Goal: Feedback & Contribution: Submit feedback/report problem

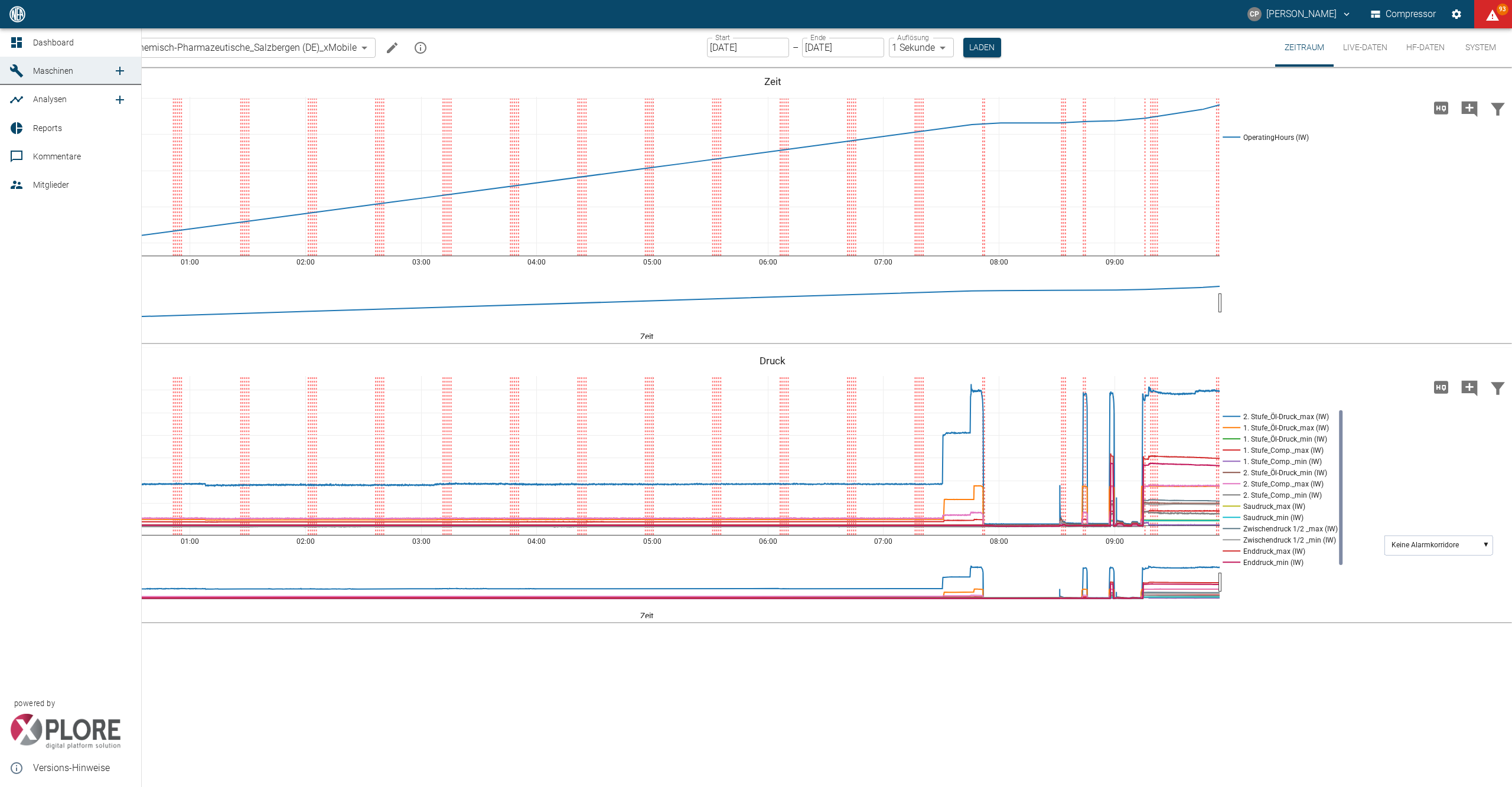
click at [20, 37] on icon at bounding box center [16, 42] width 14 height 14
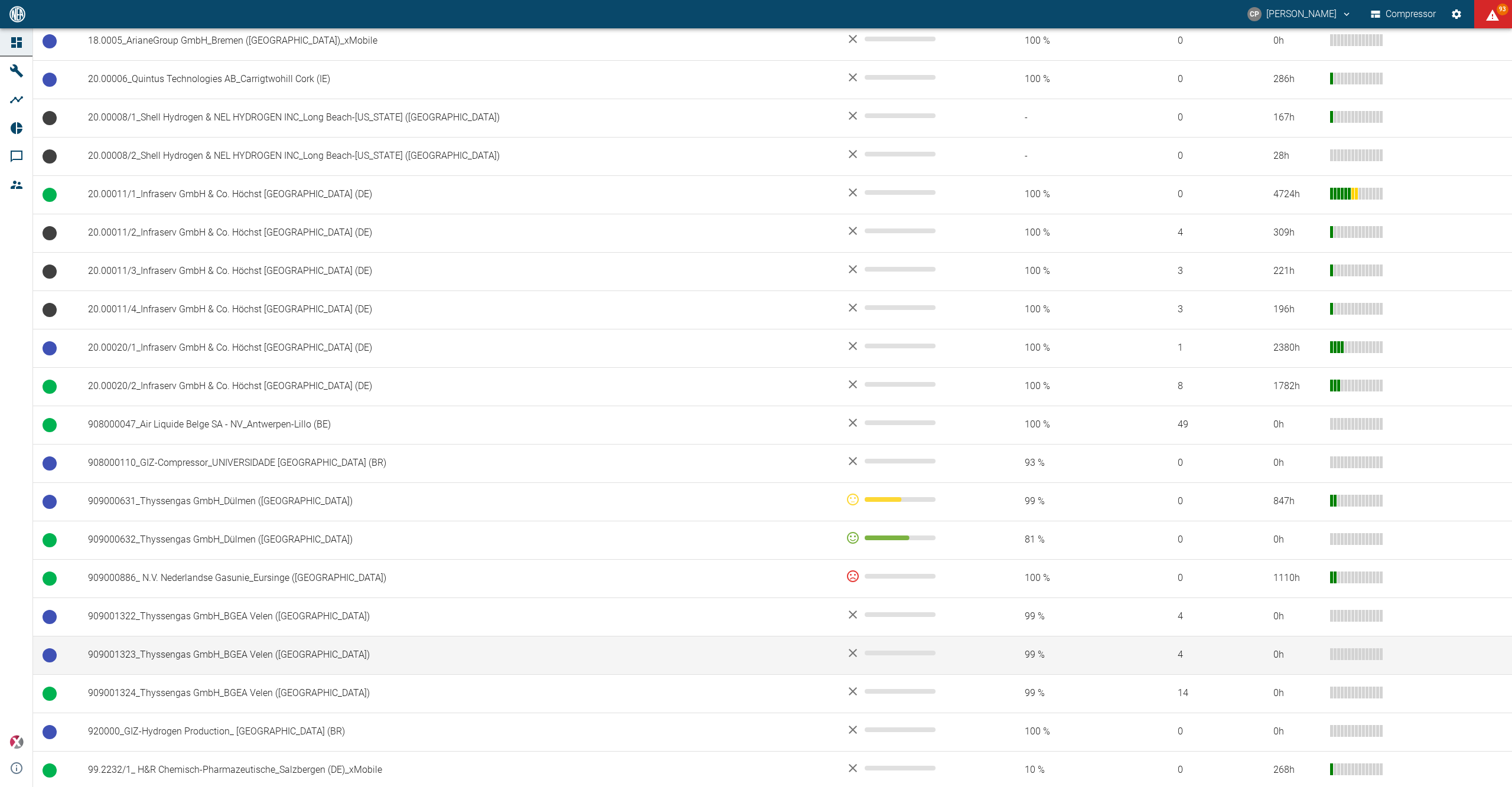
scroll to position [151, 0]
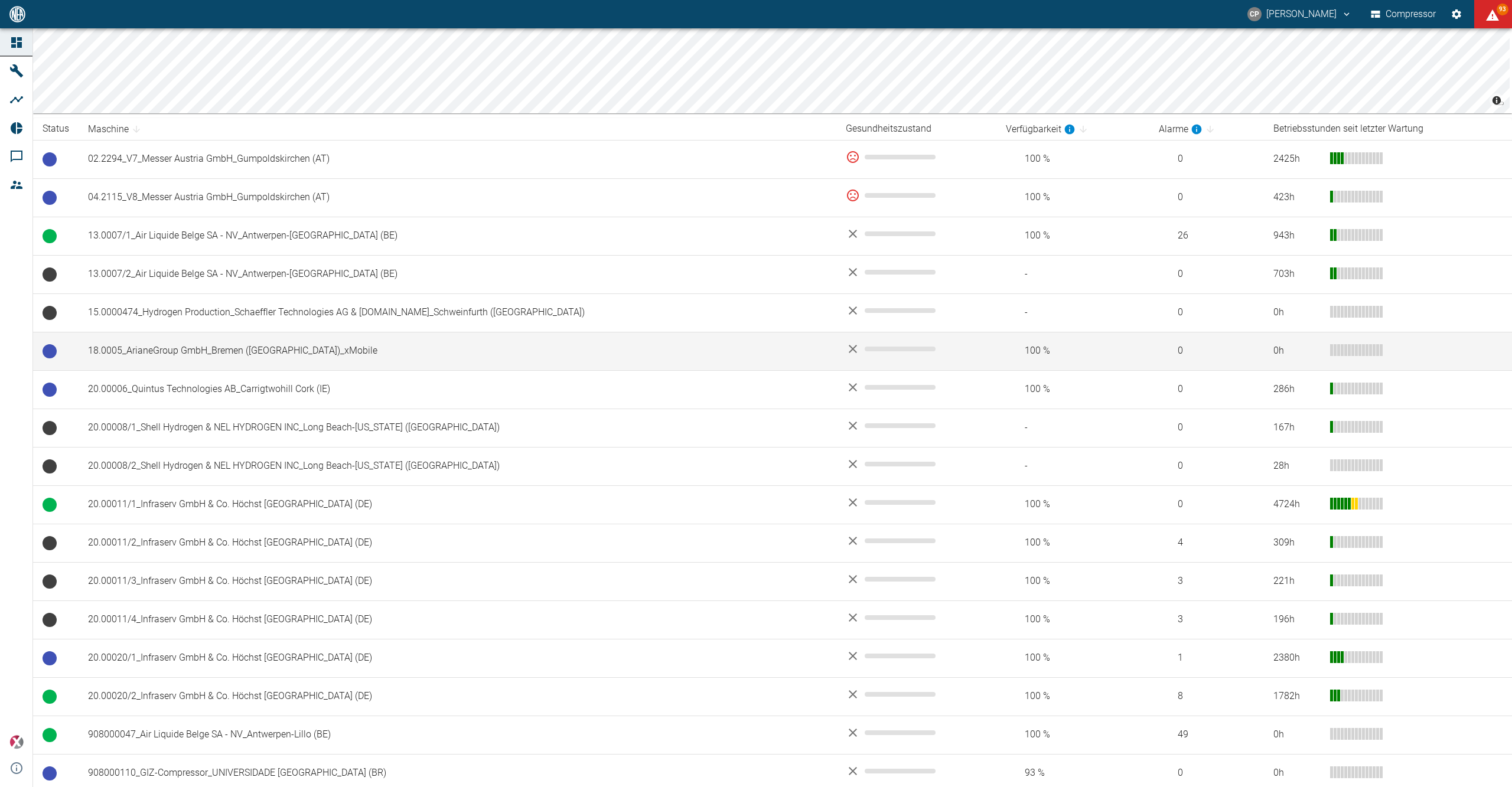
click at [180, 354] on td "18.0005_ArianeGroup GmbH_Bremen ([GEOGRAPHIC_DATA])_xMobile" at bounding box center [458, 351] width 758 height 38
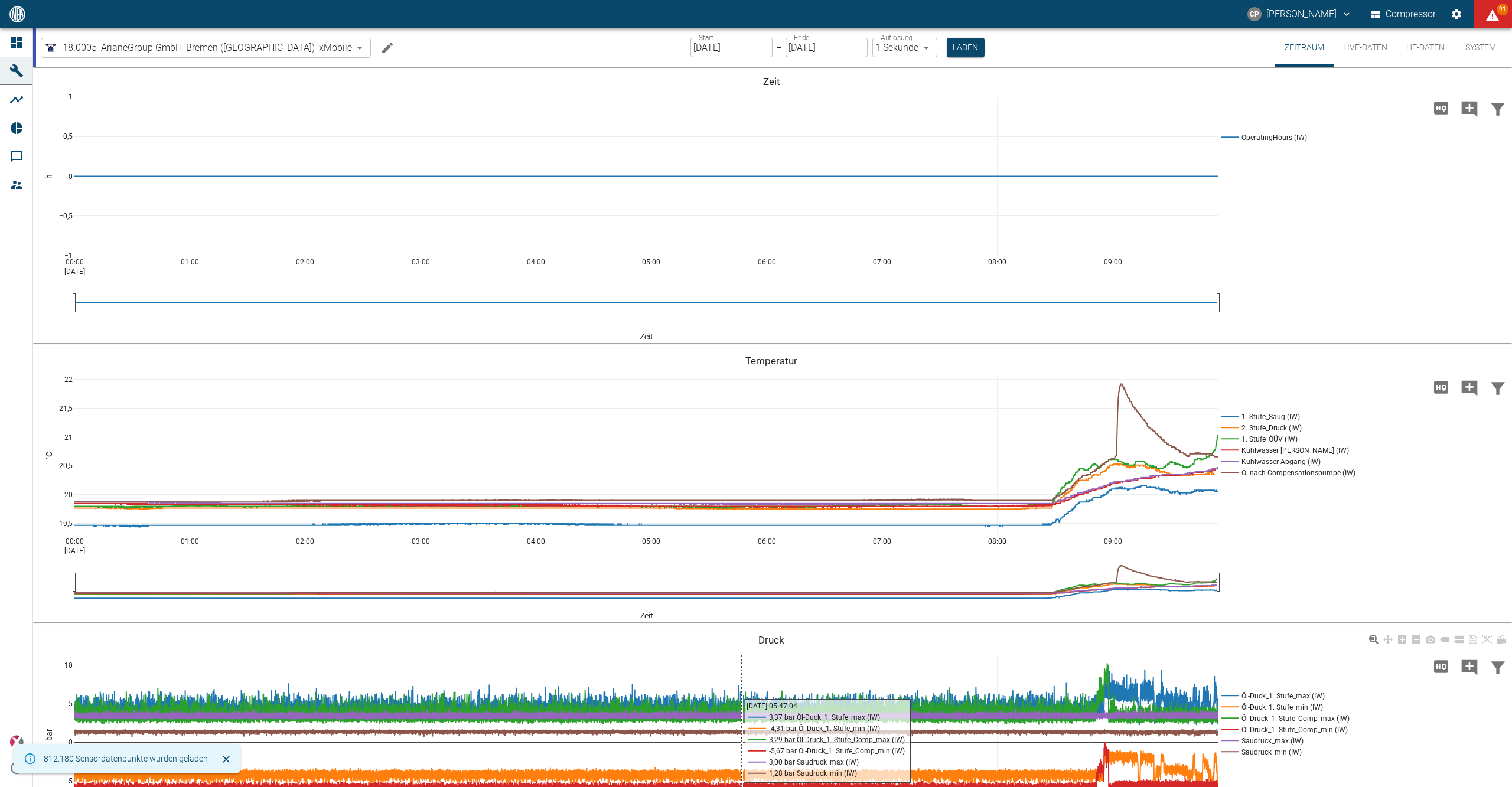
scroll to position [119, 0]
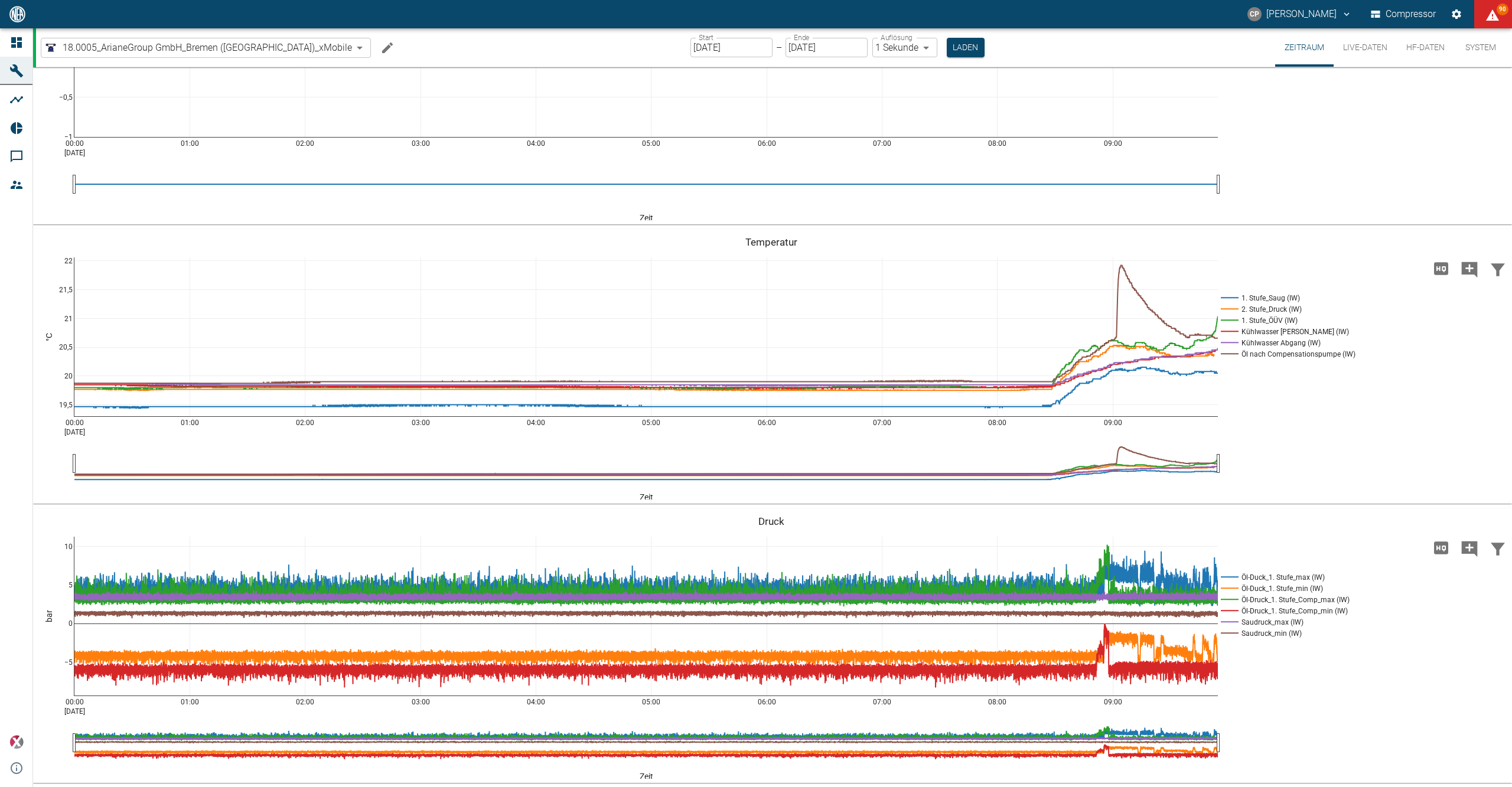
scroll to position [119, 0]
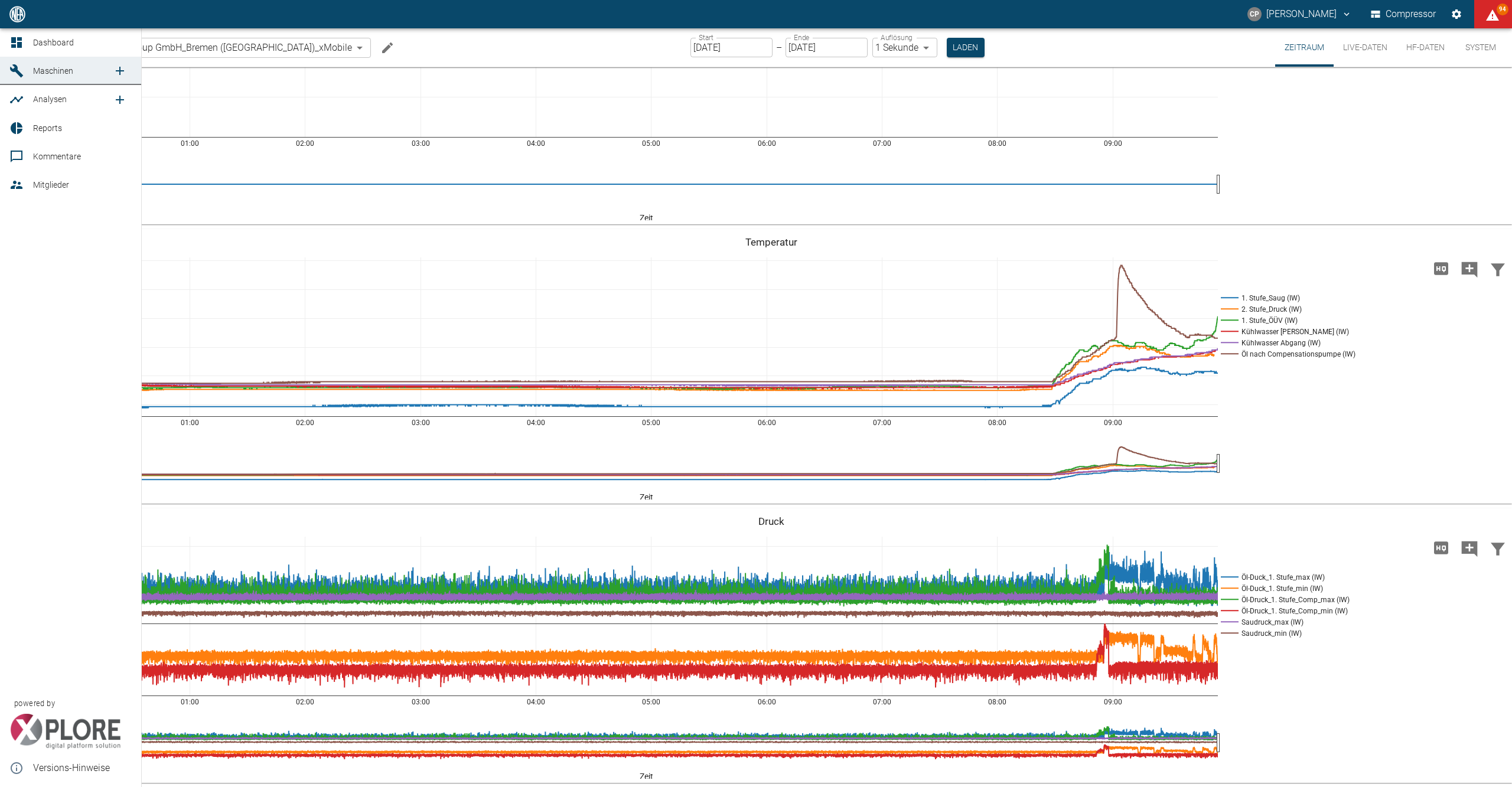
click at [9, 43] on icon at bounding box center [16, 42] width 14 height 14
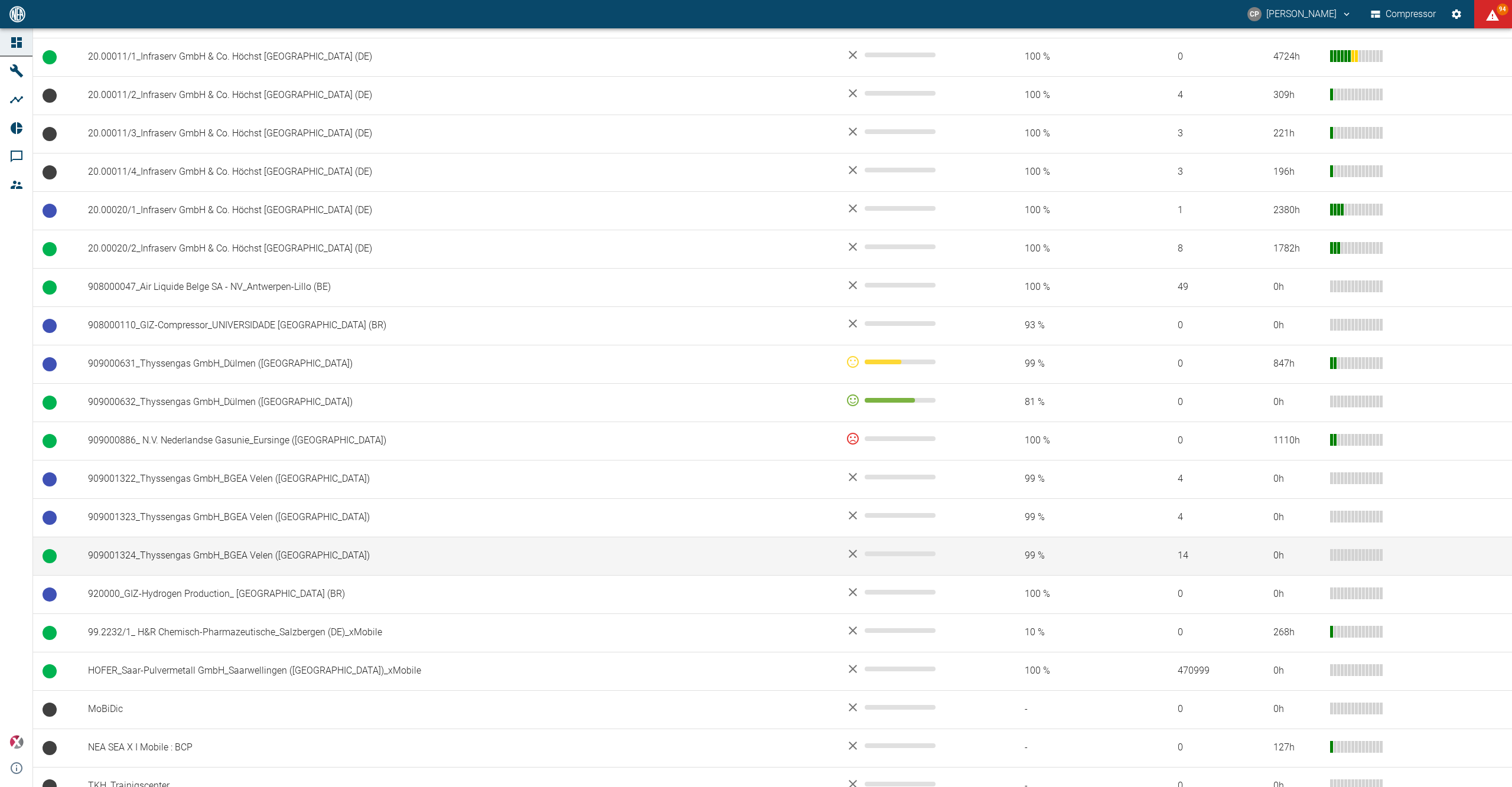
scroll to position [623, 0]
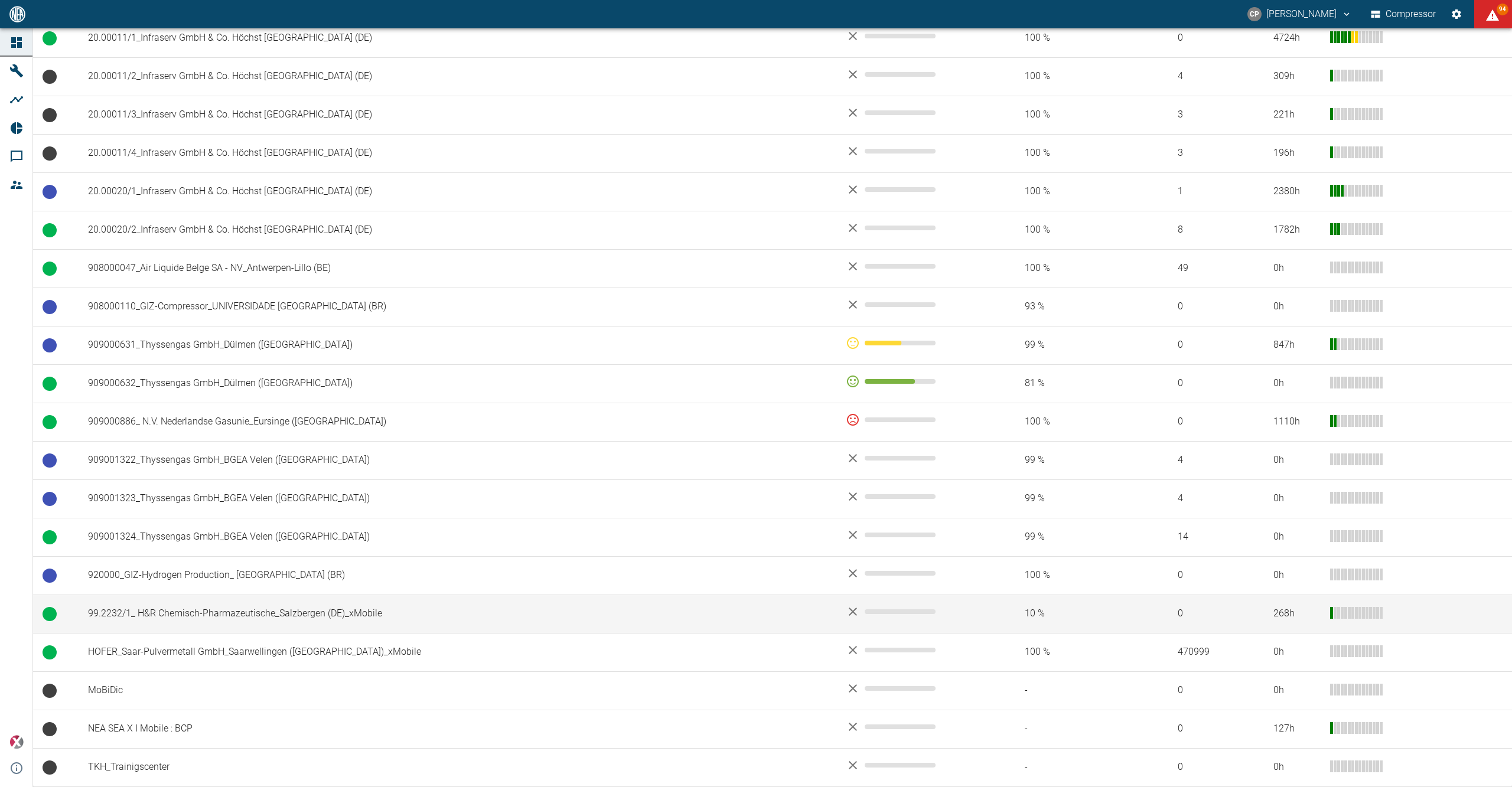
click at [374, 602] on td "99.2232/1_ H&R Chemisch-Pharmazeutische_Salzbergen (DE)_xMobile" at bounding box center [458, 613] width 758 height 38
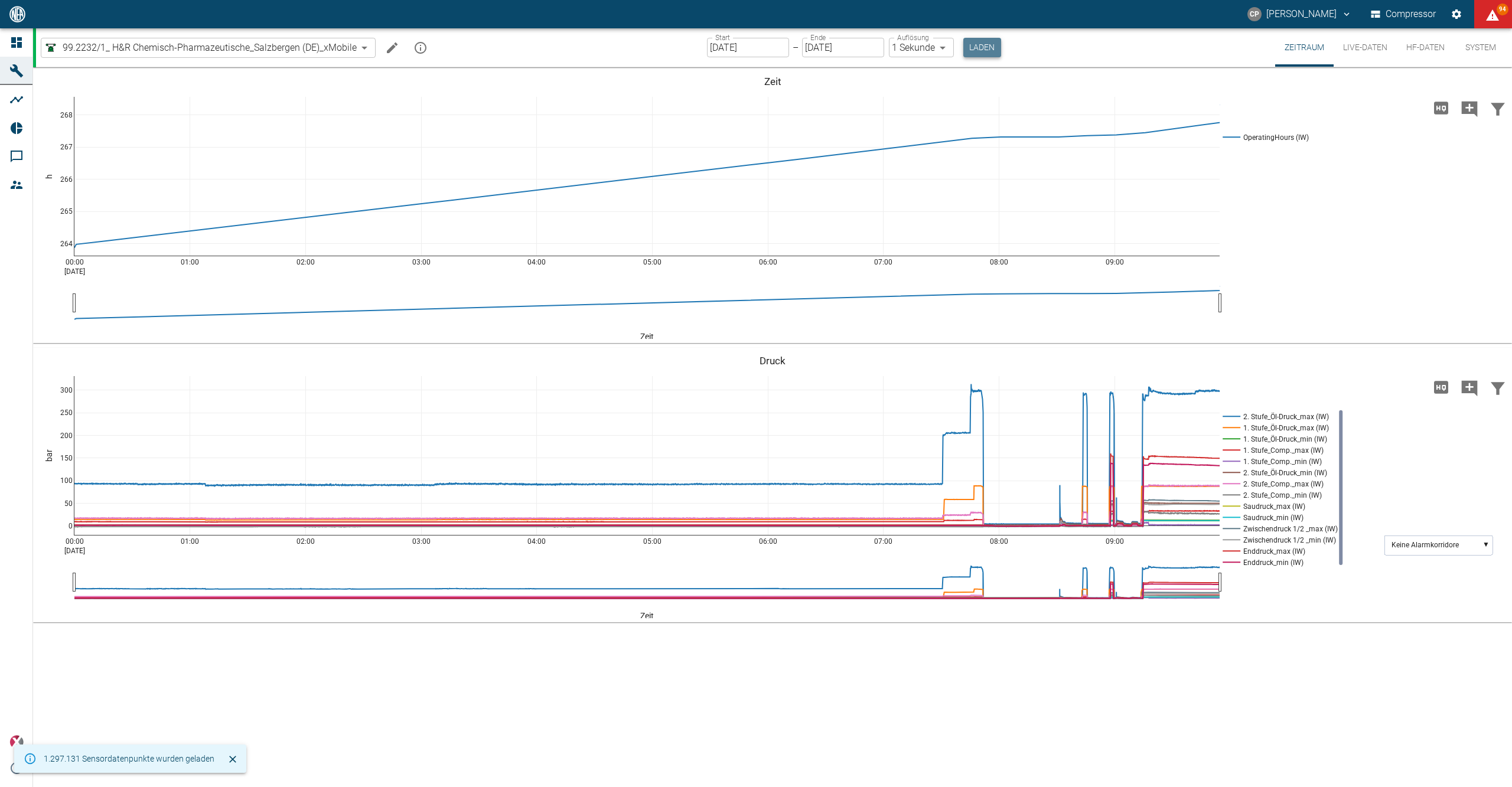
click at [993, 43] on button "Laden" at bounding box center [982, 47] width 38 height 19
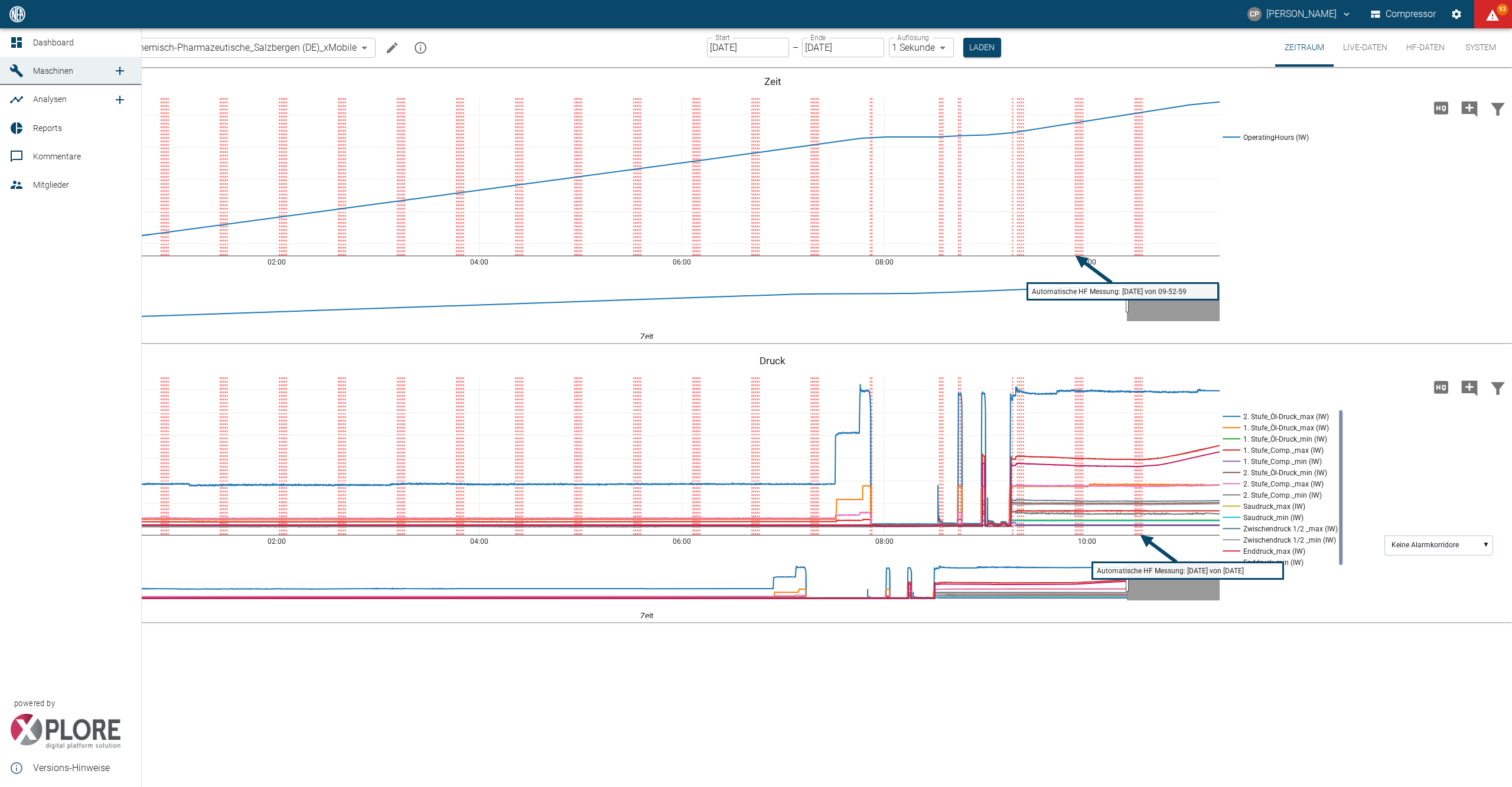
click at [29, 126] on link "Reports" at bounding box center [70, 128] width 141 height 28
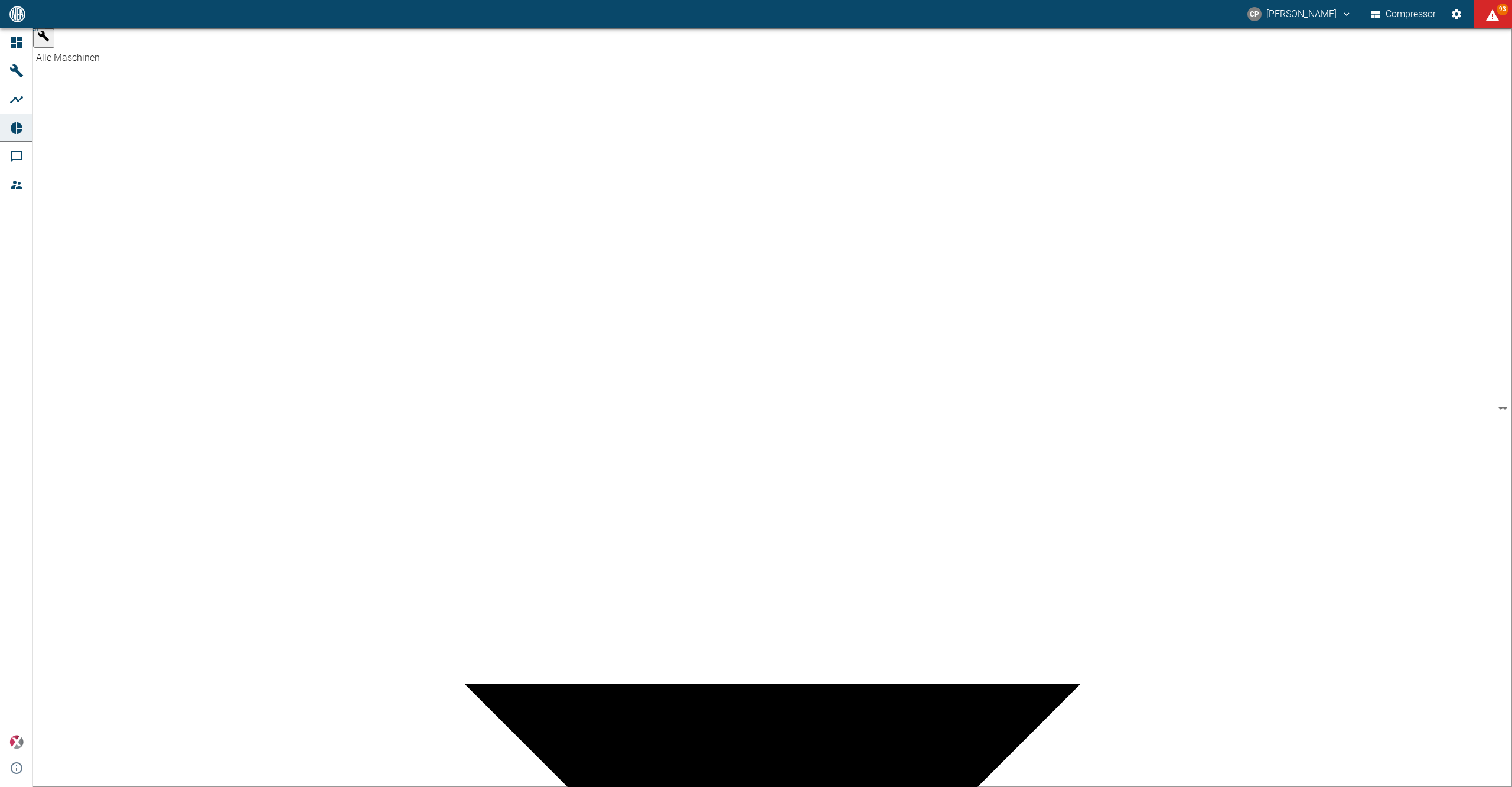
click at [148, 45] on body "CP Christoph Palm Compressor 93 Dashboard Maschinen Analysen Reports Kommentare…" at bounding box center [756, 394] width 1512 height 787
type input "52381507-e89c-473a-84ef-8e4810c4aa68"
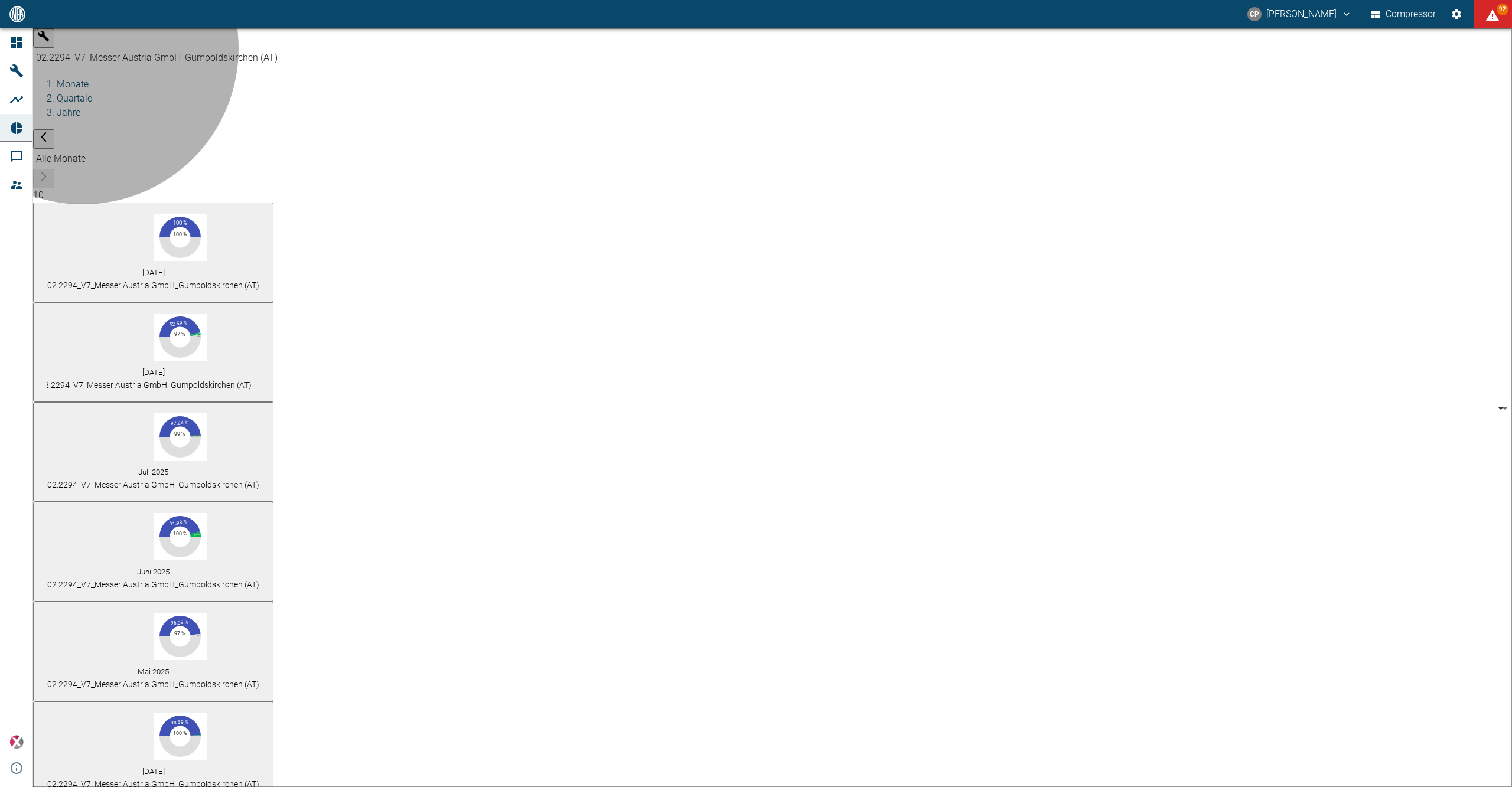
click at [251, 380] on span "02.2294_V7_Messer Austria GmbH_Gumpoldskirchen (AT)" at bounding box center [145, 385] width 212 height 9
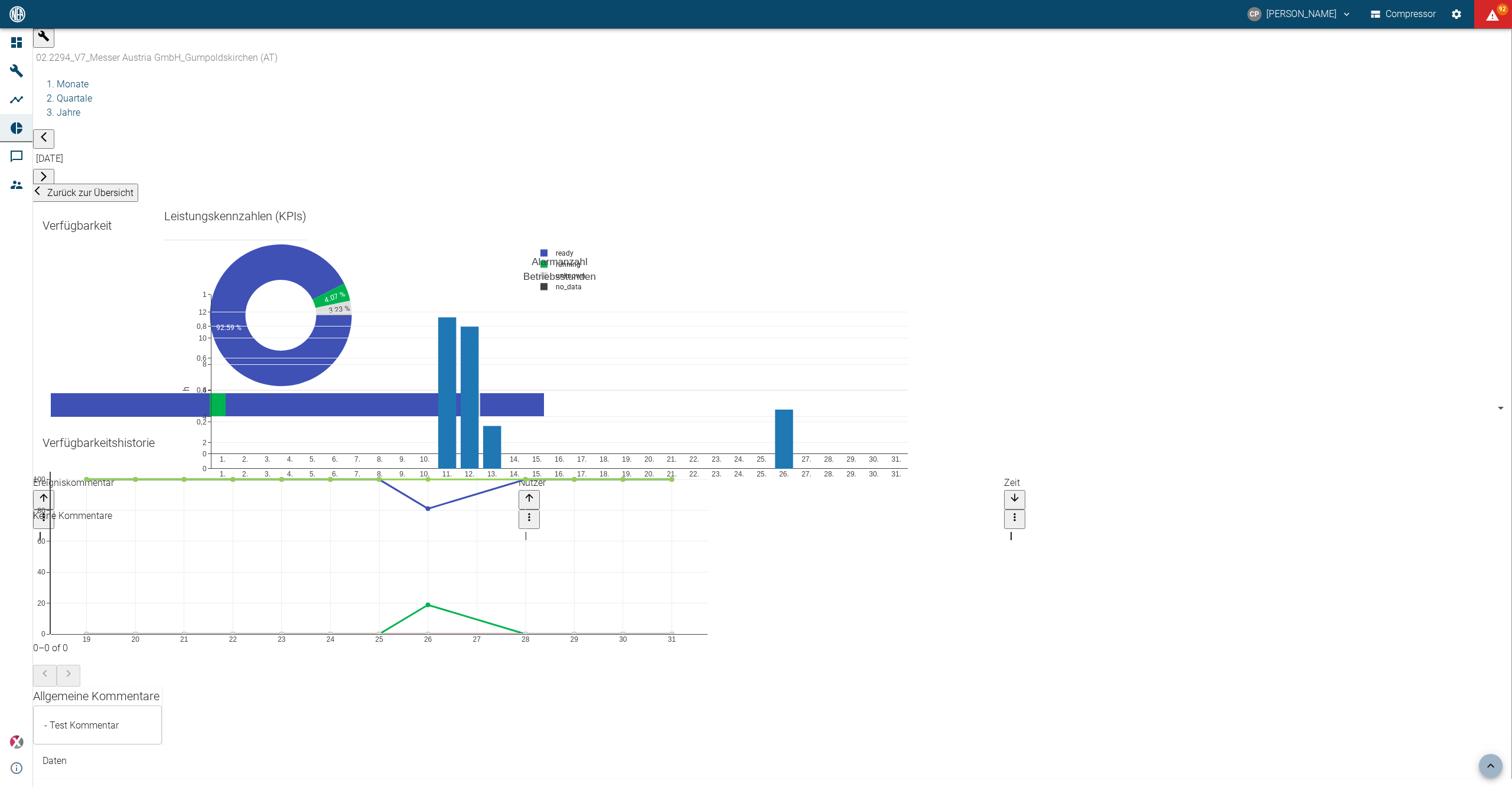
scroll to position [596, 0]
drag, startPoint x: 154, startPoint y: 535, endPoint x: 43, endPoint y: 536, distance: 111.0
type textarea "K"
type textarea "- KW31: - KW32: - KW33: - KW34:"
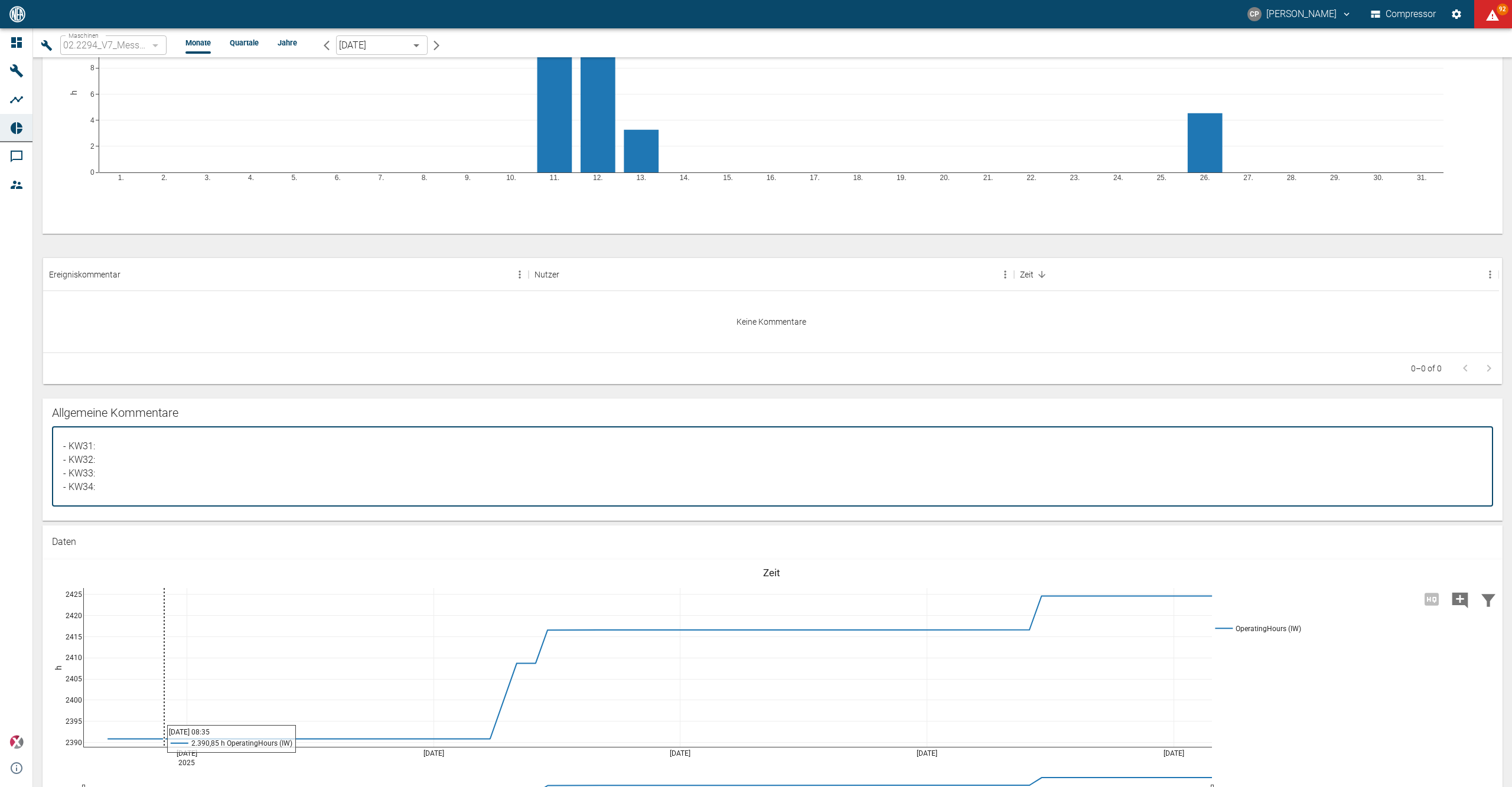
scroll to position [572, 0]
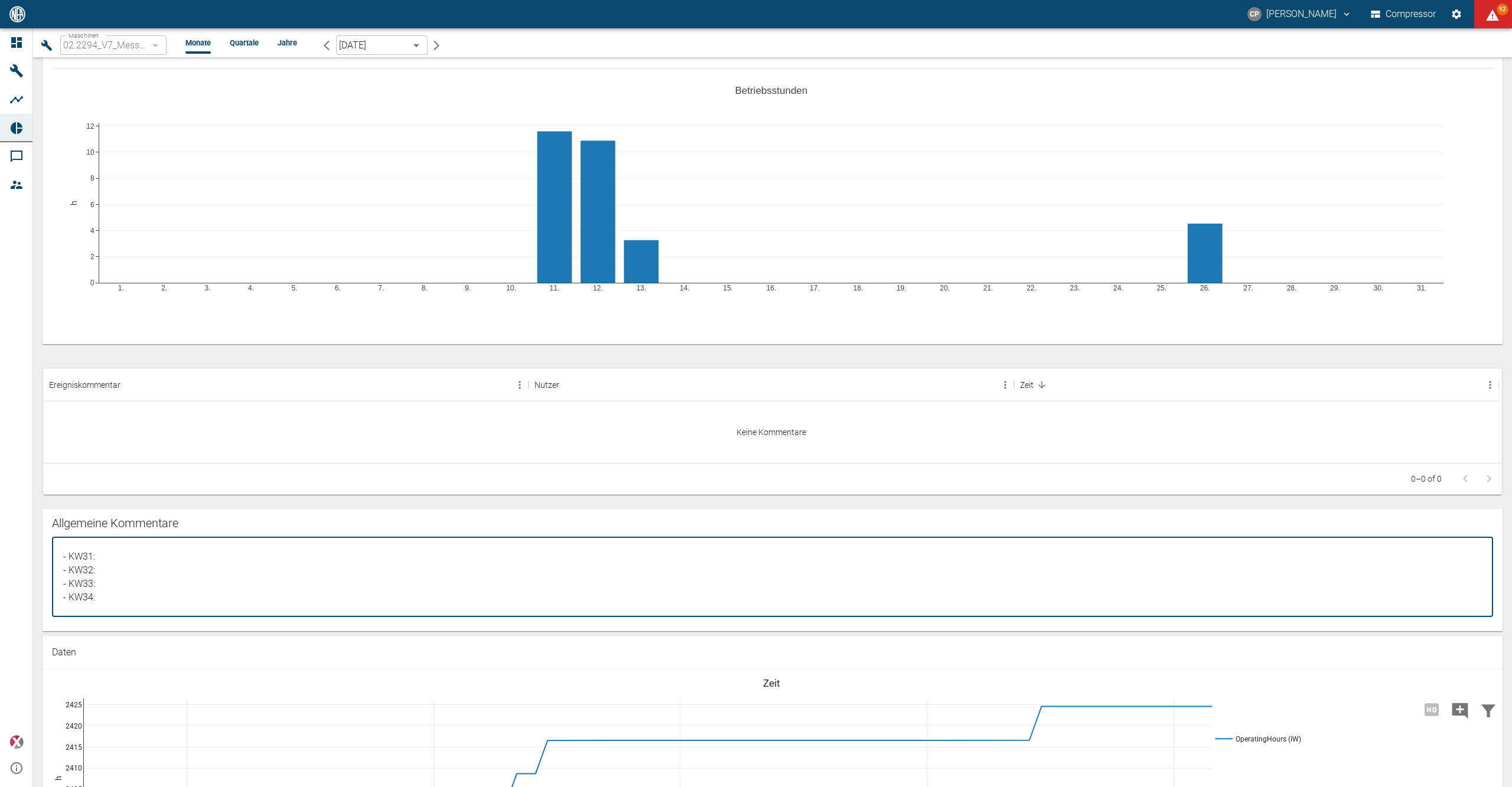
click at [144, 551] on textarea "- Test Kommentar" at bounding box center [772, 577] width 1424 height 60
paste textarea "Compressor not in operation"
click at [117, 571] on textarea "- Test Kommentar" at bounding box center [772, 577] width 1424 height 60
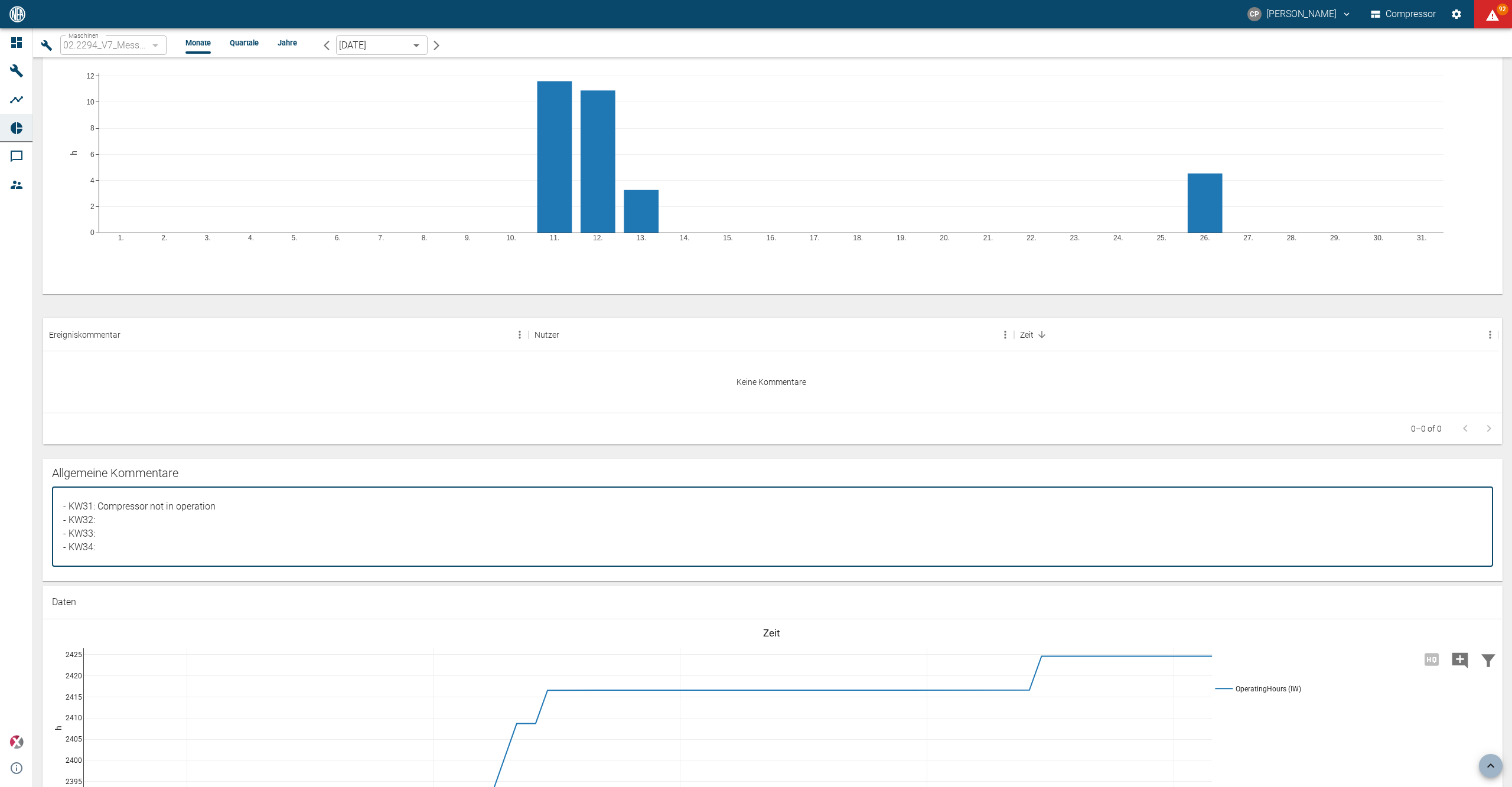
scroll to position [629, 0]
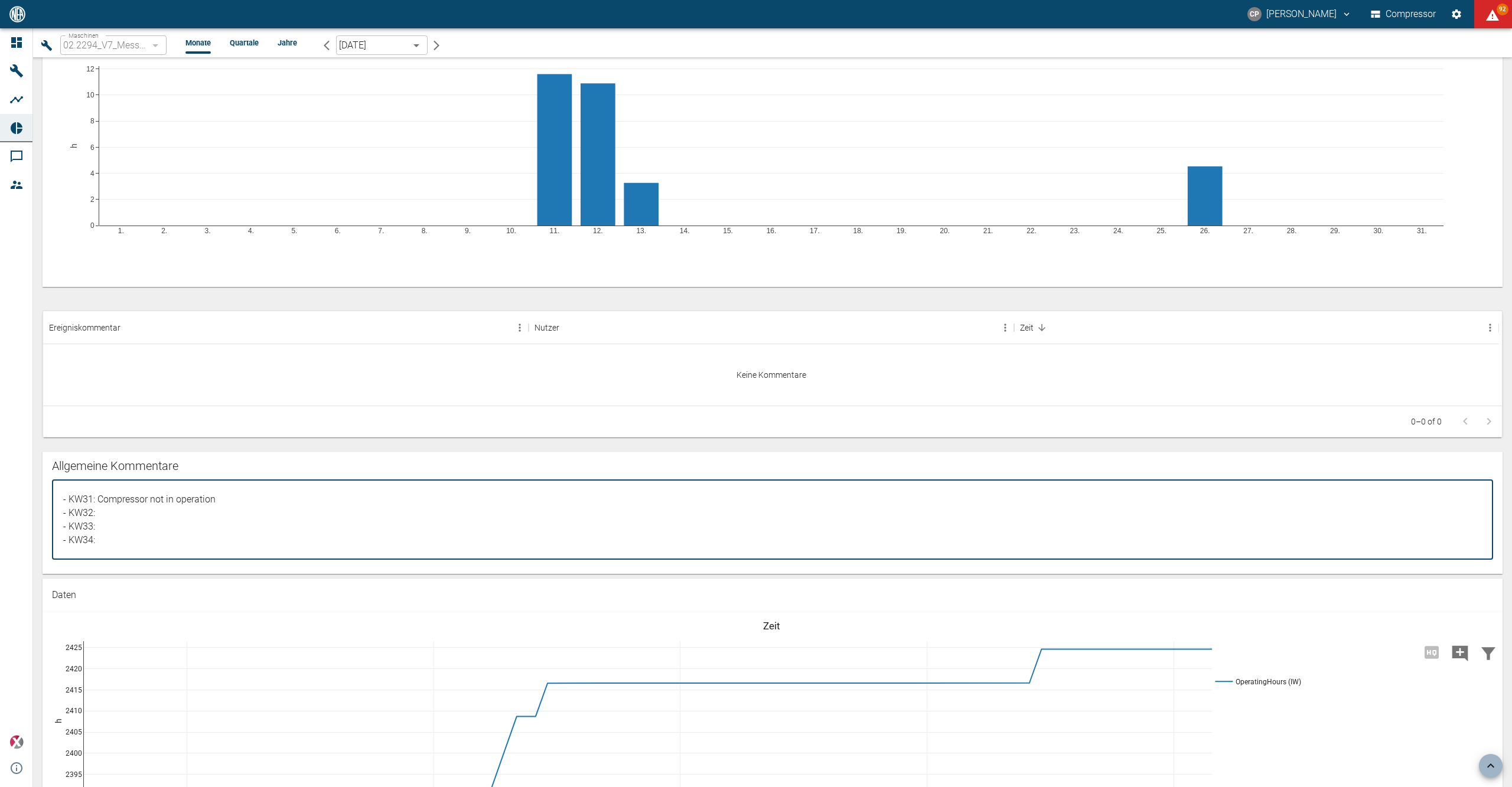
click at [119, 530] on textarea "- Test Kommentar" at bounding box center [772, 520] width 1424 height 60
paste textarea "Compressor not in operation"
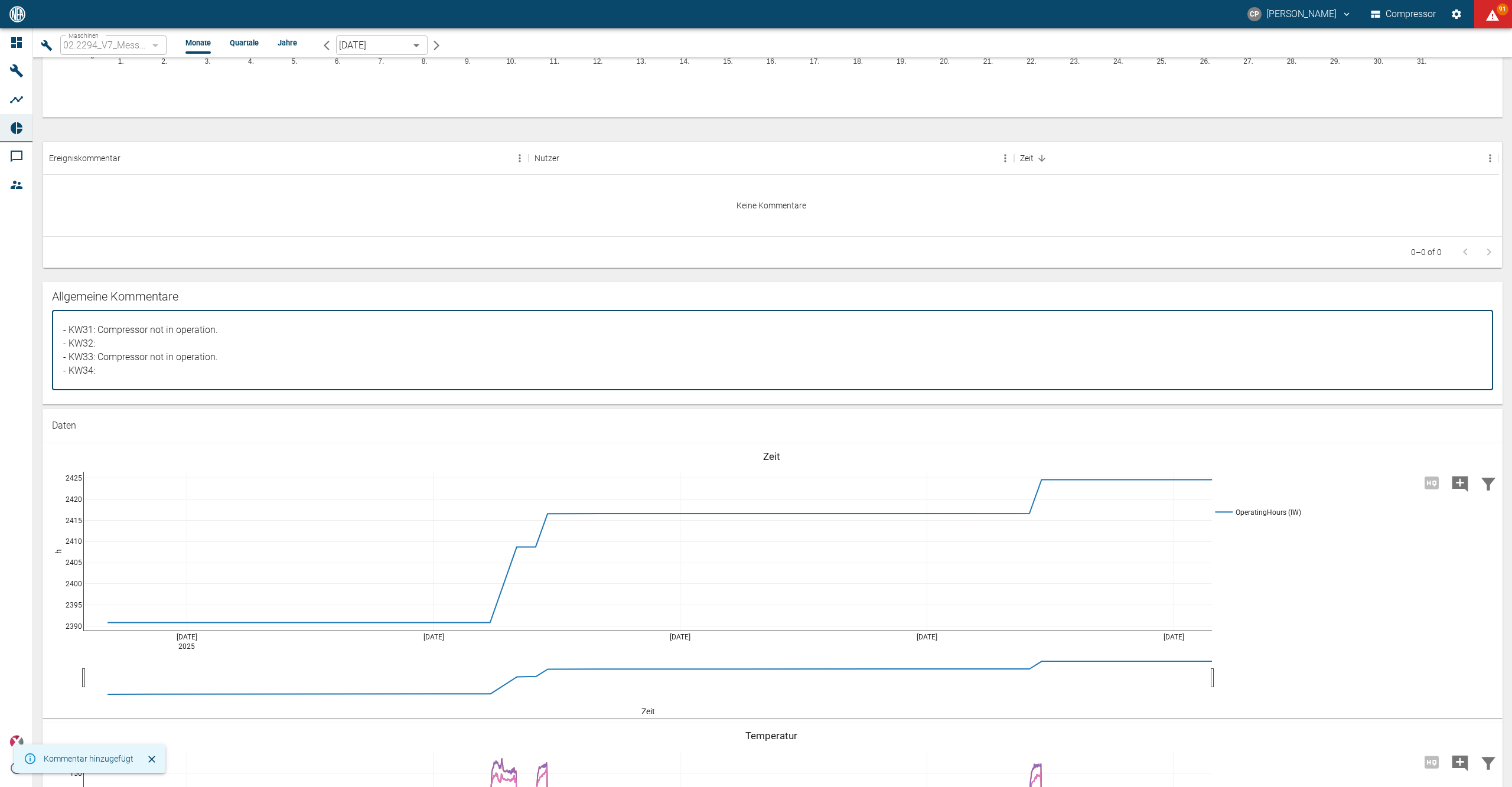
scroll to position [708, 0]
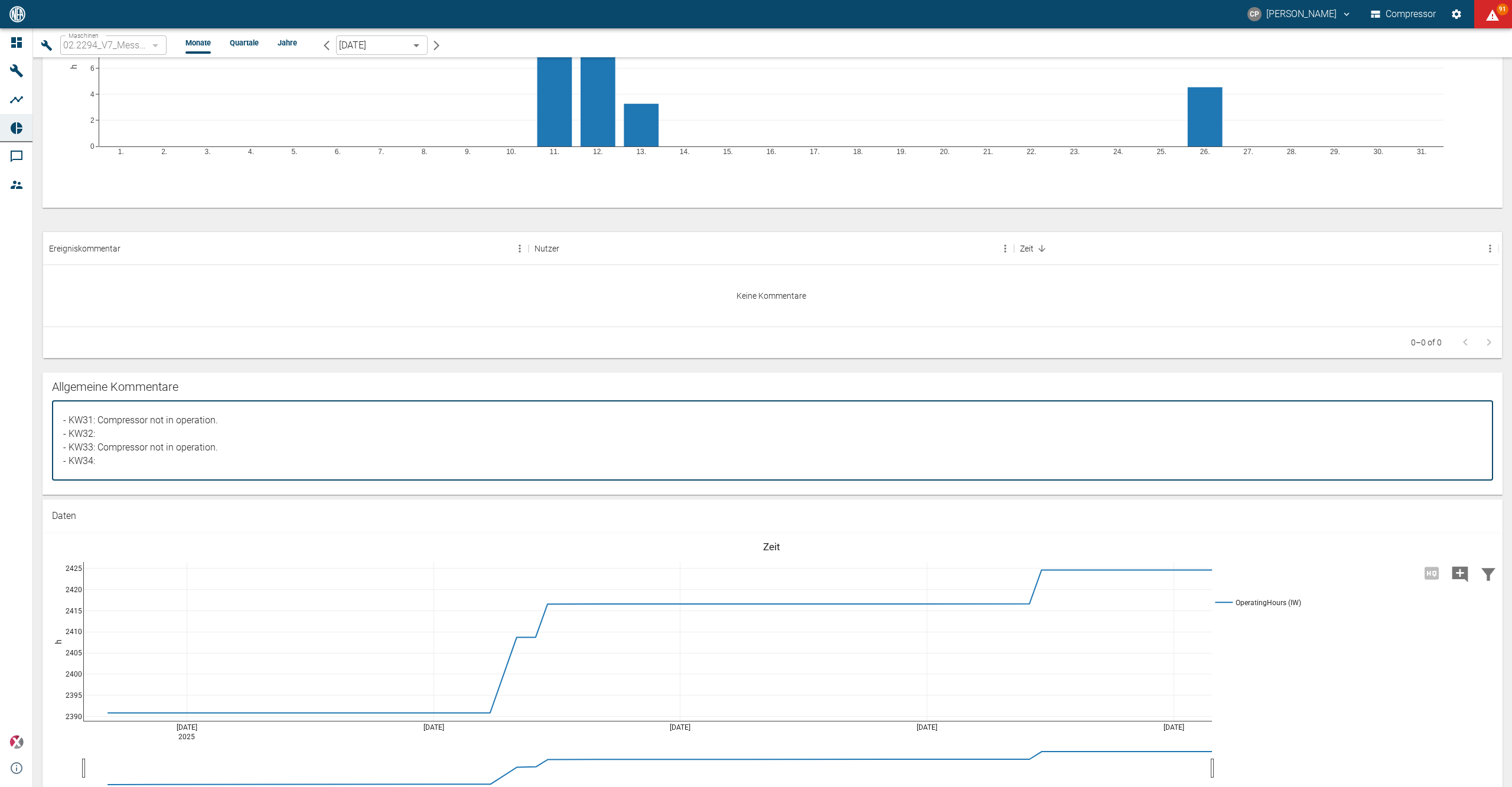
click at [151, 459] on textarea "- Test Kommentar" at bounding box center [772, 440] width 1424 height 60
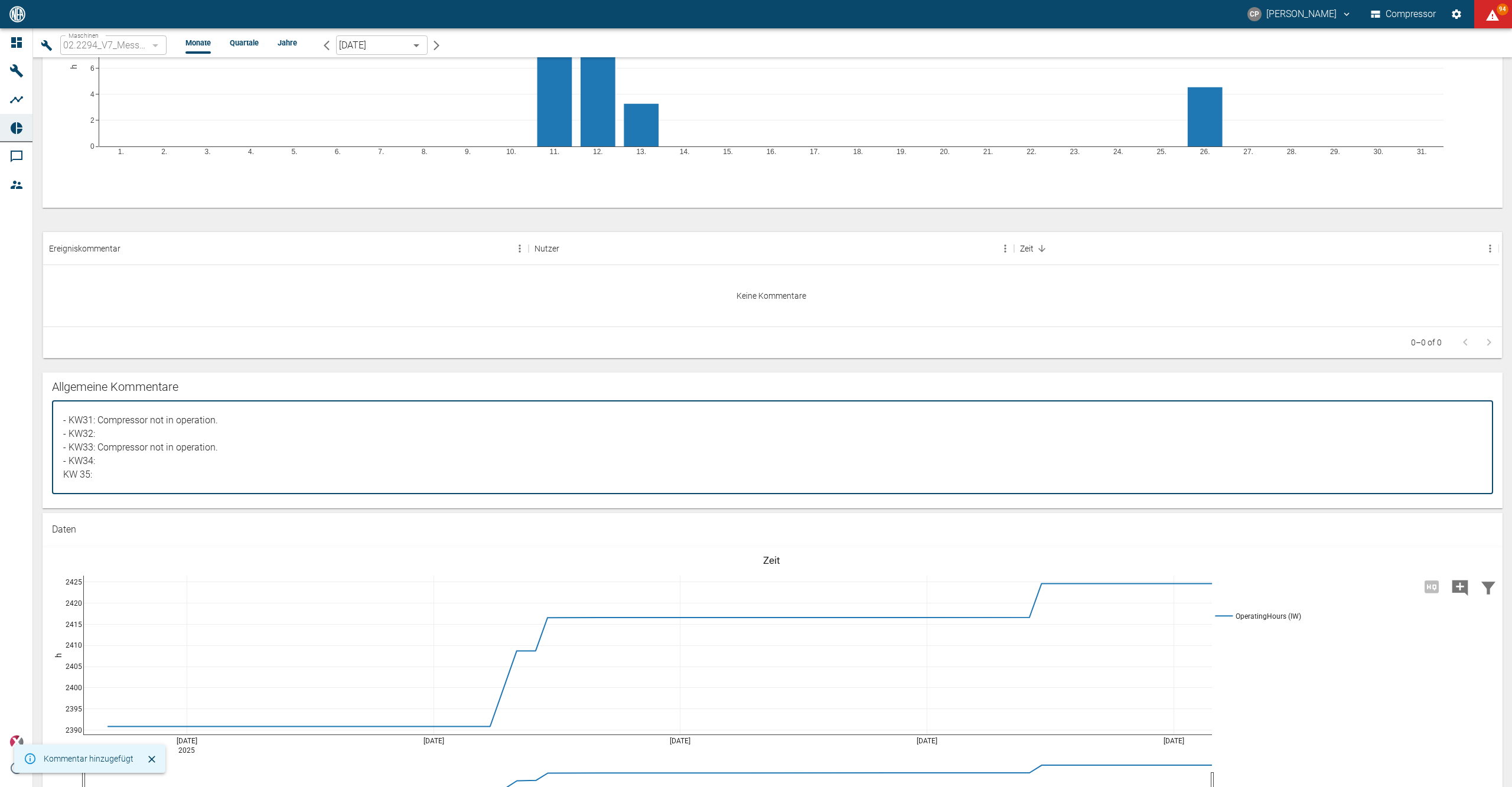
click at [62, 473] on textarea "- Test Kommentar" at bounding box center [772, 447] width 1424 height 73
click at [88, 474] on textarea "- Test Kommentar" at bounding box center [772, 447] width 1424 height 73
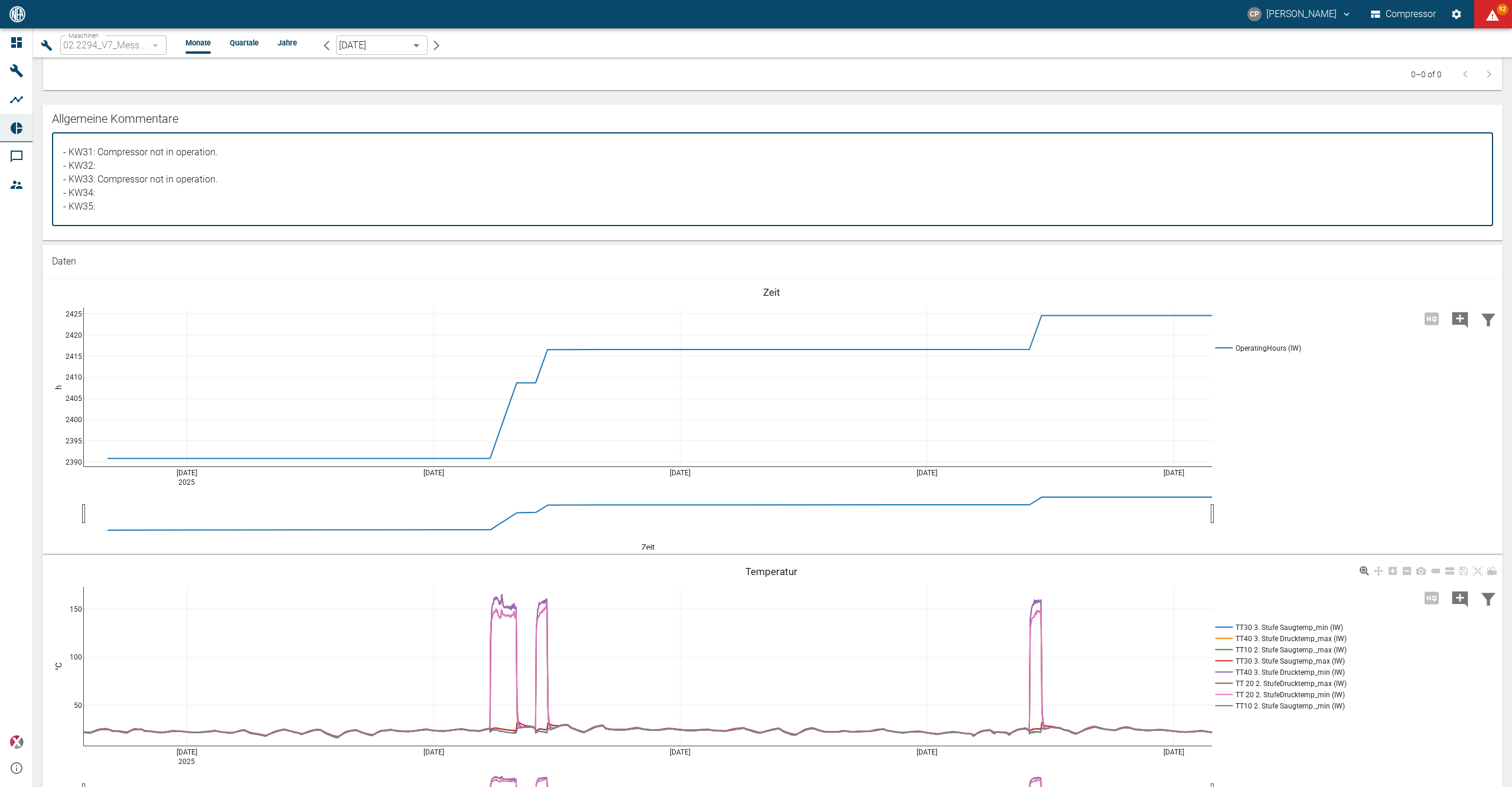
scroll to position [865, 0]
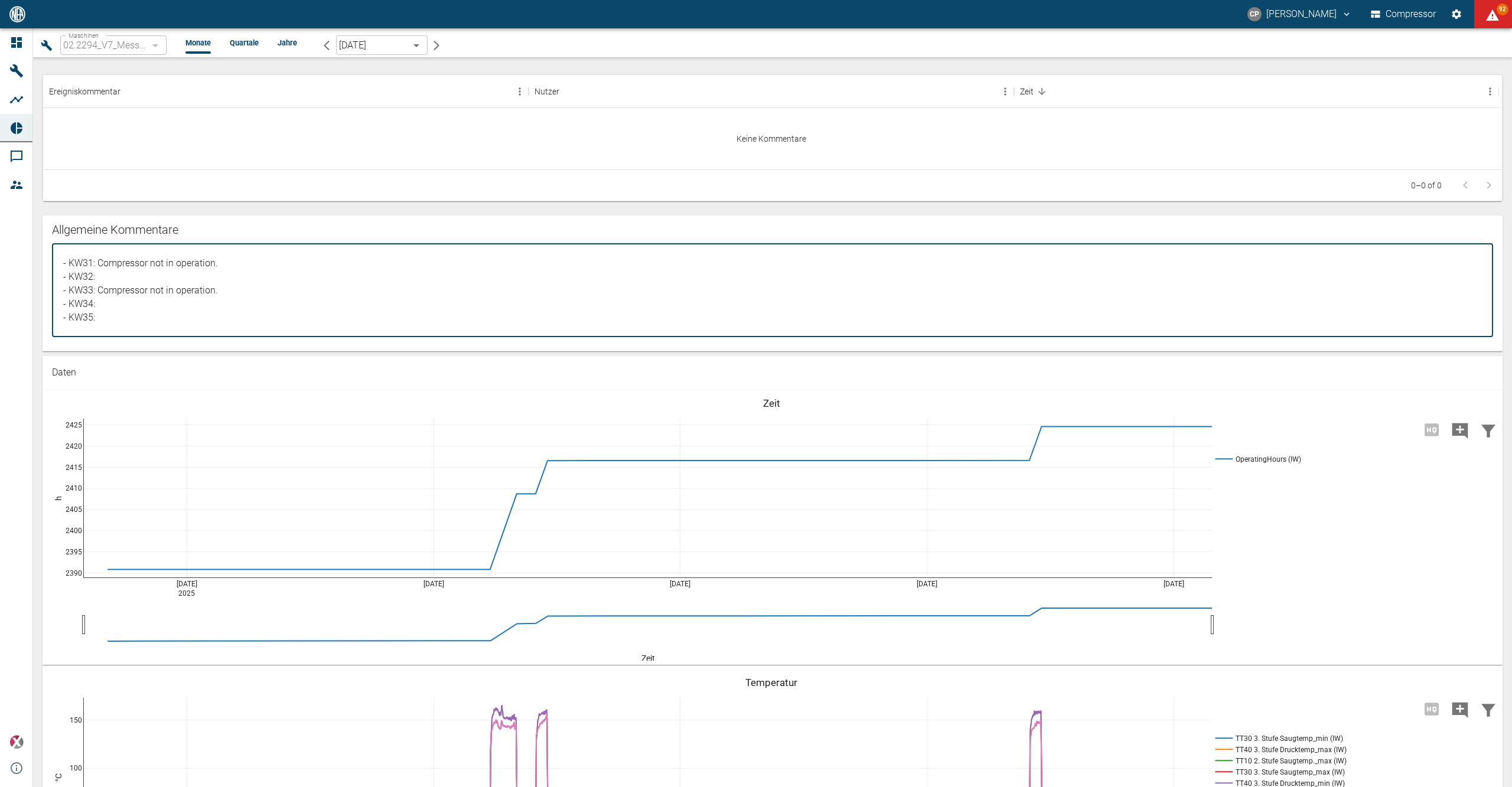
click at [92, 263] on textarea "- Test Kommentar" at bounding box center [772, 290] width 1424 height 73
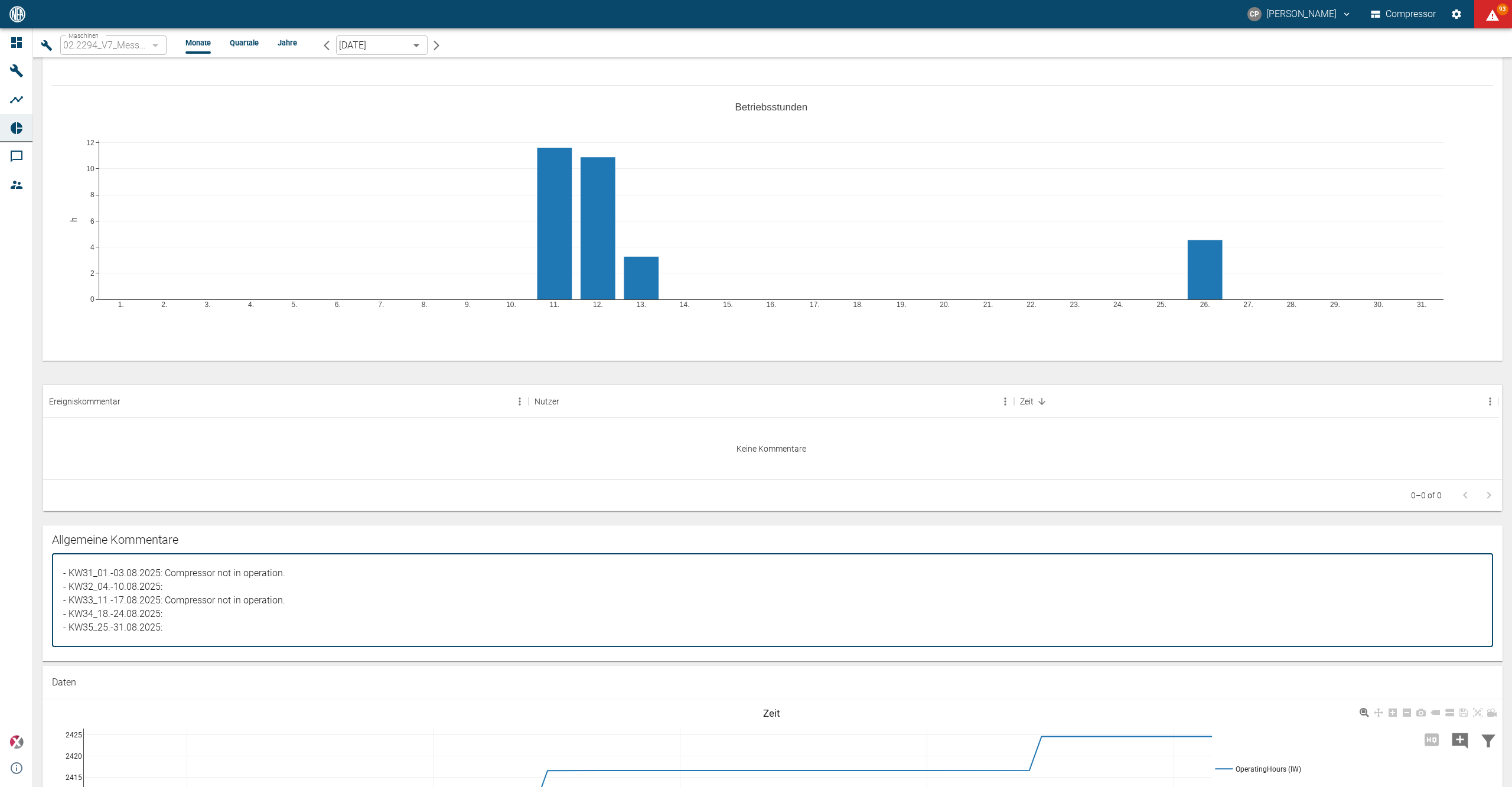
scroll to position [550, 0]
drag, startPoint x: 163, startPoint y: 602, endPoint x: 287, endPoint y: 605, distance: 124.0
click at [287, 605] on textarea "- Test Kommentar" at bounding box center [772, 605] width 1424 height 73
click at [209, 591] on textarea "- Test Kommentar" at bounding box center [772, 605] width 1424 height 73
paste textarea "Compressor not in operation."
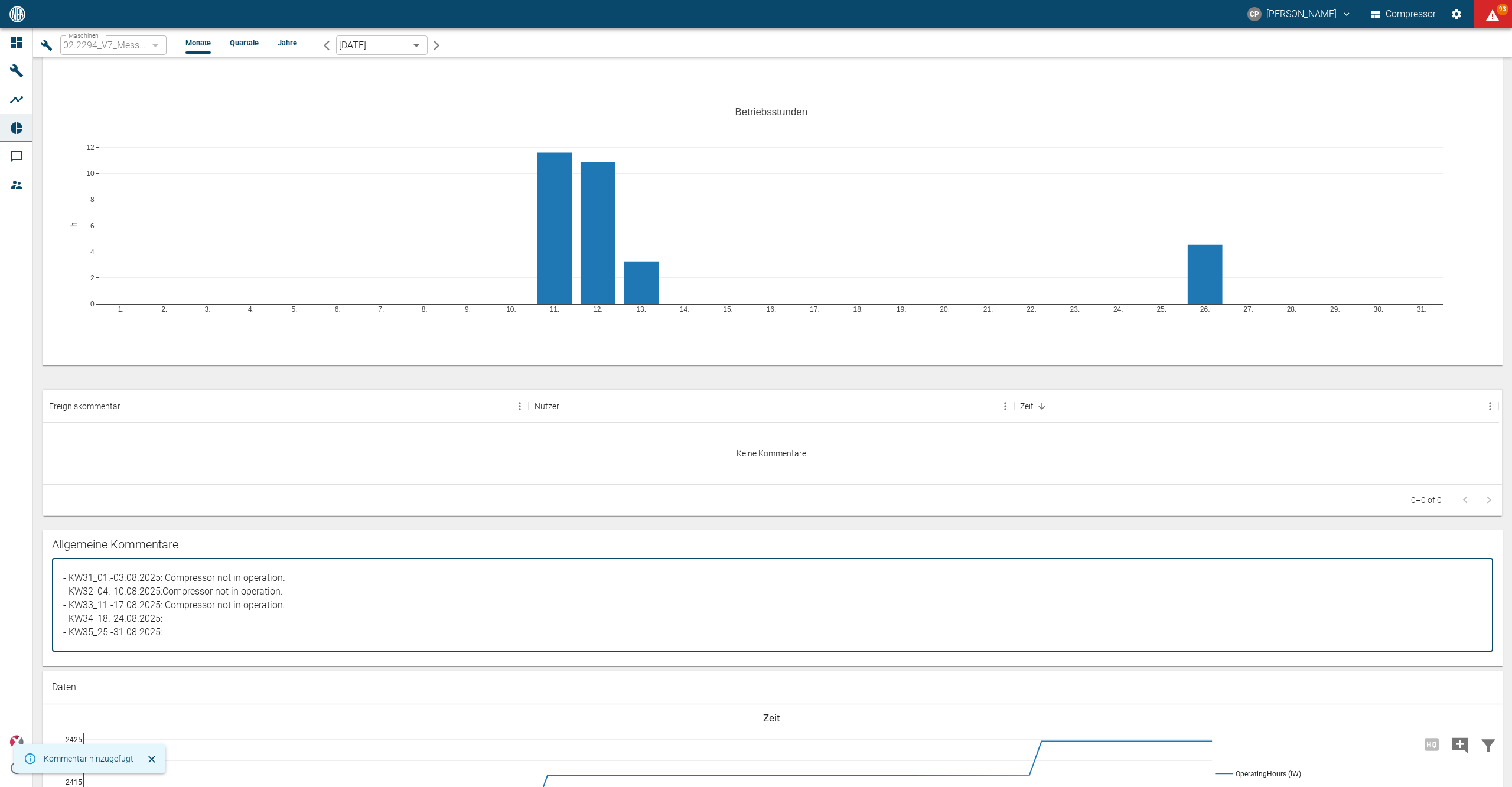
click at [160, 593] on textarea "- Test Kommentar" at bounding box center [772, 605] width 1424 height 73
drag, startPoint x: 289, startPoint y: 615, endPoint x: 180, endPoint y: 609, distance: 109.2
click at [180, 609] on textarea "- Test Kommentar" at bounding box center [772, 605] width 1424 height 73
click at [183, 609] on textarea "- Test Kommentar" at bounding box center [772, 605] width 1424 height 73
drag, startPoint x: 236, startPoint y: 623, endPoint x: 255, endPoint y: 621, distance: 19.1
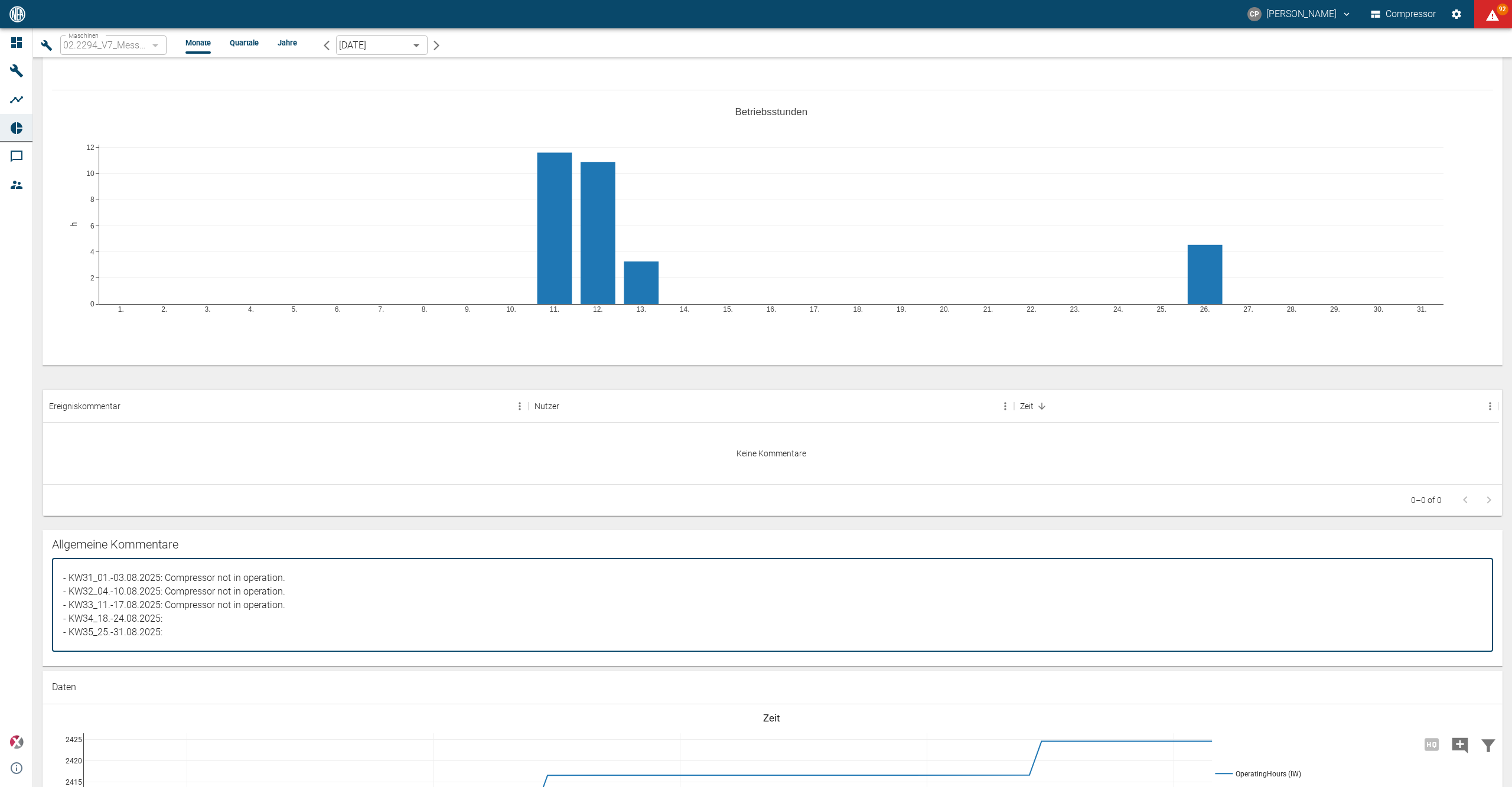
click at [237, 623] on textarea "- Test Kommentar" at bounding box center [772, 605] width 1424 height 73
click at [303, 605] on textarea "- Test Kommentar" at bounding box center [772, 605] width 1424 height 73
click at [168, 621] on textarea "- Test Kommentar" at bounding box center [772, 605] width 1424 height 73
paste textarea "Compressor not in operation."
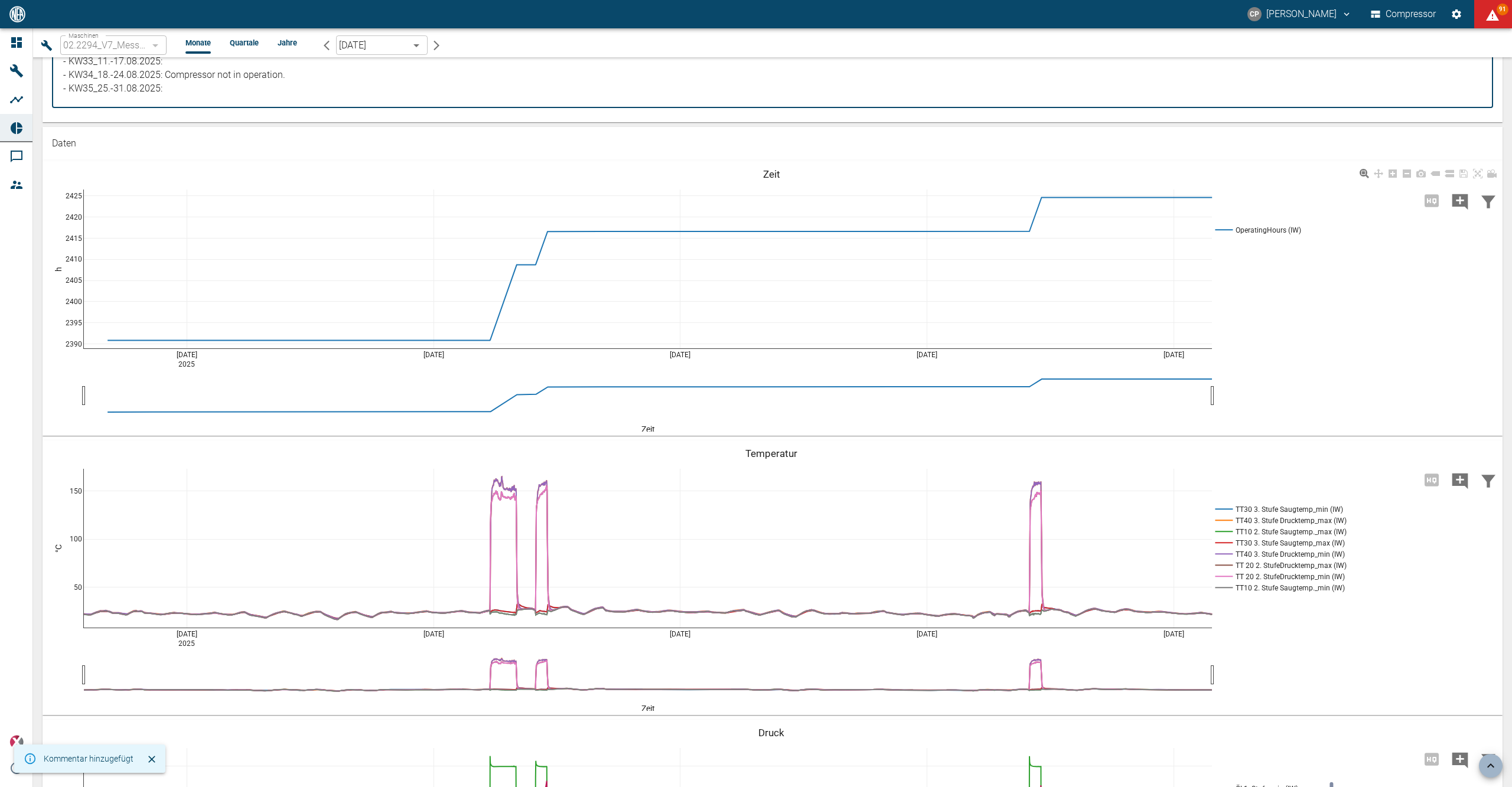
scroll to position [1102, 0]
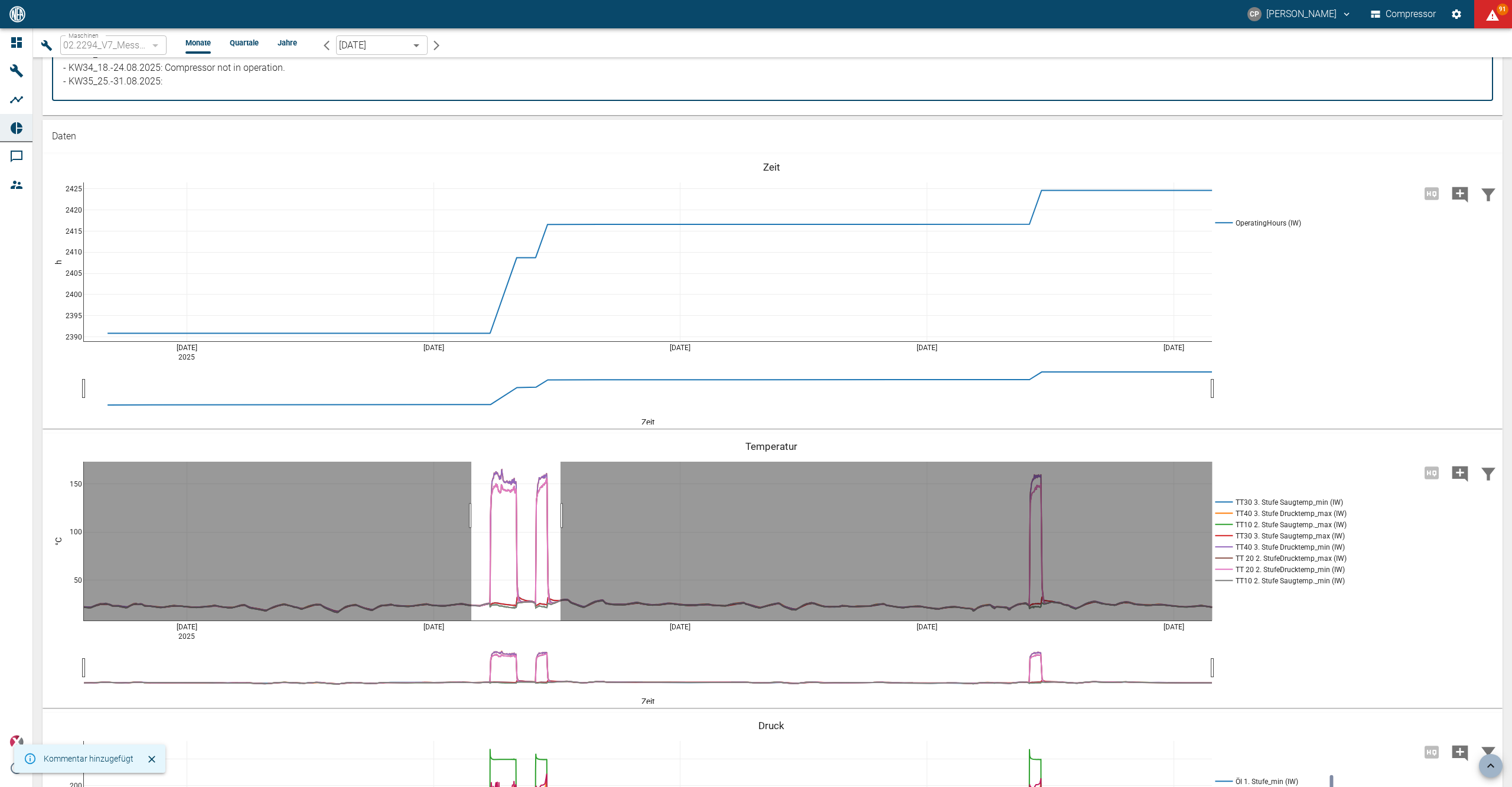
drag, startPoint x: 471, startPoint y: 515, endPoint x: 561, endPoint y: 517, distance: 90.0
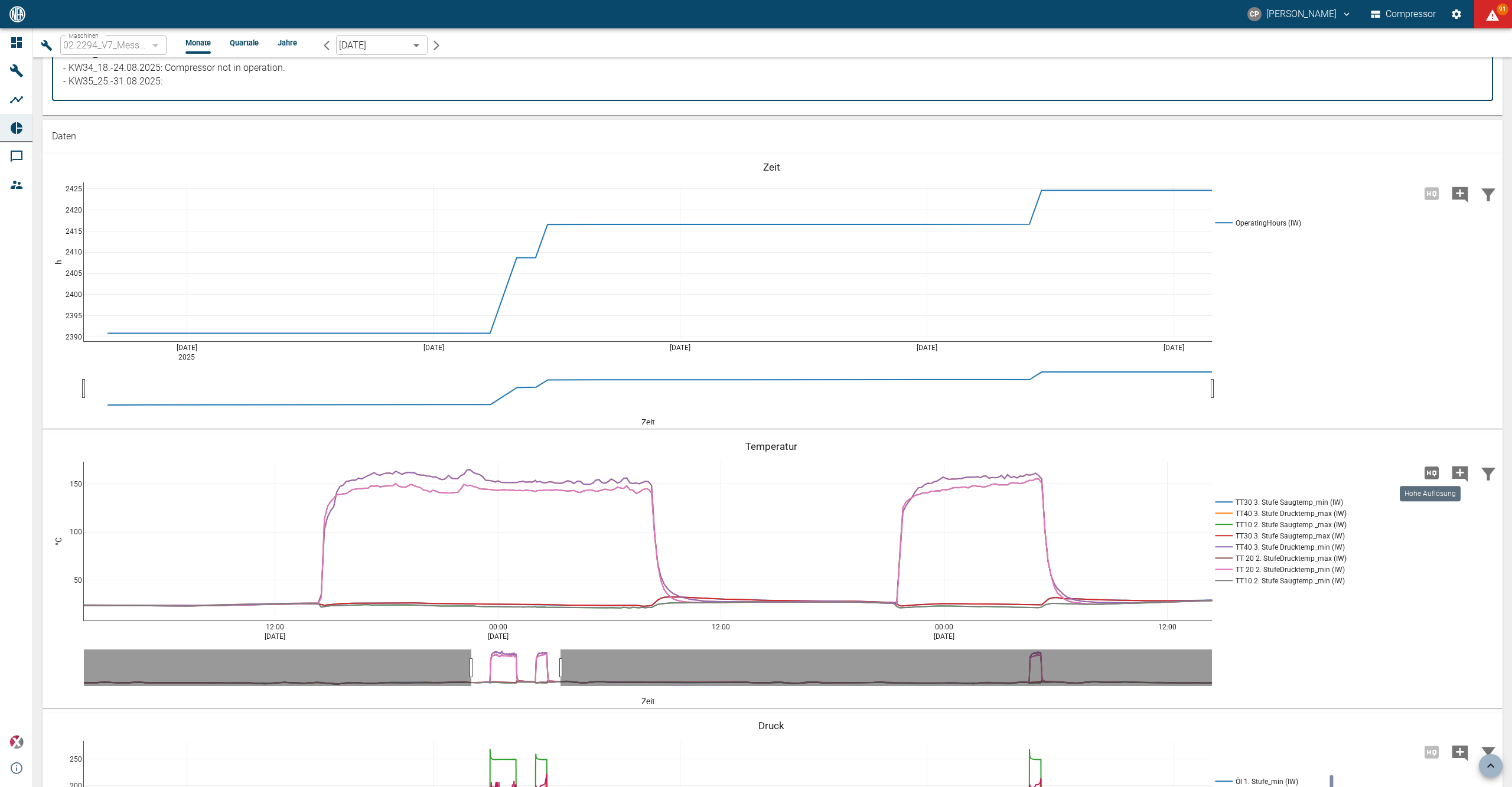
click at [1430, 470] on icon "Hohe Auflösung" at bounding box center [1431, 472] width 14 height 13
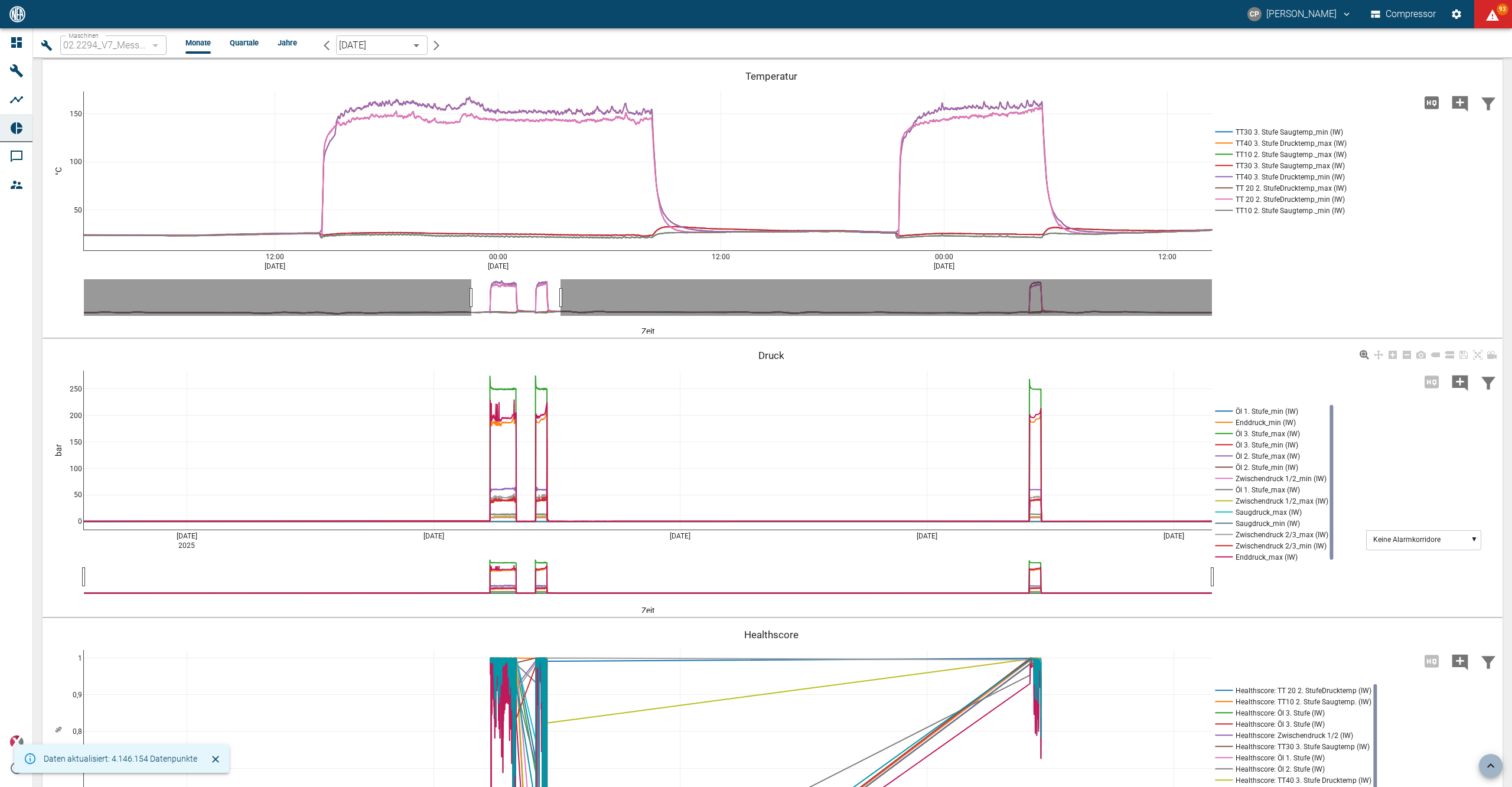
scroll to position [1495, 0]
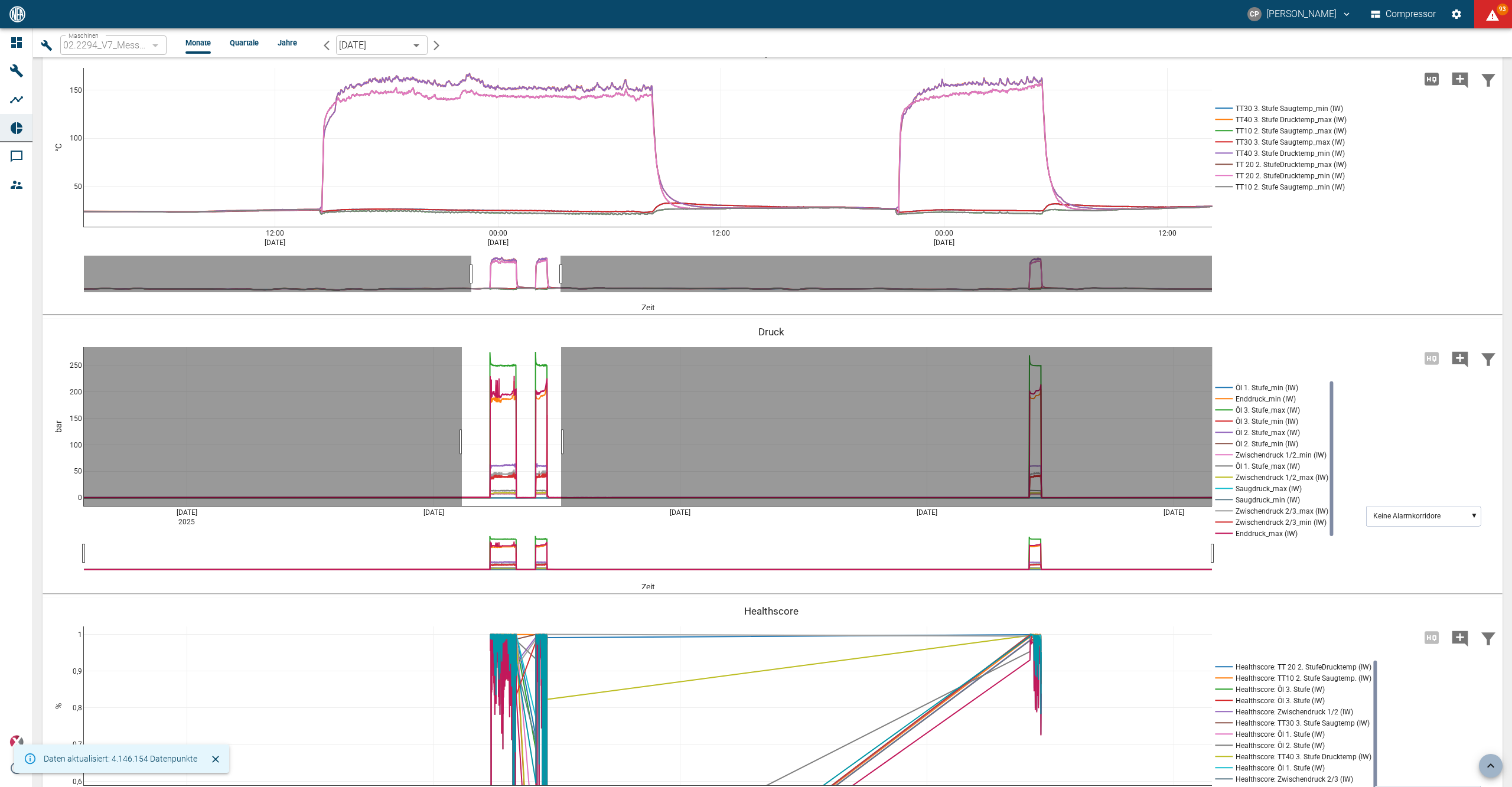
drag, startPoint x: 462, startPoint y: 442, endPoint x: 563, endPoint y: 442, distance: 101.0
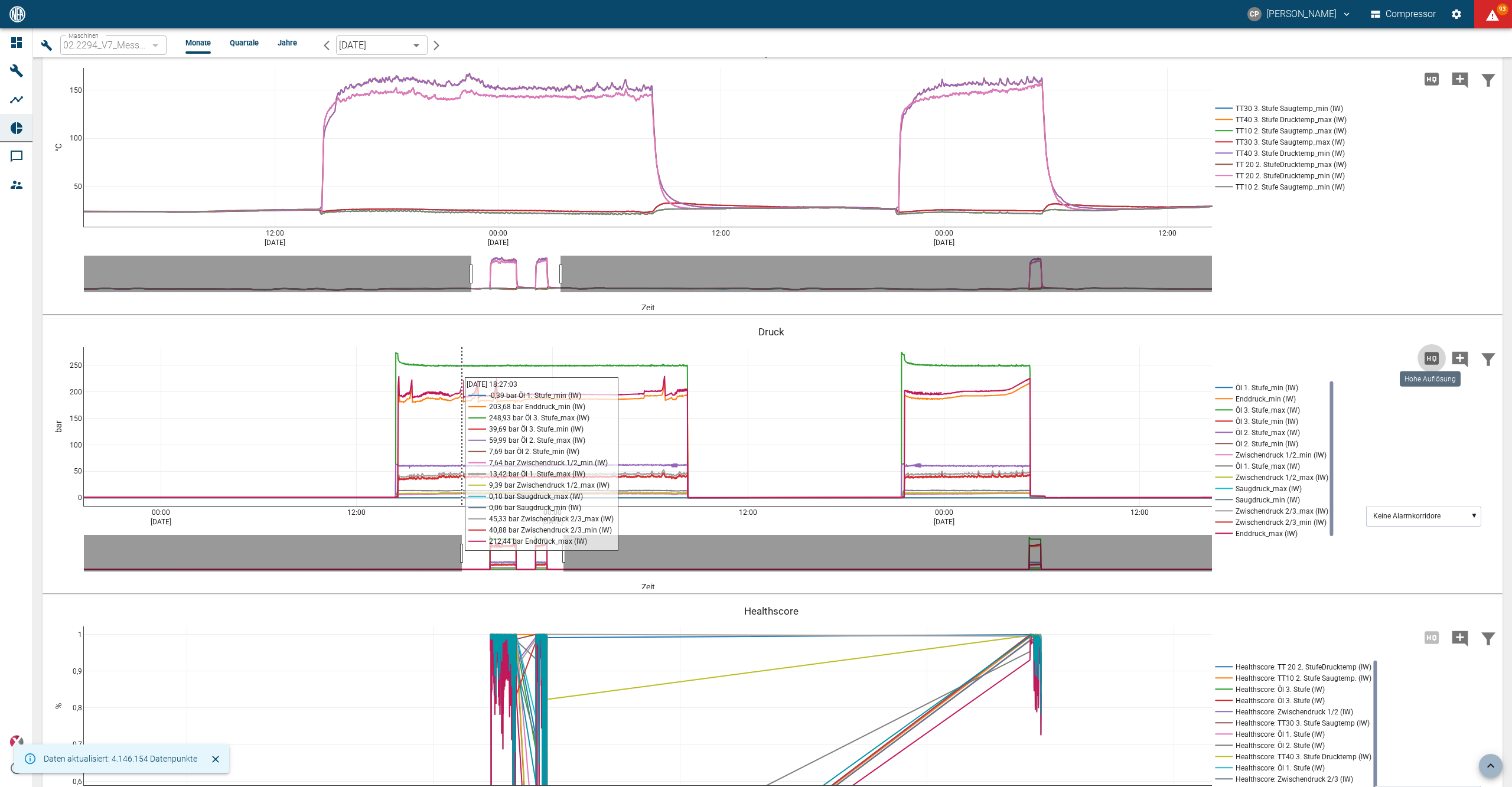
click at [1432, 353] on icon "Hohe Auflösung" at bounding box center [1431, 358] width 14 height 13
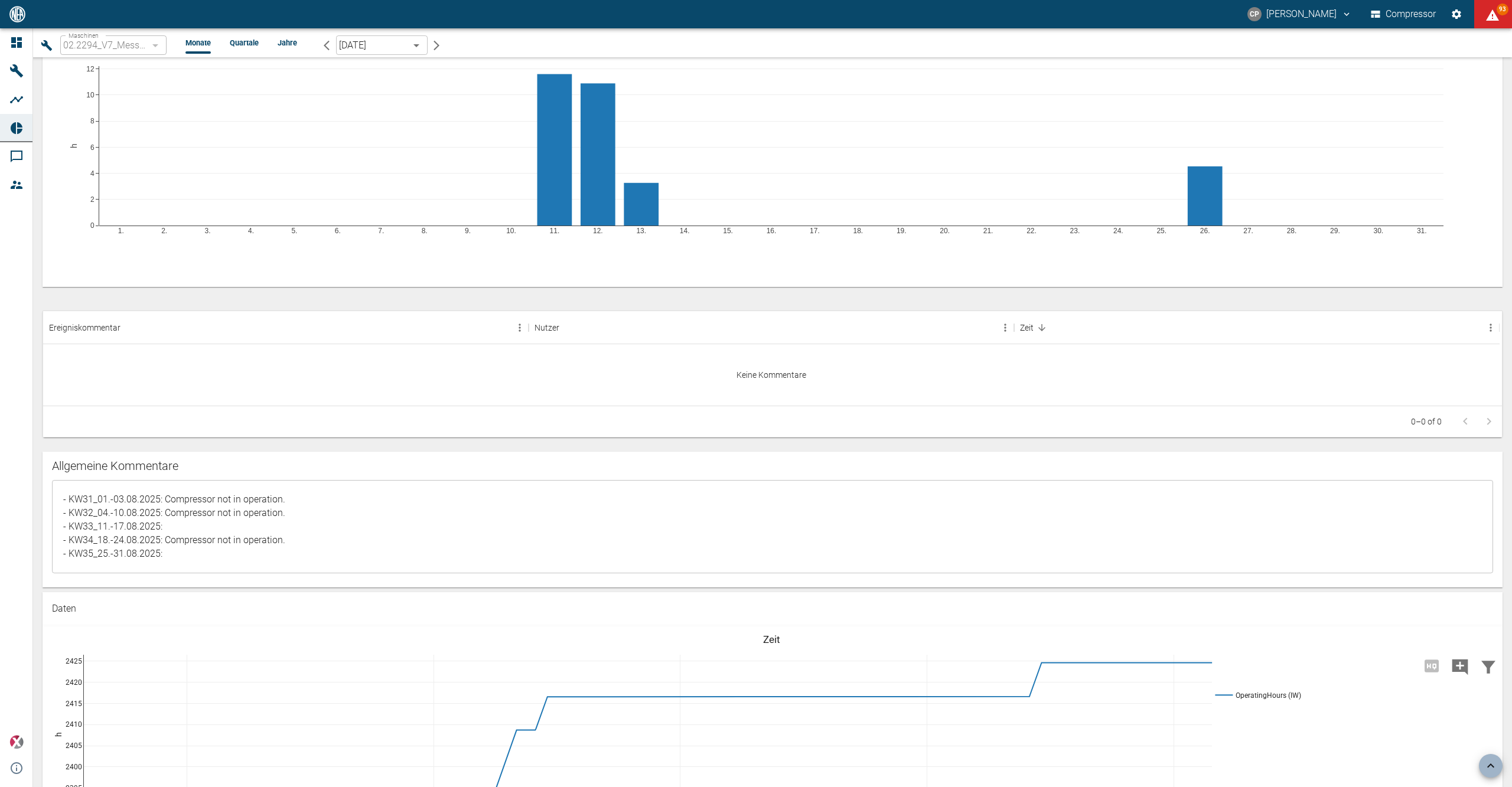
scroll to position [629, 0]
click at [171, 522] on textarea "- Test Kommentar" at bounding box center [772, 526] width 1424 height 73
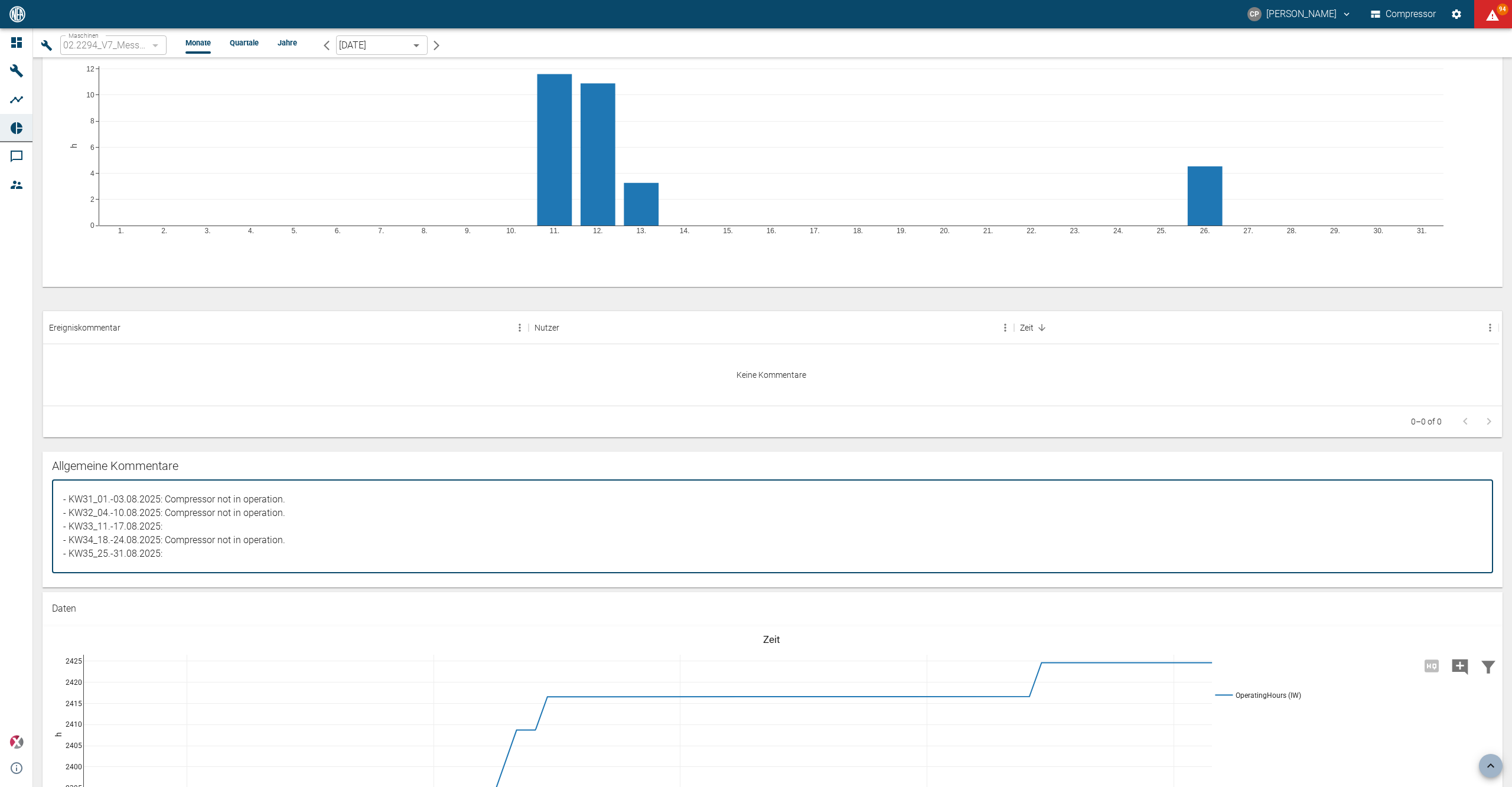
paste textarea "Compressor operation without problems"
click at [64, 488] on div "- Test Kommentar x ​" at bounding box center [773, 526] width 1441 height 94
click at [64, 496] on textarea "- Test Kommentar" at bounding box center [772, 526] width 1424 height 73
drag, startPoint x: 61, startPoint y: 500, endPoint x: 79, endPoint y: 508, distance: 19.7
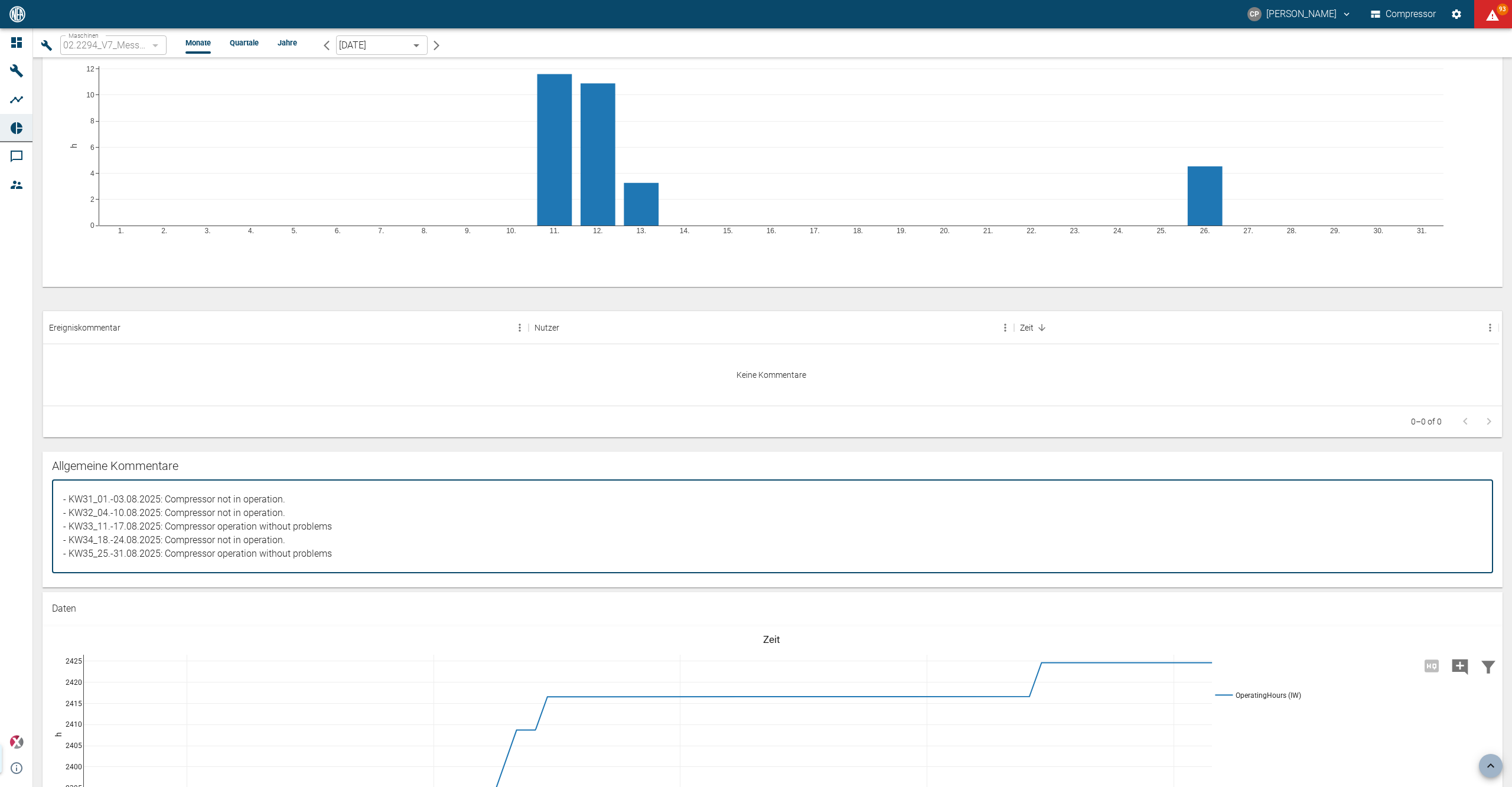
click at [62, 500] on textarea "- Test Kommentar" at bounding box center [772, 526] width 1424 height 73
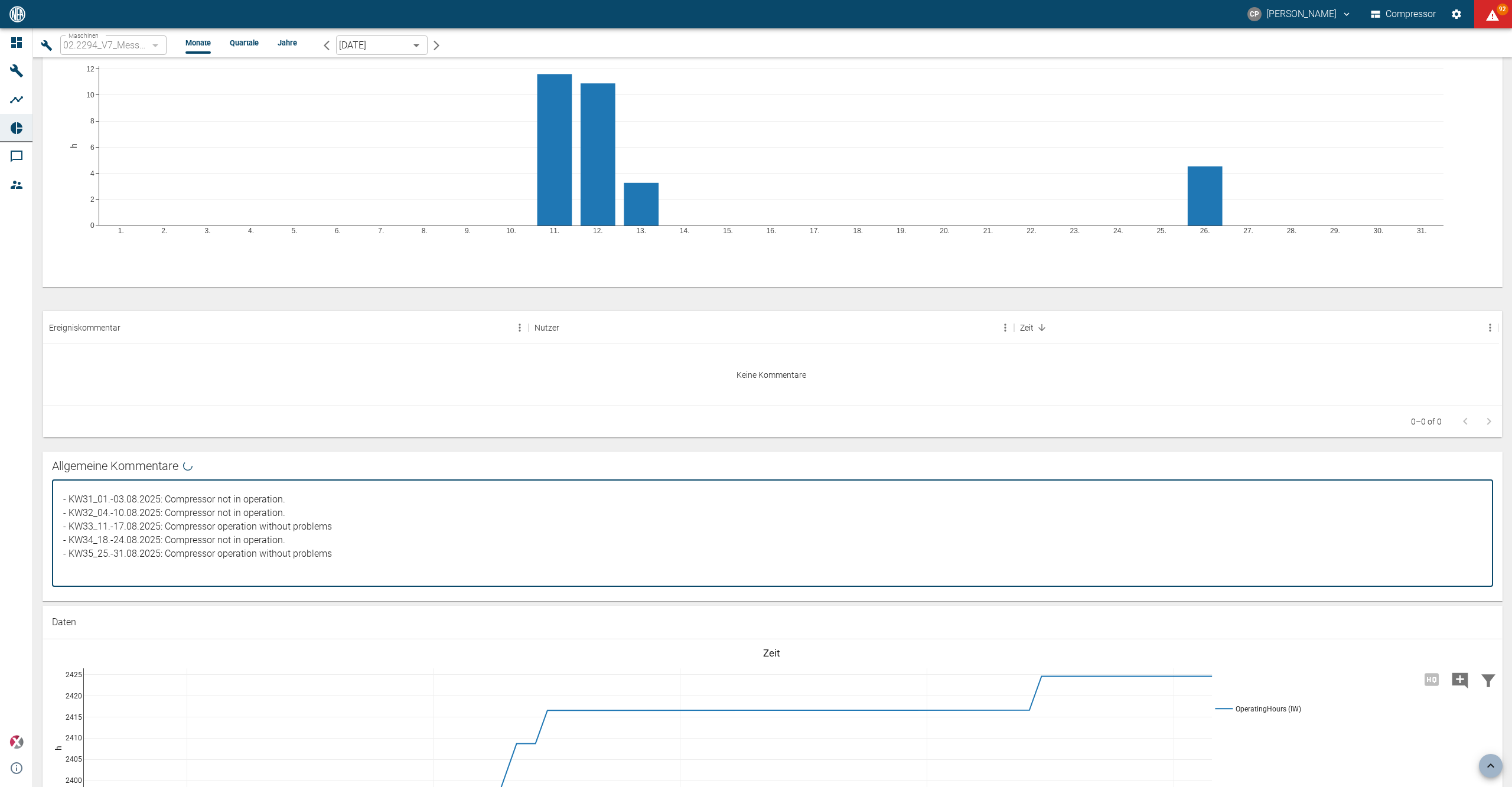
paste textarea "The AI Health Score is currently still in a pilot version, so it is not yet ana…"
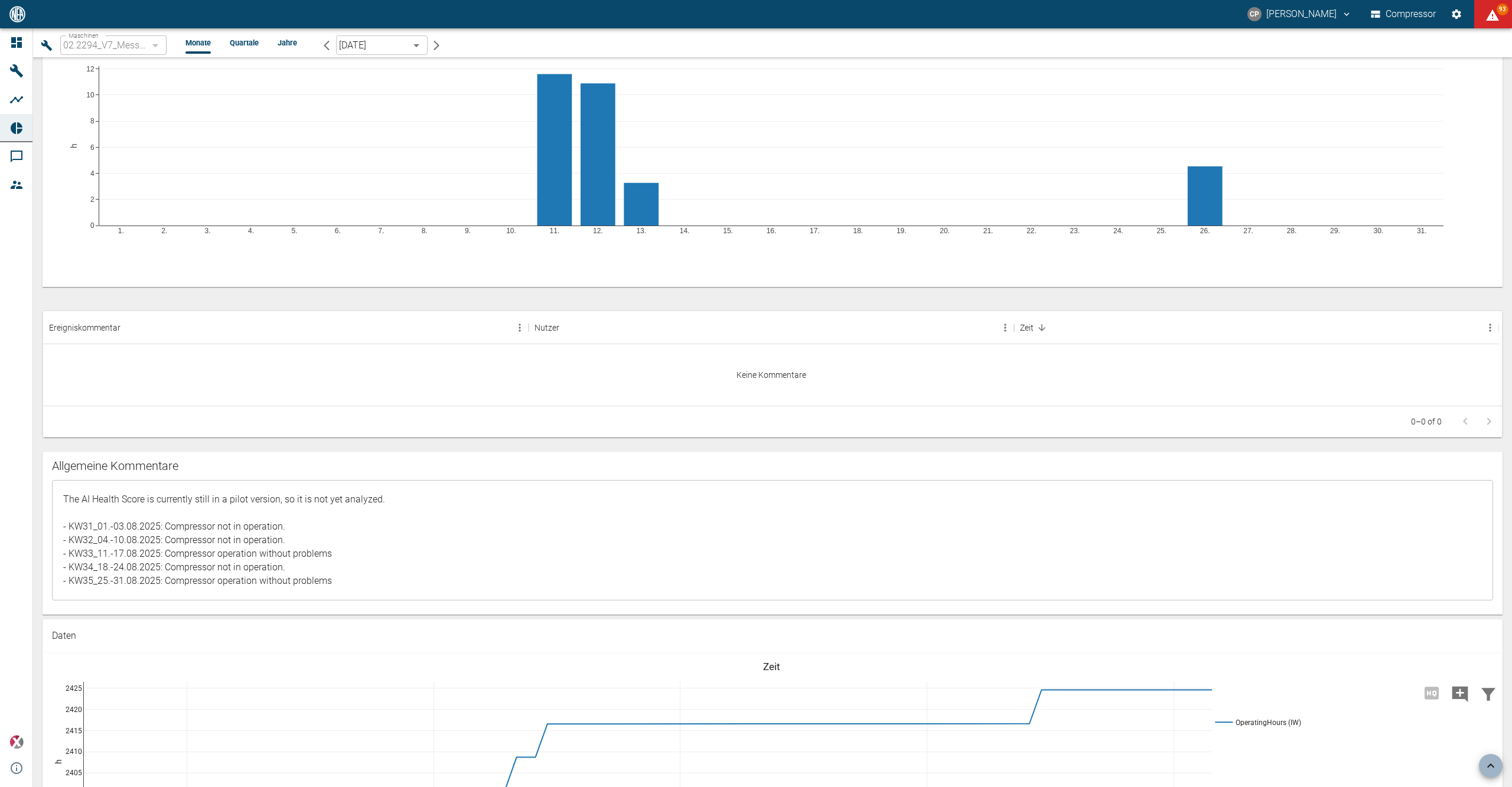
drag, startPoint x: 336, startPoint y: 591, endPoint x: 213, endPoint y: 531, distance: 136.9
click at [213, 531] on div "- Test Kommentar x ​" at bounding box center [773, 540] width 1441 height 120
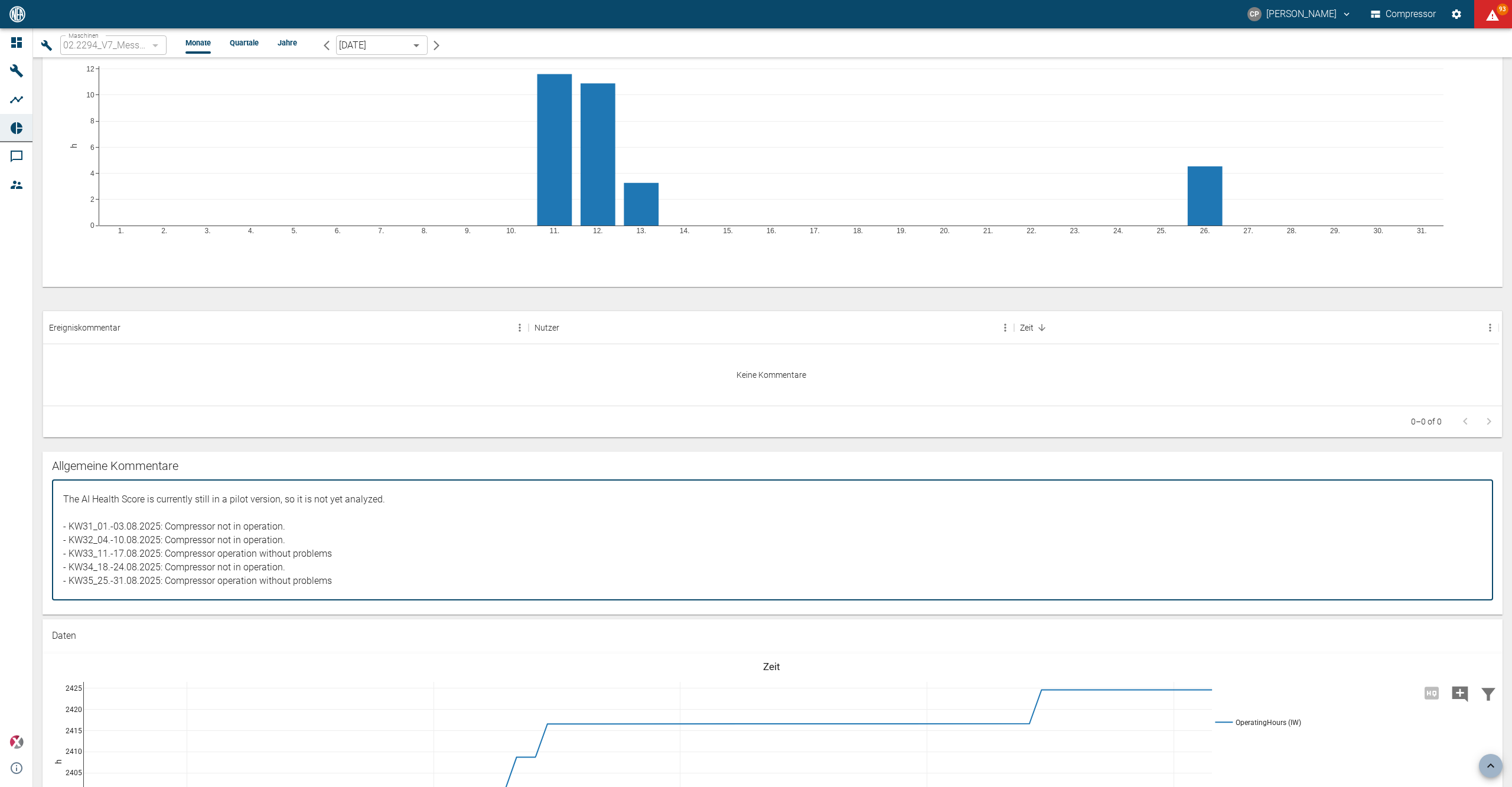
click at [354, 580] on textarea "- Test Kommentar" at bounding box center [772, 540] width 1424 height 101
click at [338, 551] on textarea "- Test Kommentar" at bounding box center [772, 540] width 1424 height 101
drag, startPoint x: 339, startPoint y: 591, endPoint x: 142, endPoint y: 410, distance: 267.5
type textarea "The AI Health Score is currently still in a pilot version, so it is not yet ana…"
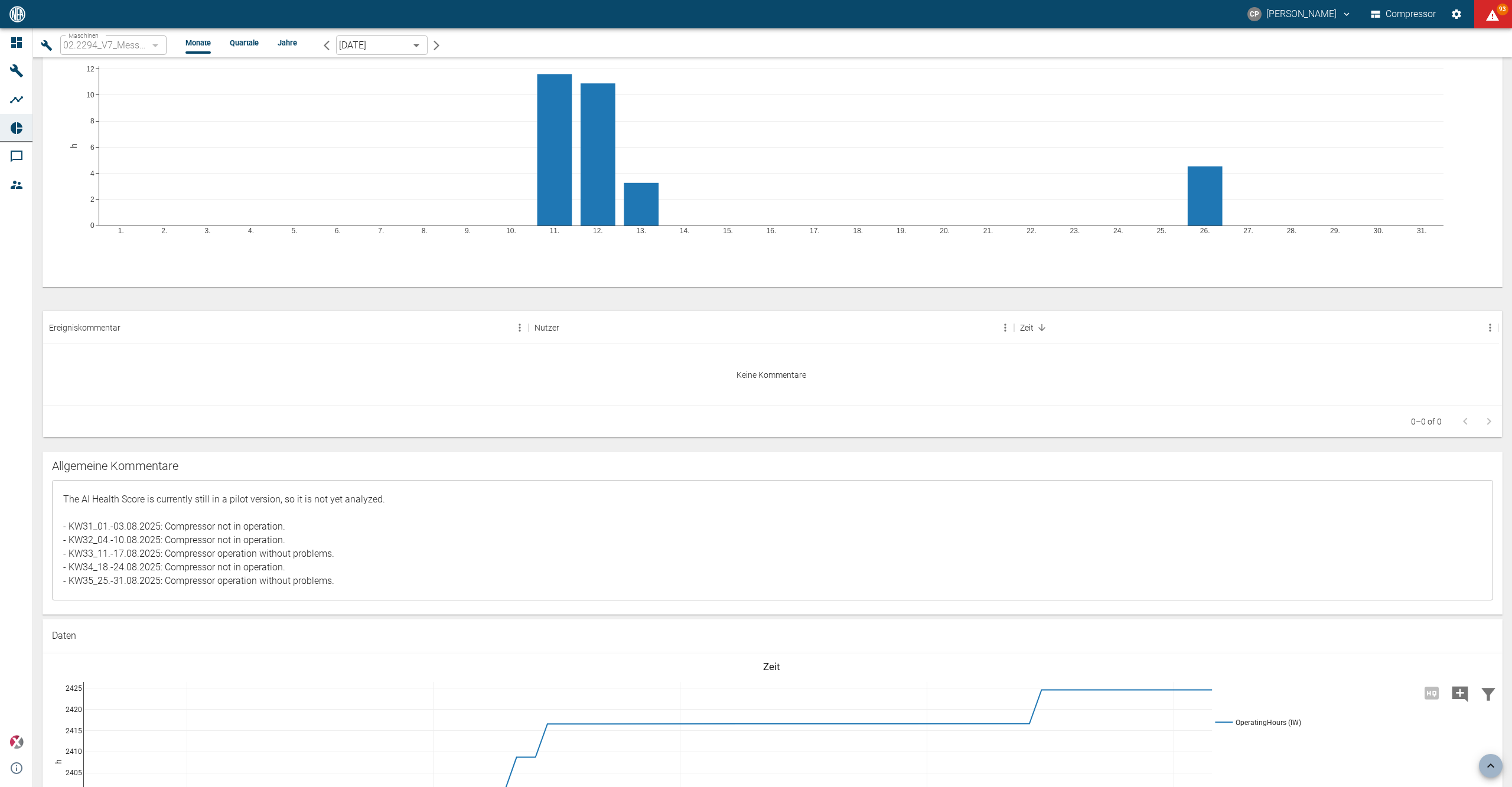
click at [142, 410] on div "0–0 of 0" at bounding box center [773, 421] width 1459 height 31
click at [156, 48] on div "02.2294_V7_Messer Austria GmbH_Gumpoldskirchen (AT)" at bounding box center [113, 45] width 106 height 19
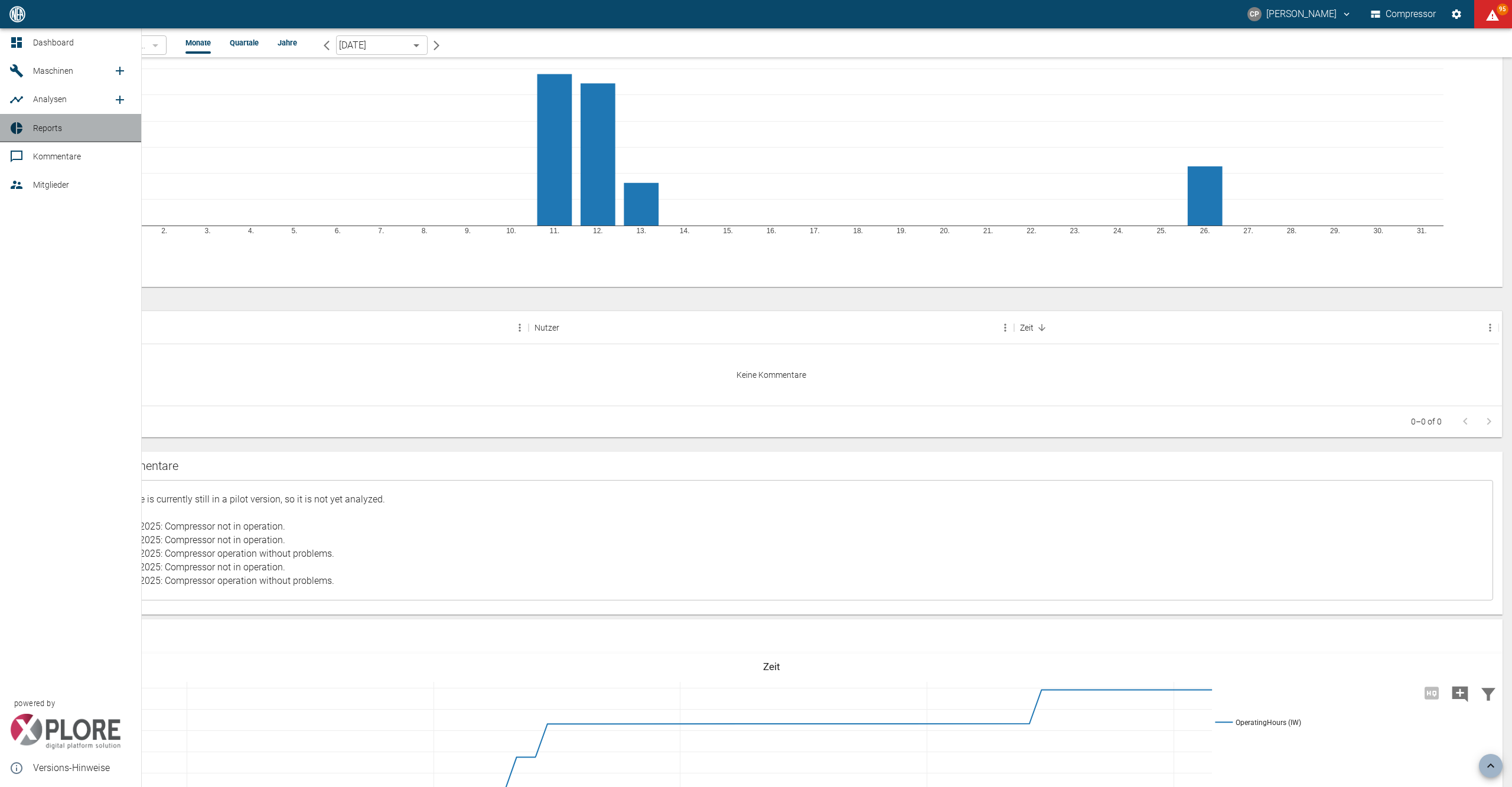
click at [20, 122] on icon at bounding box center [16, 128] width 14 height 14
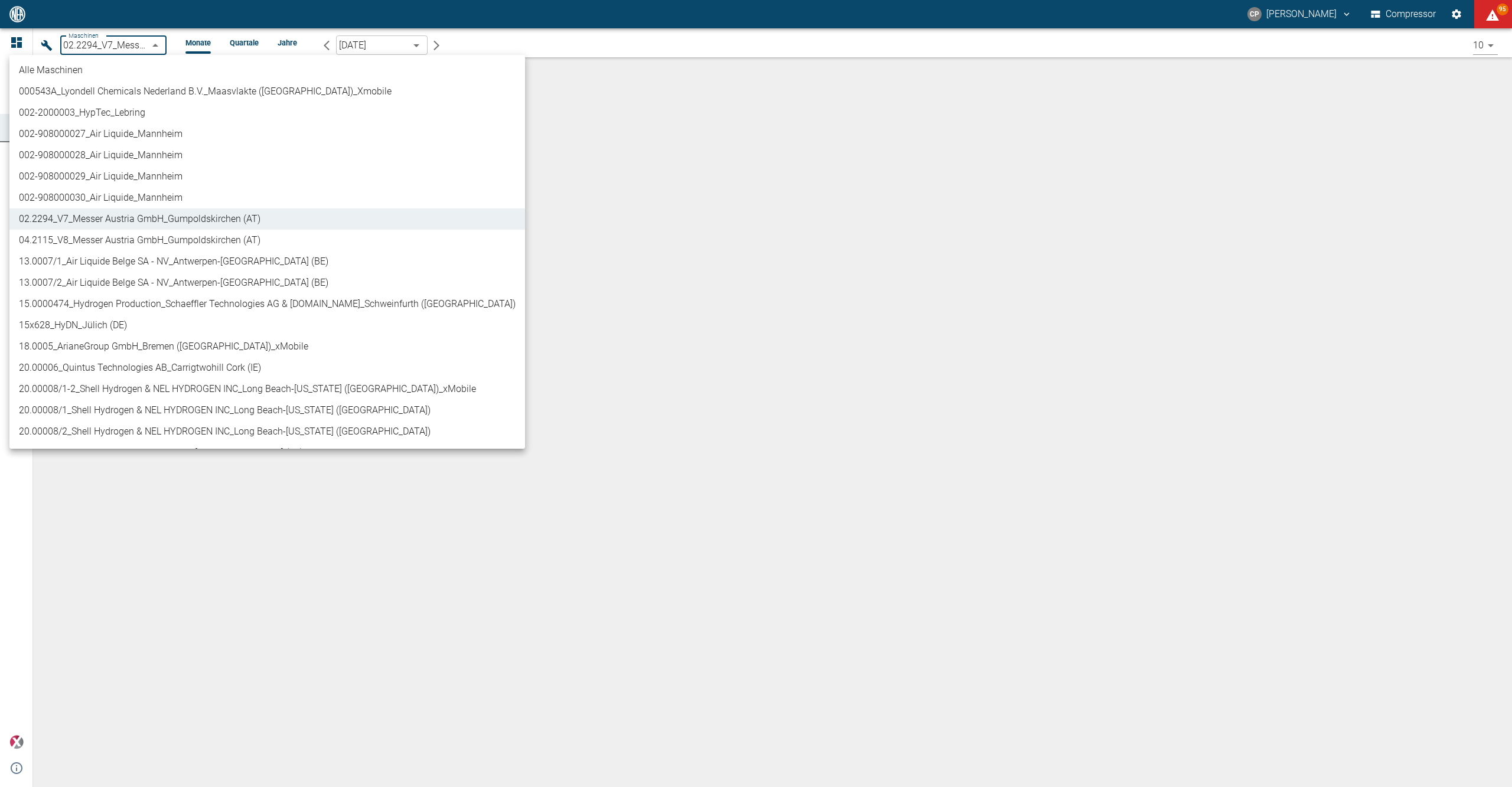
click at [154, 41] on body "[PERSON_NAME] Compressor 95 Dashboard Maschinen Analysen Reports Kommentare Mit…" at bounding box center [756, 394] width 1512 height 787
click at [132, 230] on li "04.2115_V8_Messer Austria GmbH_Gumpoldskirchen (AT)" at bounding box center [267, 241] width 515 height 21
type input "62df7942-7815-4ccf-a722-4ba74b721732"
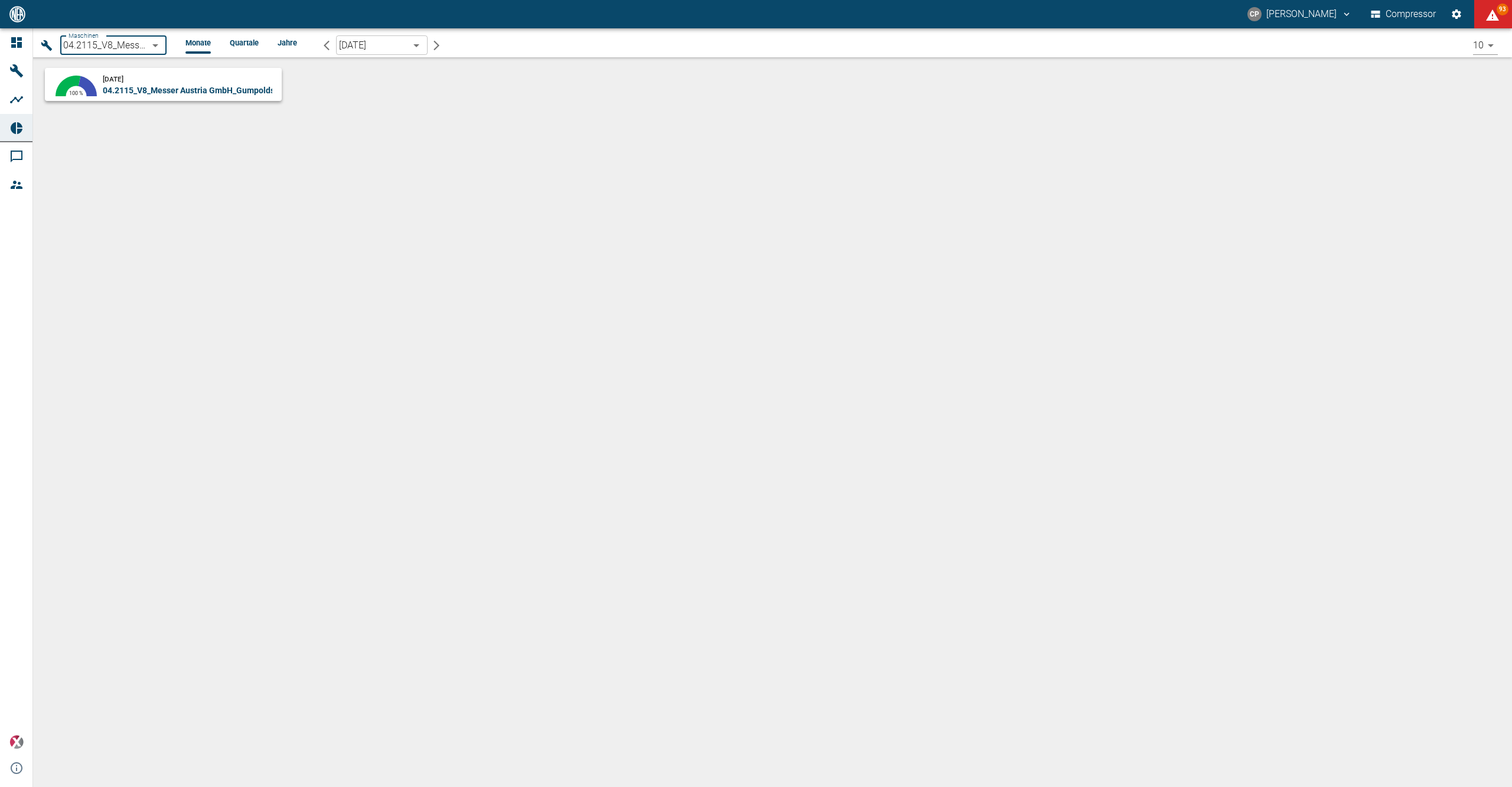
click at [156, 91] on span "04.2115_V8_Messer Austria GmbH_Gumpoldskirchen (AT)" at bounding box center [211, 90] width 217 height 9
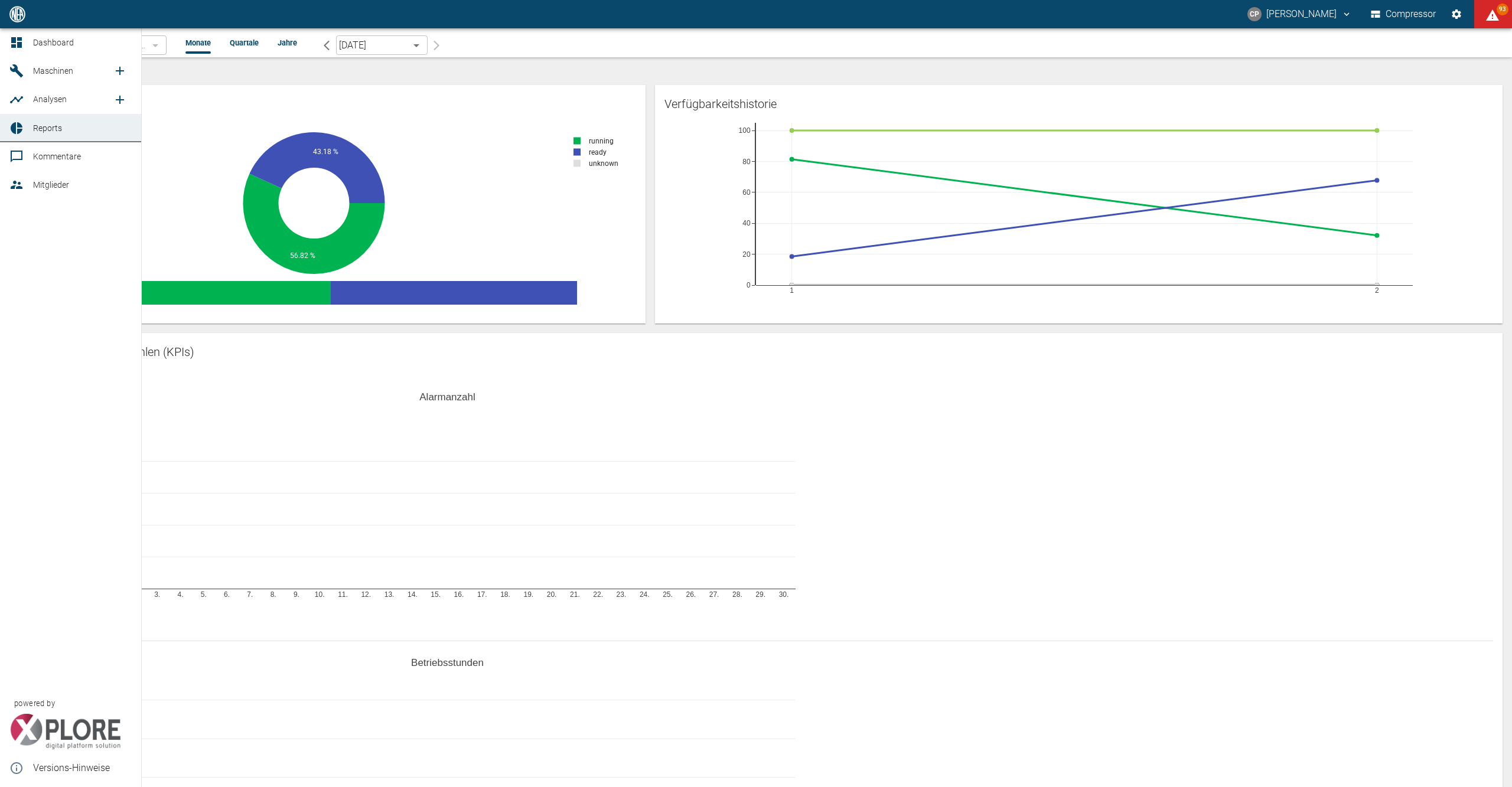
click at [32, 128] on link "Reports" at bounding box center [70, 128] width 141 height 28
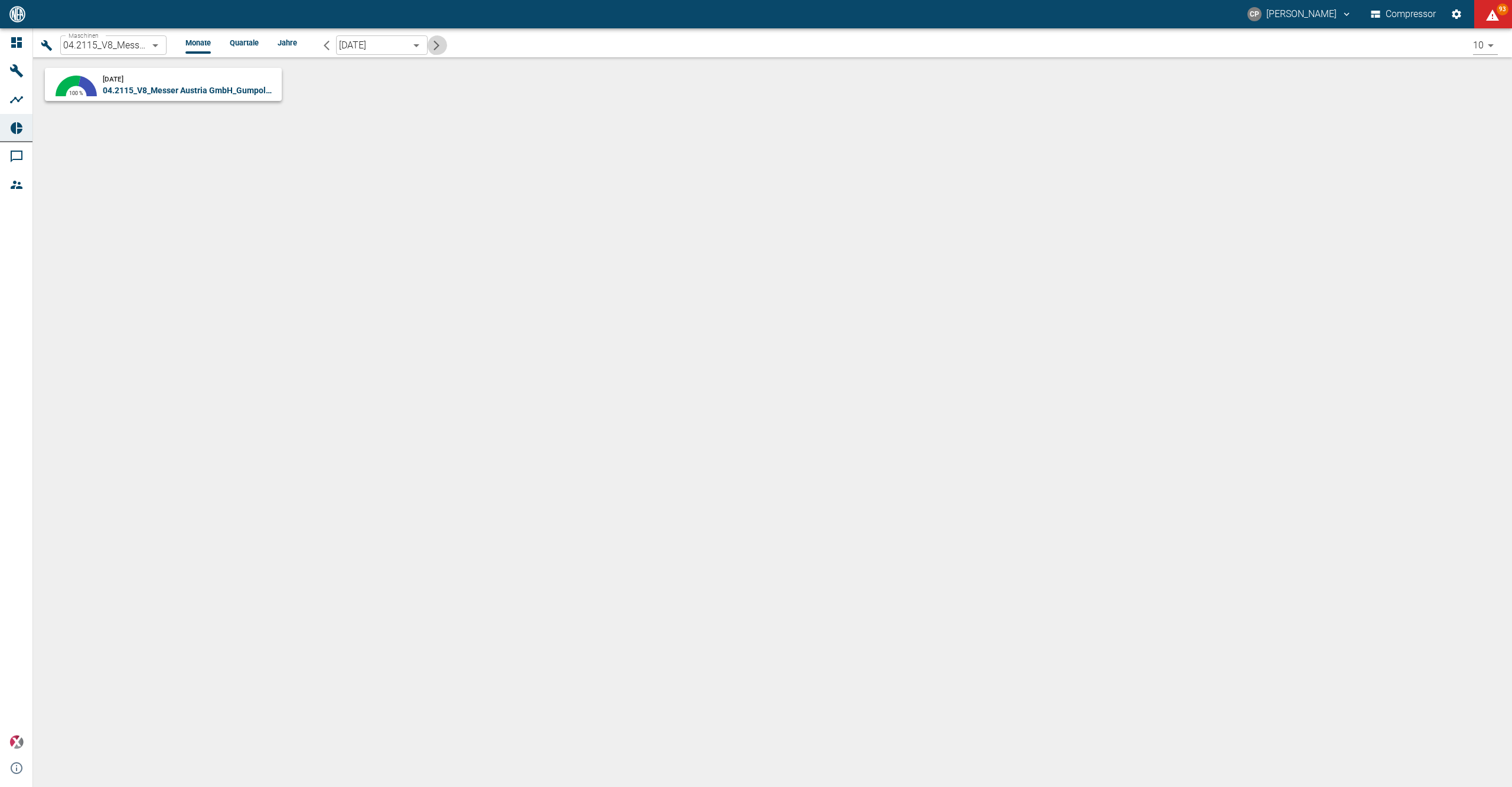
click at [442, 43] on icon "button" at bounding box center [436, 45] width 12 height 12
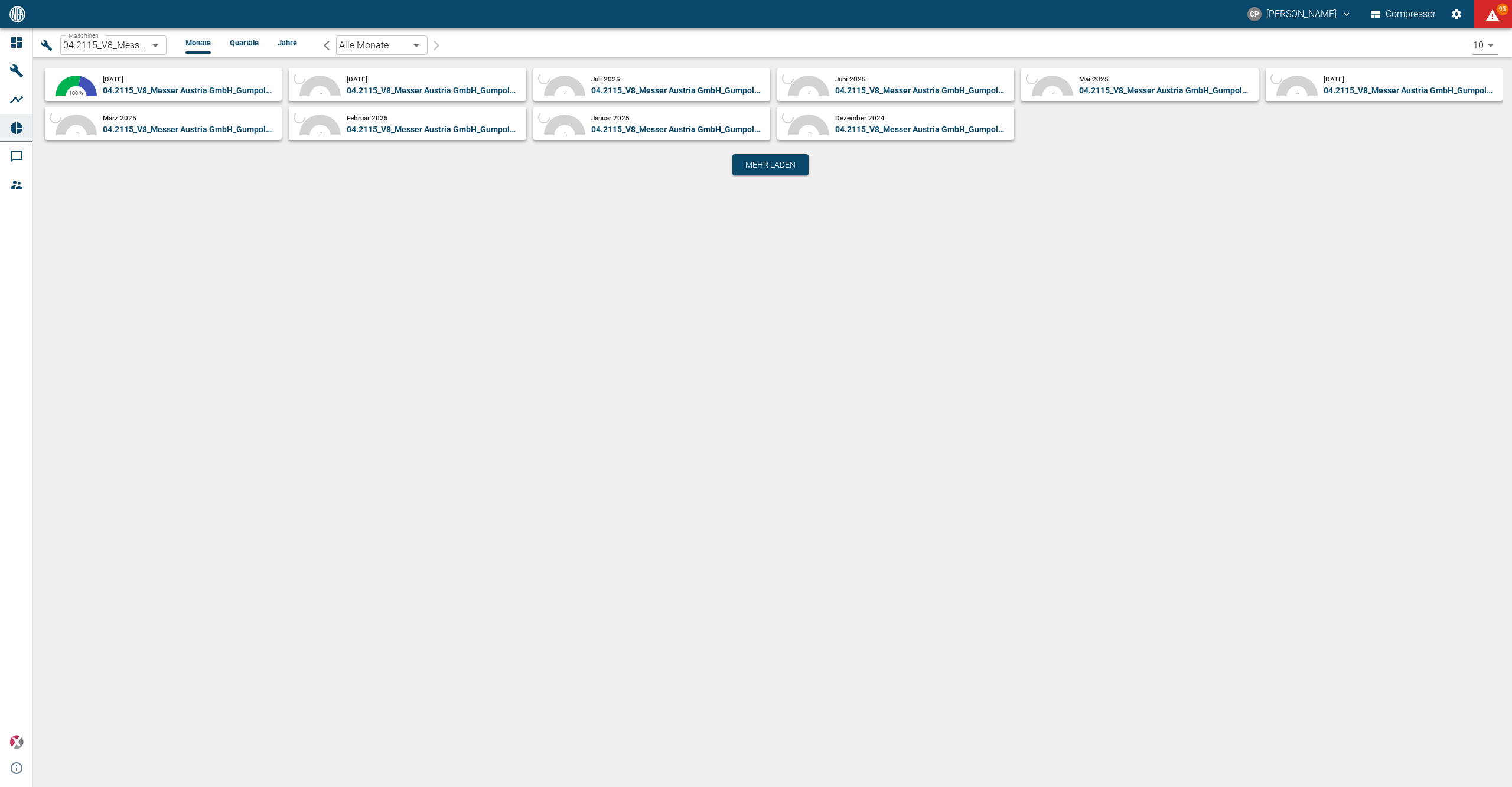
click at [160, 41] on body "[PERSON_NAME] Compressor 93 Dashboard Maschinen Analysen Reports Kommentare Mit…" at bounding box center [756, 394] width 1512 height 787
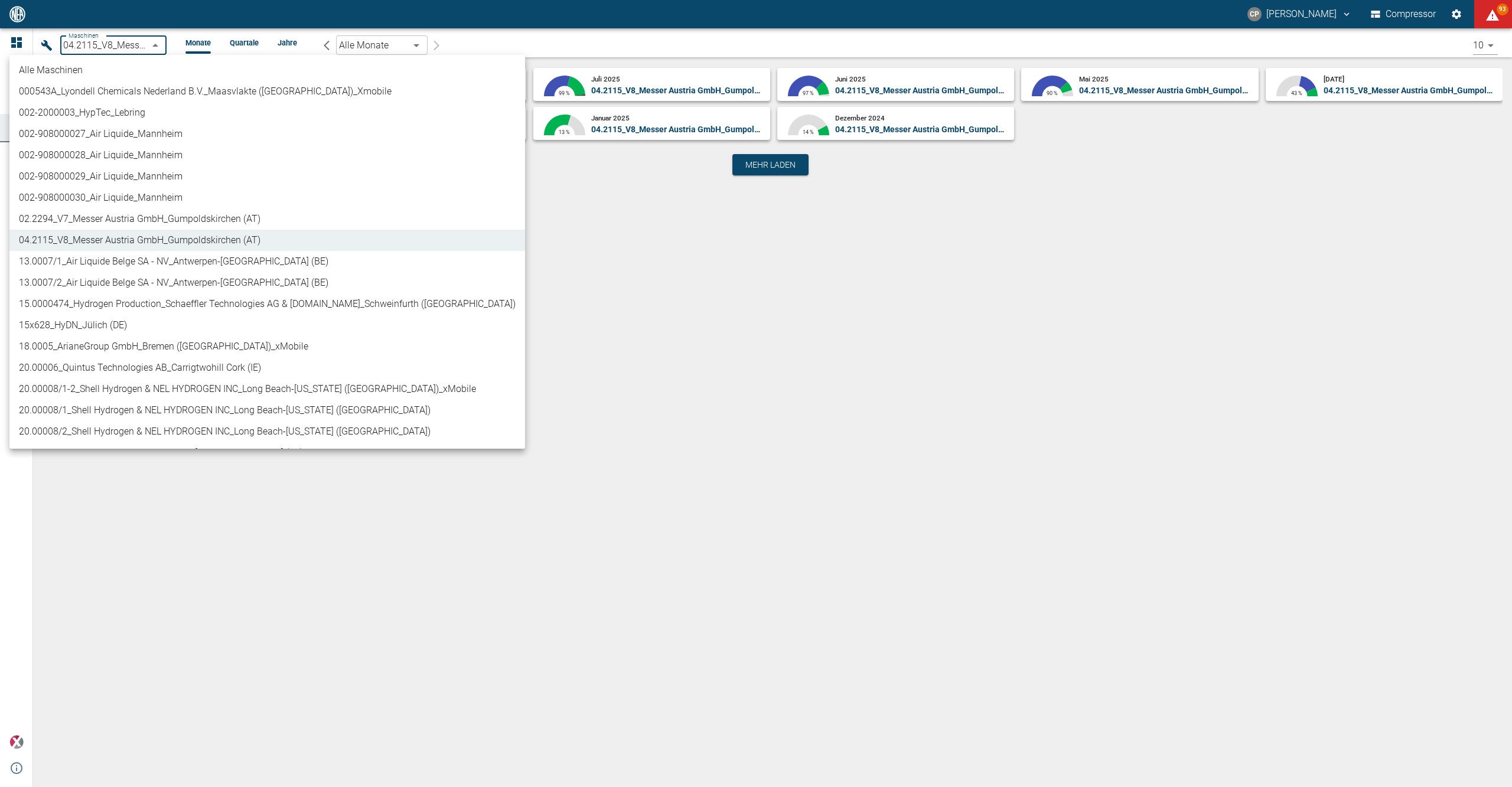
click at [572, 357] on div at bounding box center [756, 394] width 1512 height 787
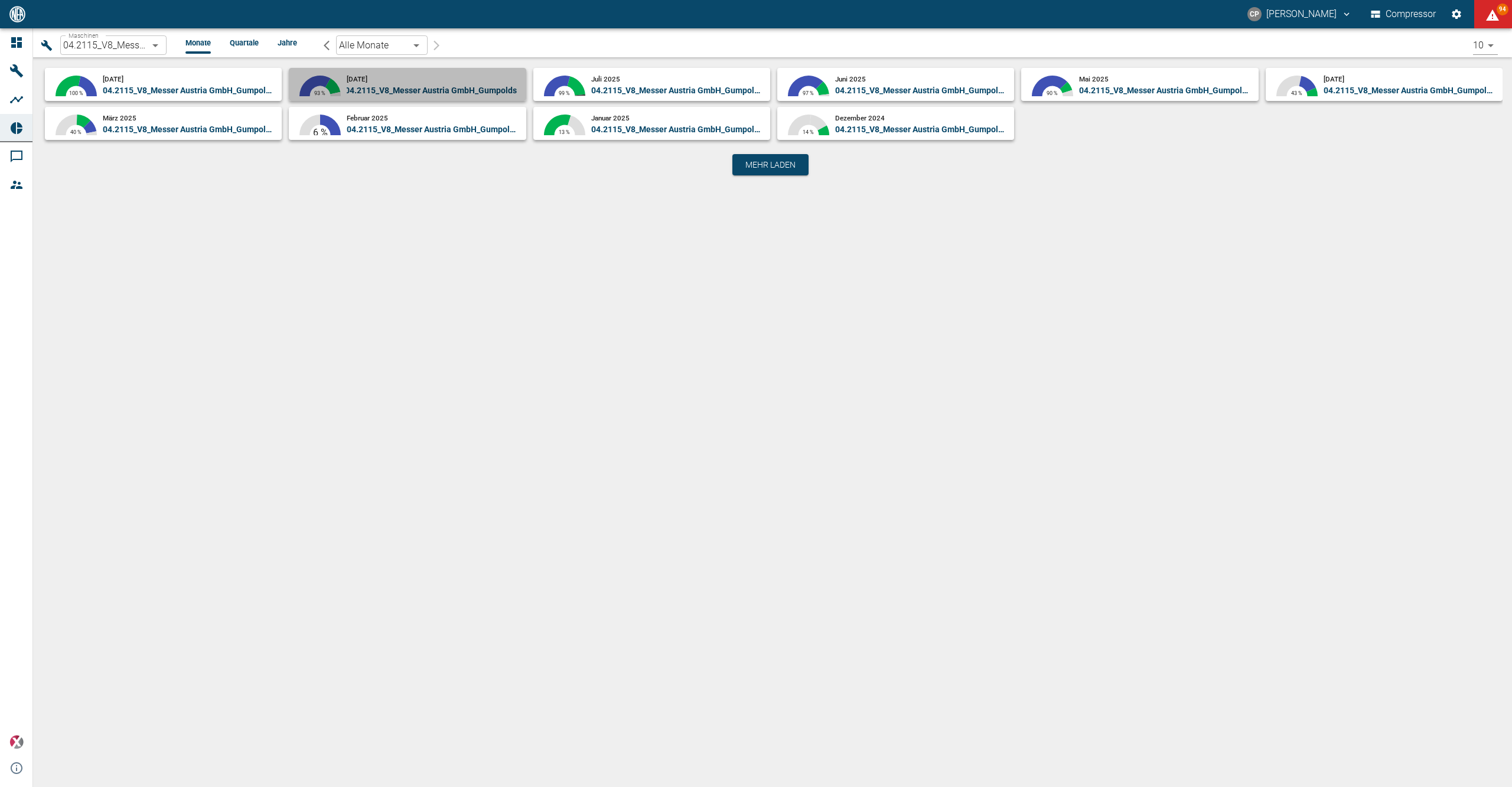
click at [350, 84] on p "04.2115_V8_Messer Austria GmbH_Gumpoldskirchen (AT)" at bounding box center [432, 90] width 170 height 12
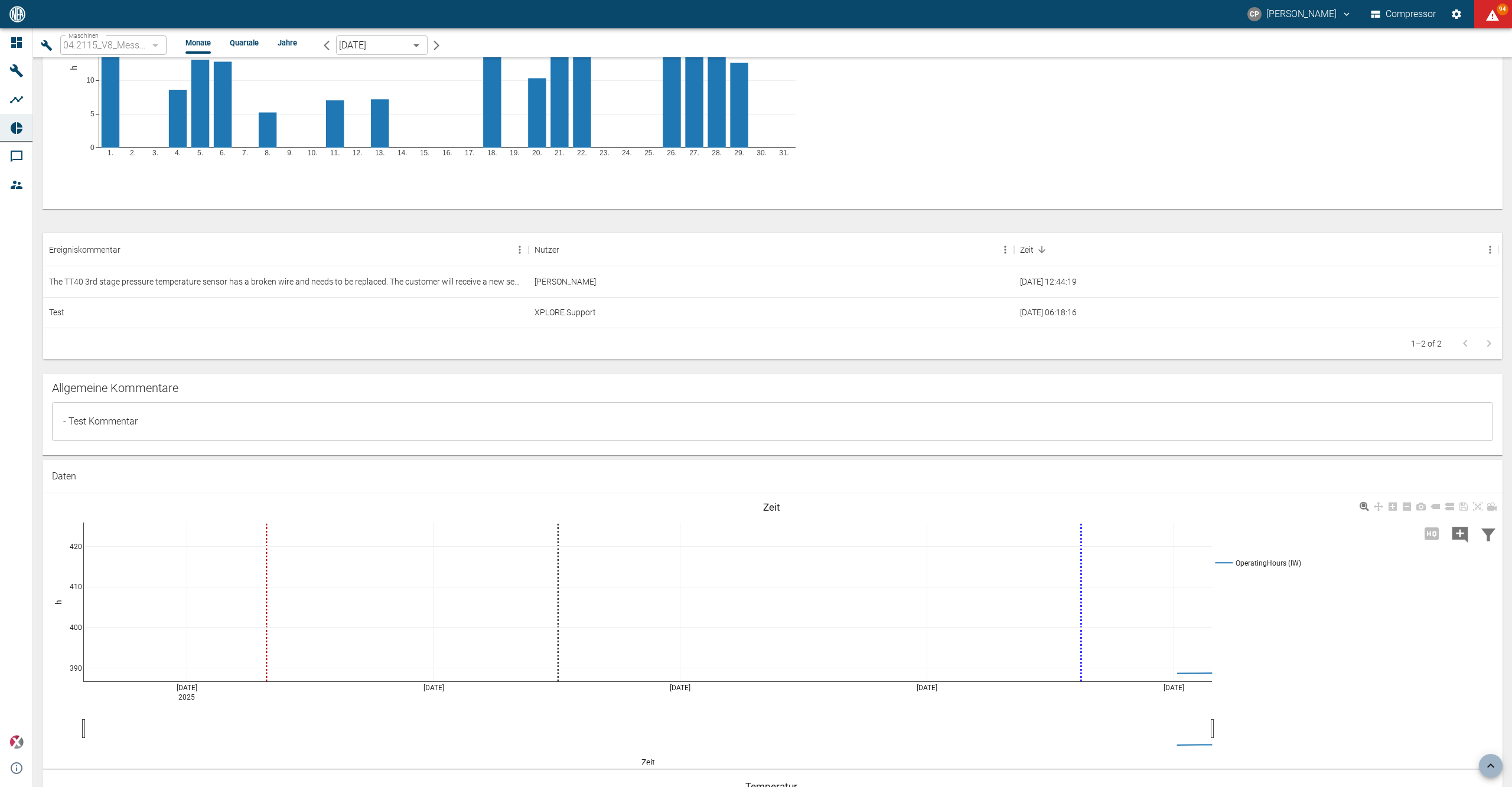
scroll to position [708, 0]
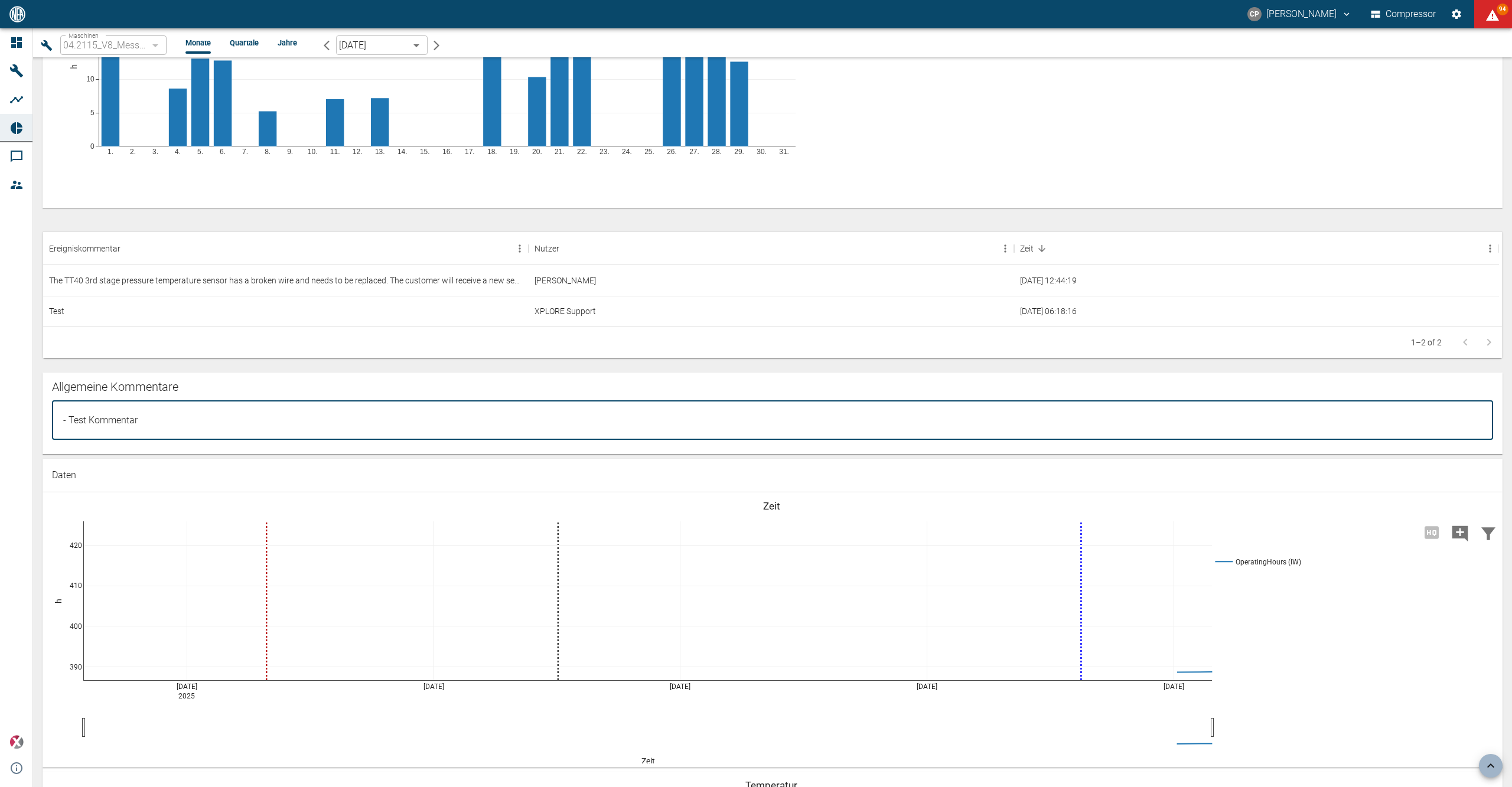
drag, startPoint x: 142, startPoint y: 422, endPoint x: 39, endPoint y: 416, distance: 103.2
paste textarea "The AI Health Score is currently still in a pilot version, so it is not yet ana…"
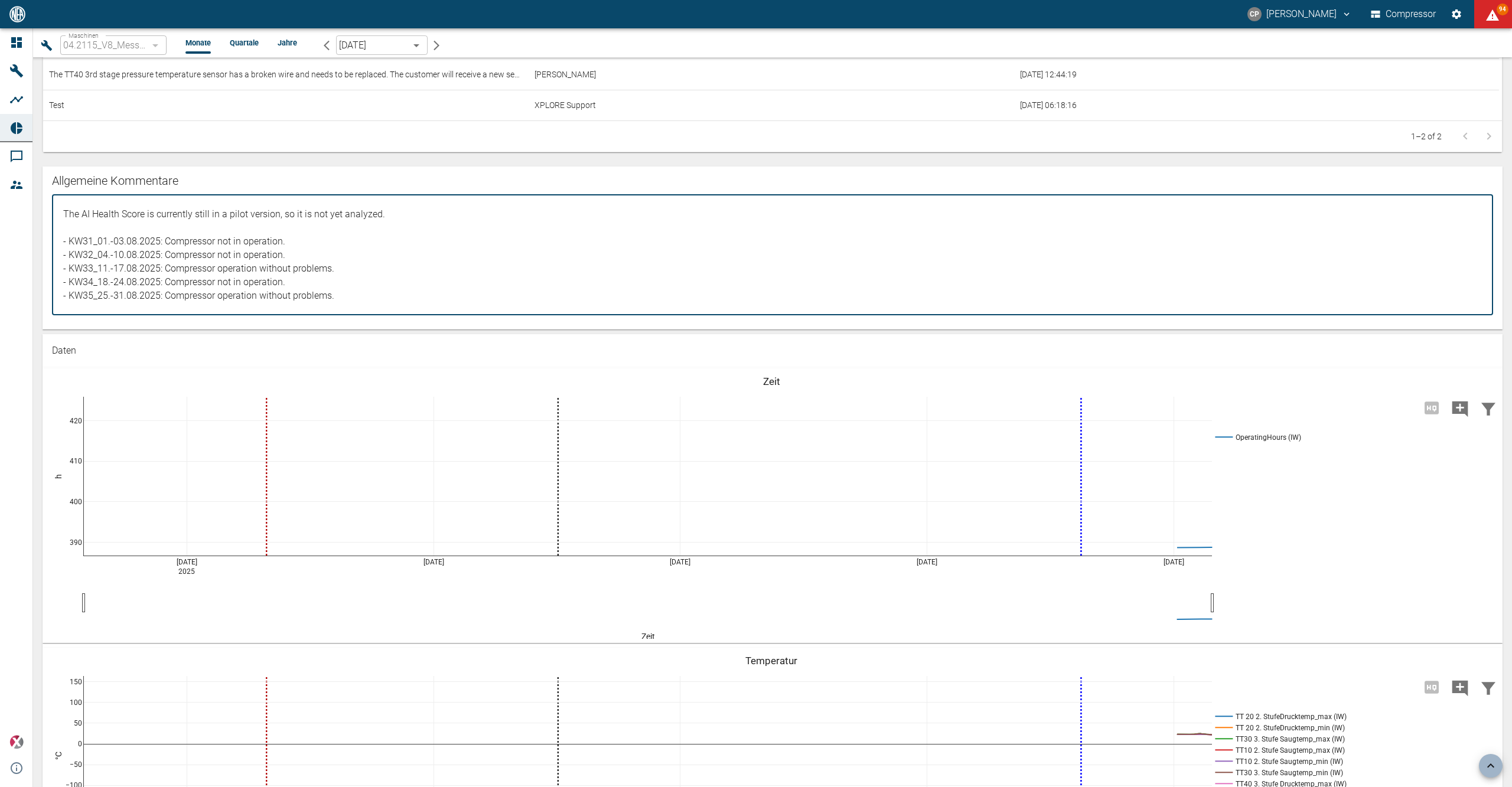
scroll to position [1006, 0]
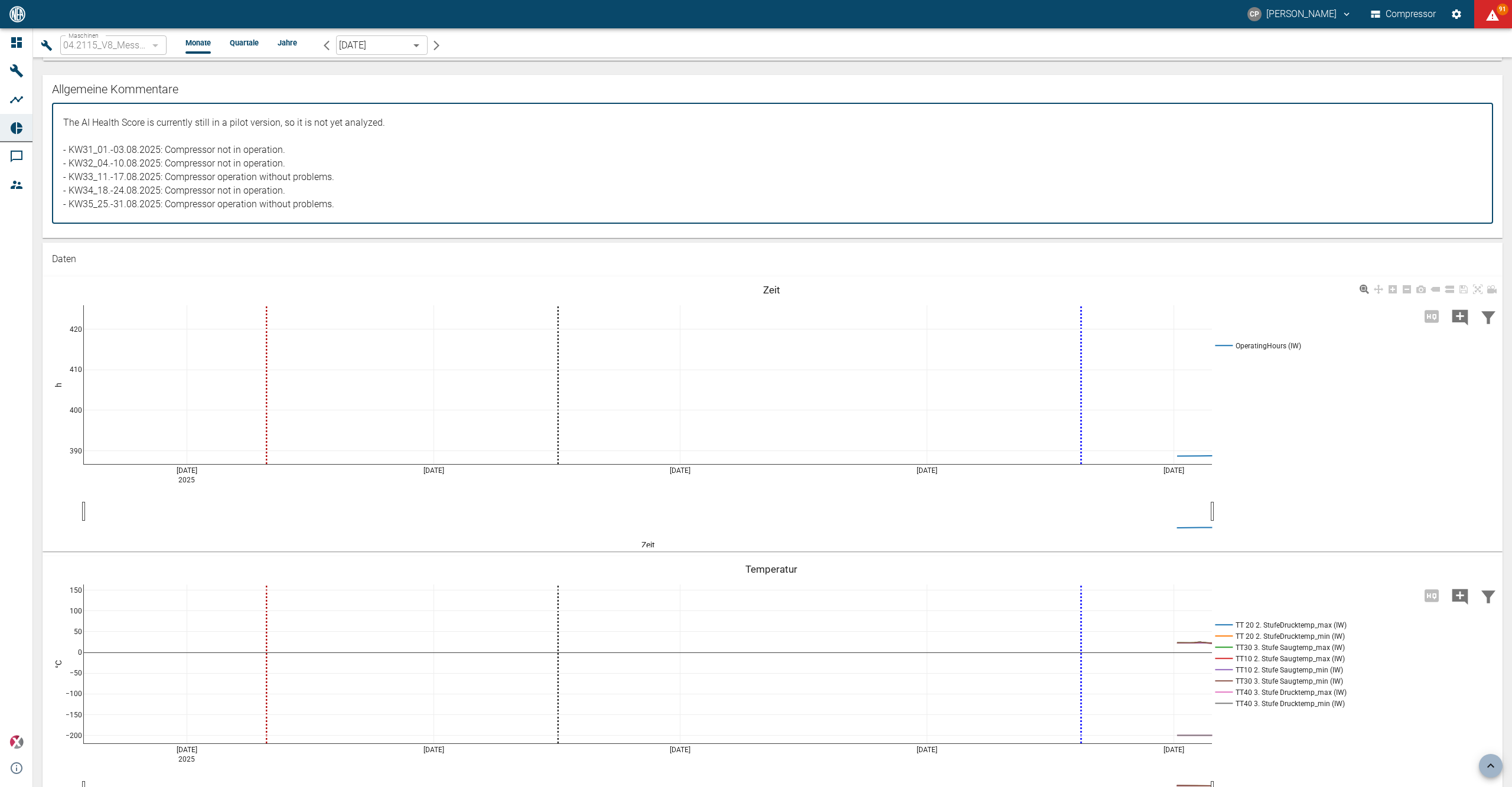
type textarea "The AI Health Score is currently still in a pilot version, so it is not yet ana…"
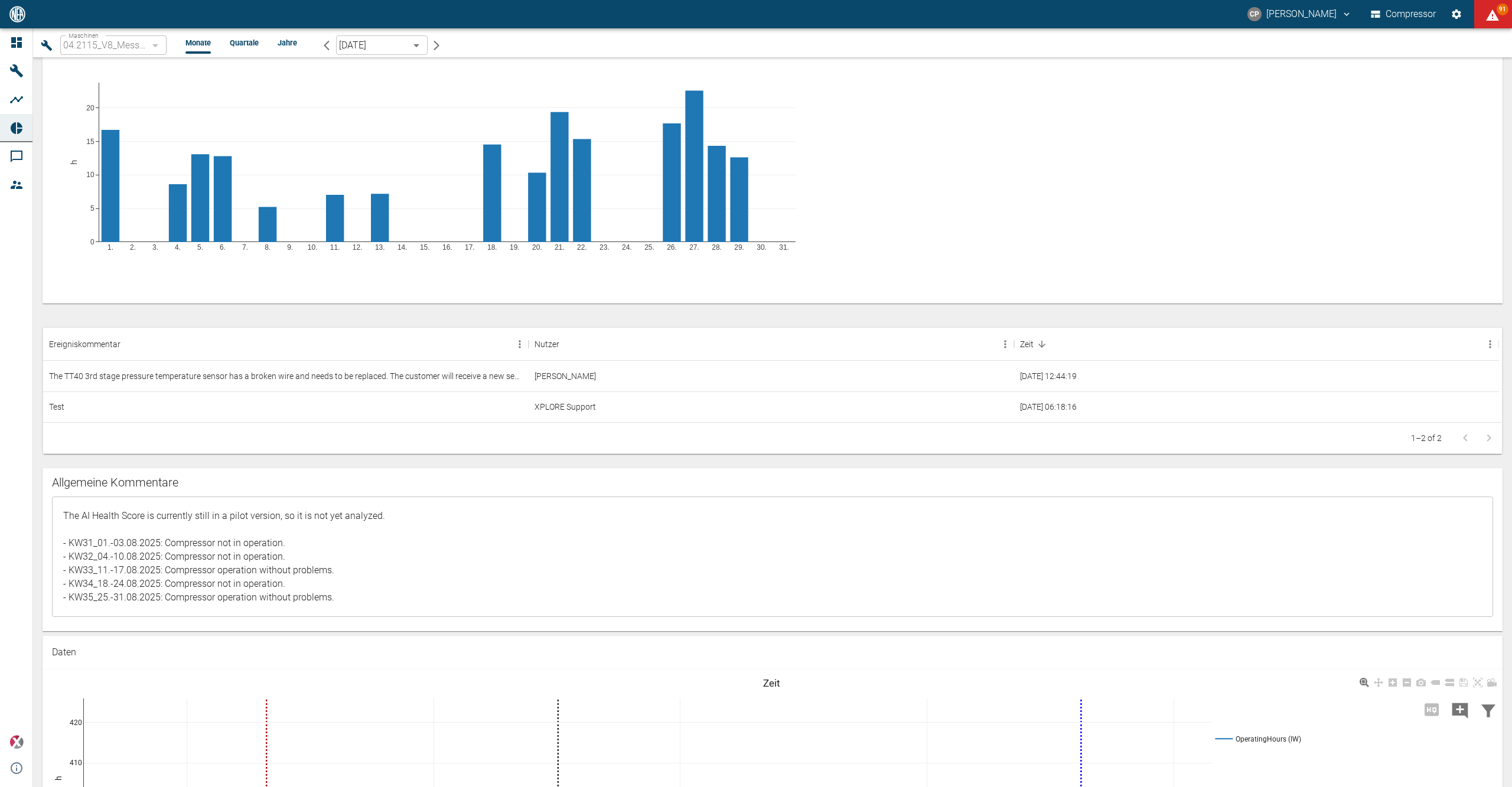
scroll to position [612, 0]
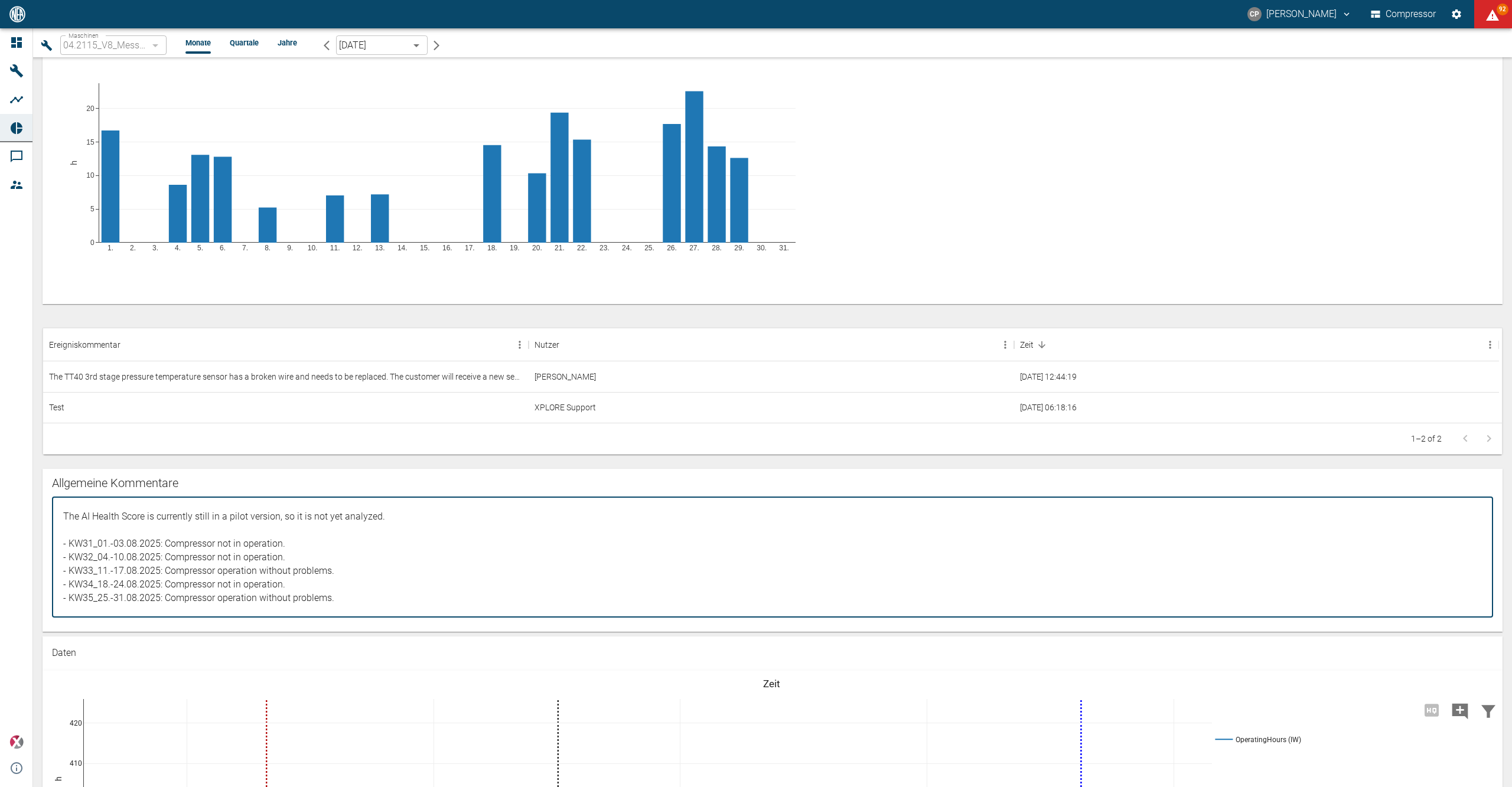
click at [306, 534] on textarea "- Test Kommentar" at bounding box center [772, 557] width 1424 height 101
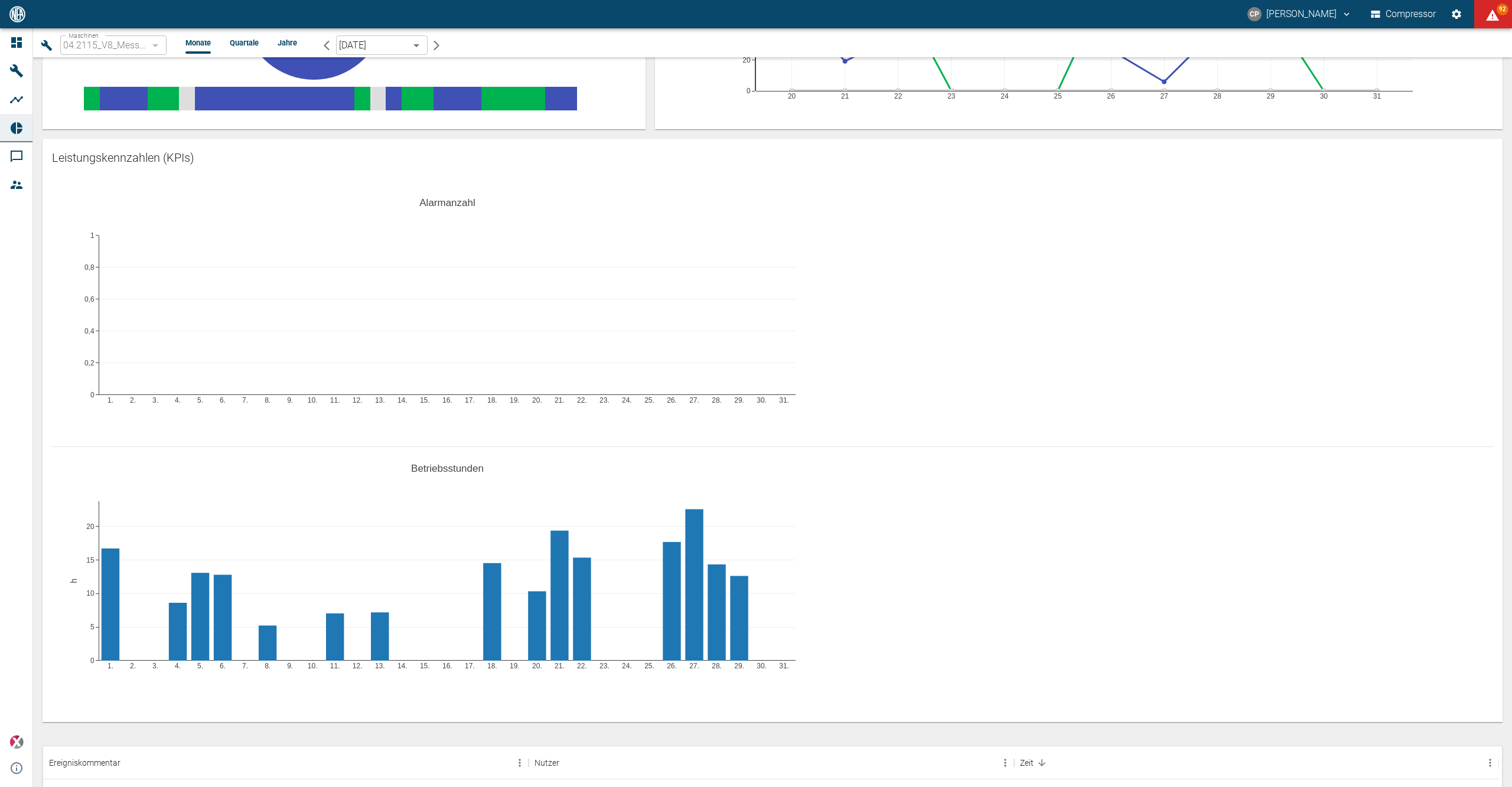
scroll to position [61, 0]
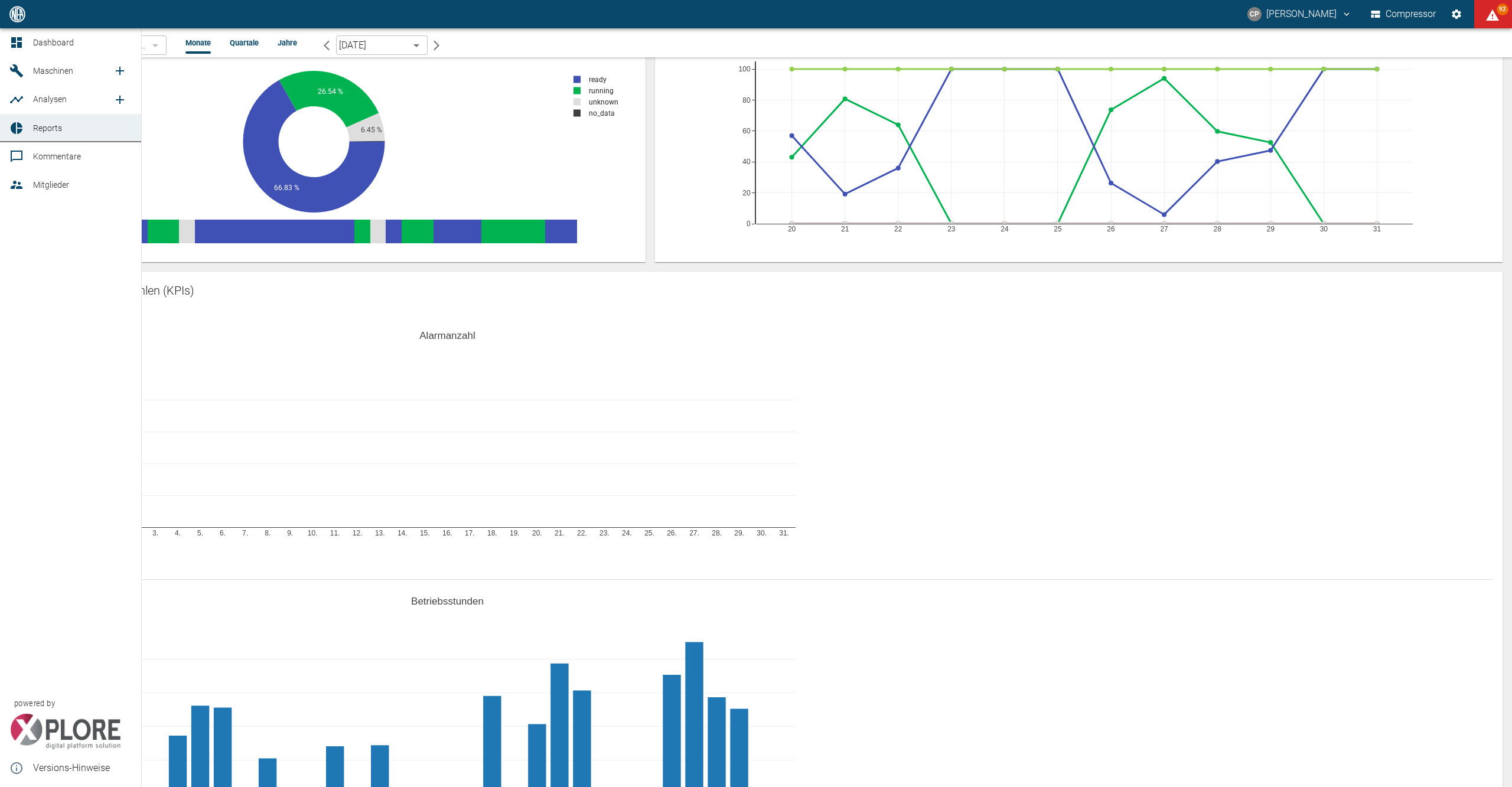
click at [15, 125] on icon at bounding box center [17, 128] width 12 height 12
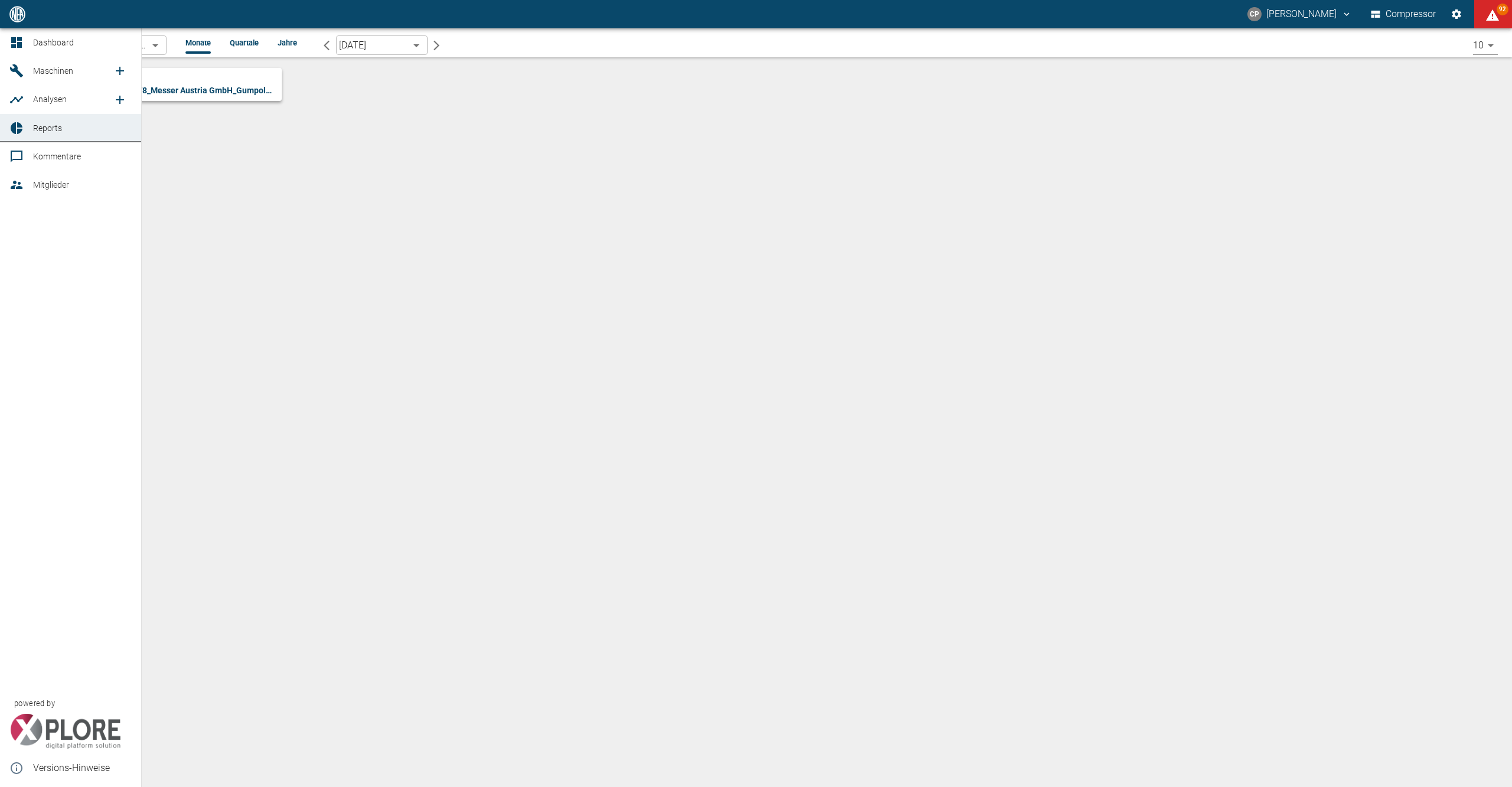
click at [53, 31] on link "Dashboard" at bounding box center [70, 42] width 141 height 28
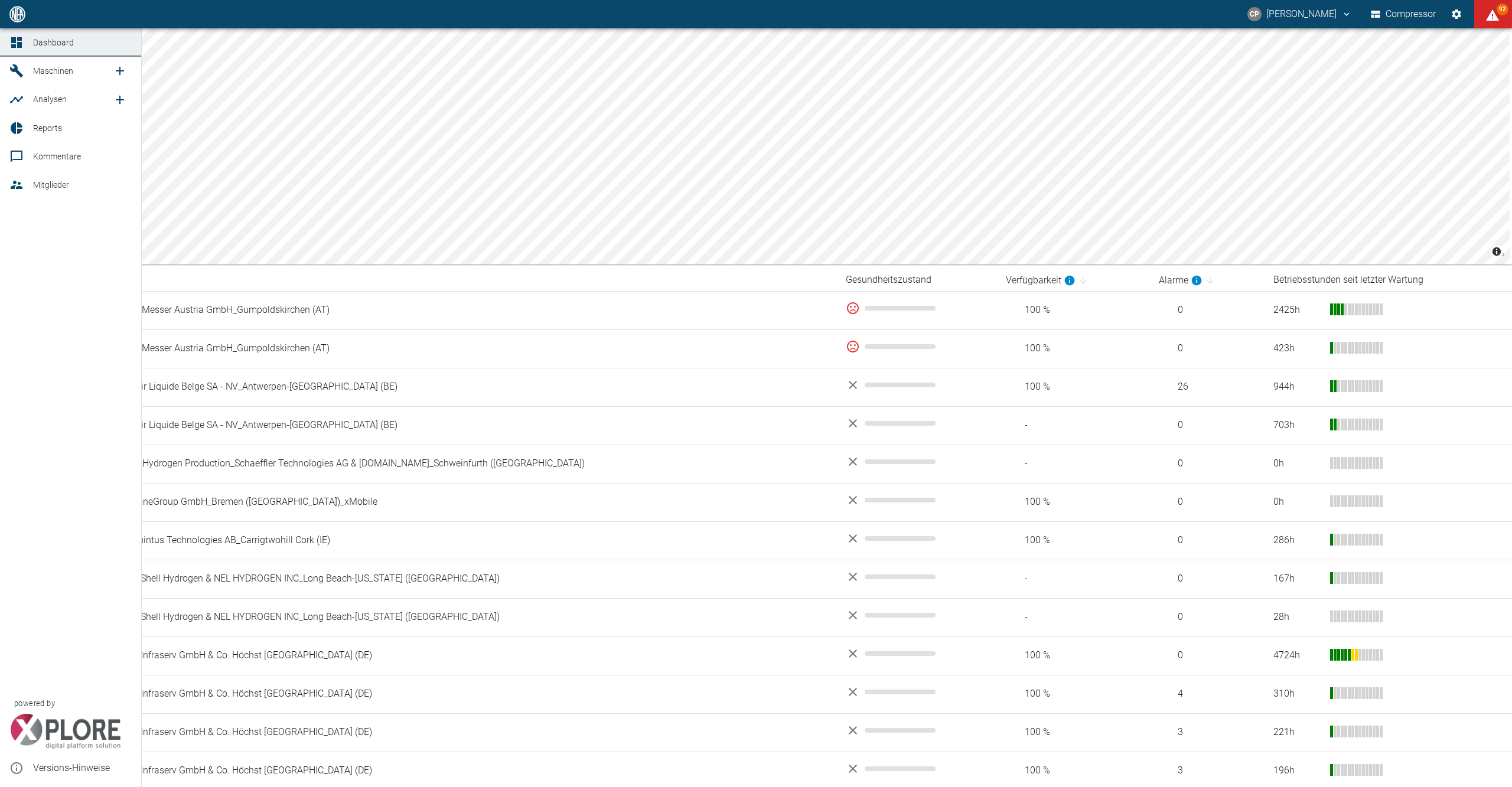
click at [48, 124] on span "Reports" at bounding box center [47, 128] width 29 height 9
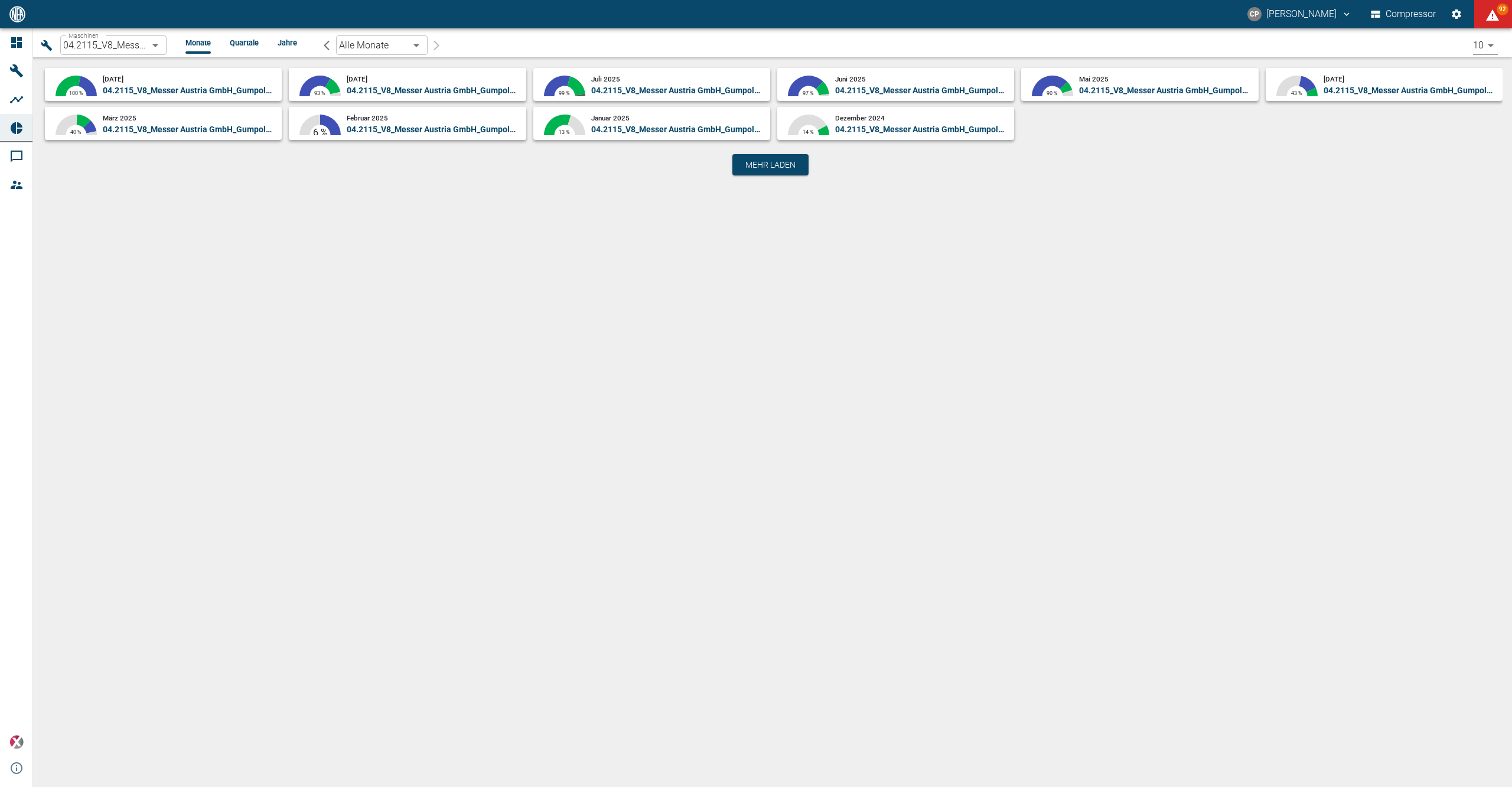
drag, startPoint x: 612, startPoint y: 291, endPoint x: 404, endPoint y: 104, distance: 279.7
click at [412, 109] on div "Maschinen 04.2115_V8_Messer Austria GmbH_Gumpoldskirchen (AT) 62df7942-7815-4cc…" at bounding box center [772, 407] width 1479 height 758
click at [411, 89] on span "04.2115_V8_Messer Austria GmbH_Gumpoldskirchen (AT)" at bounding box center [455, 90] width 217 height 9
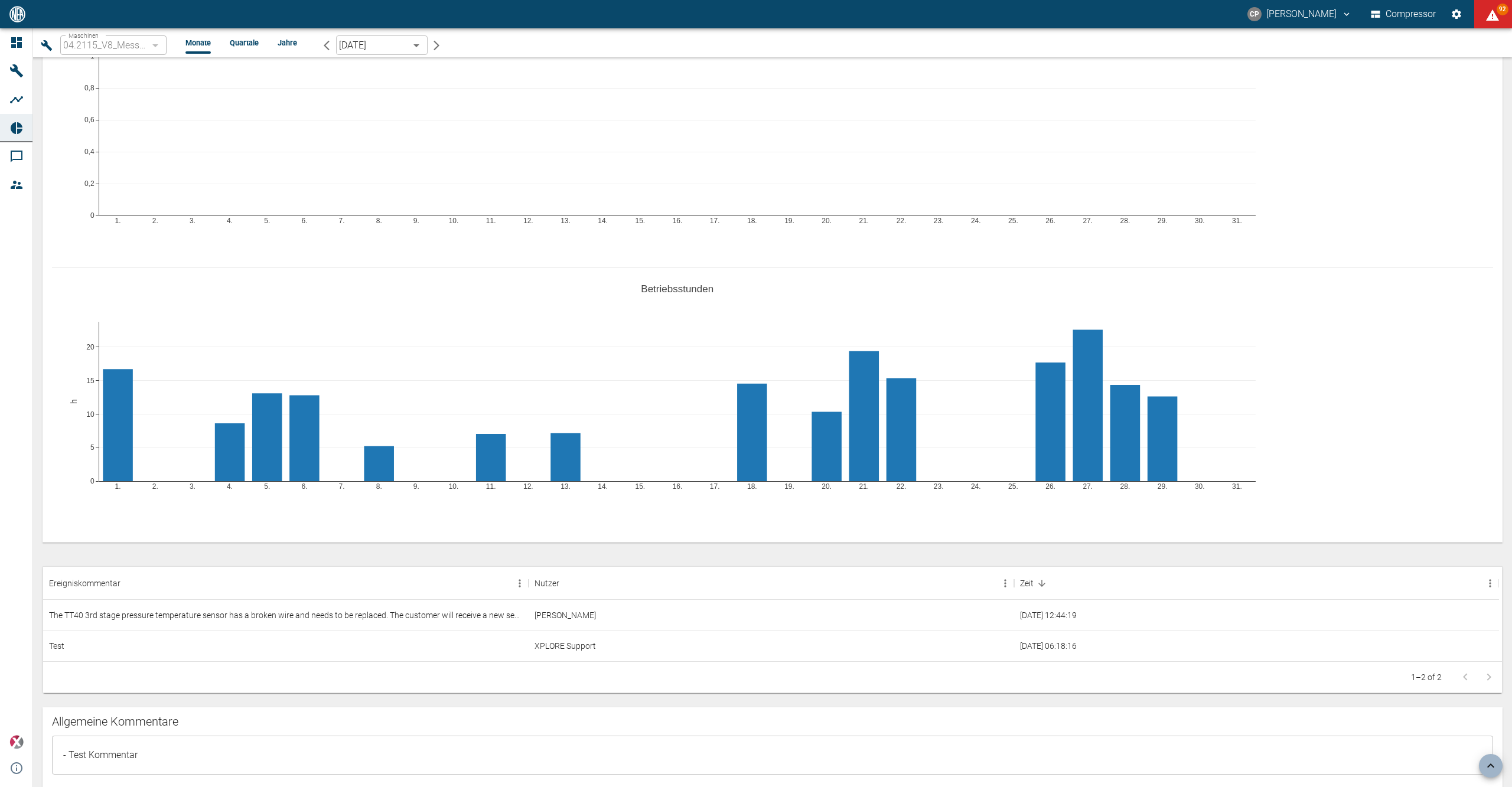
scroll to position [531, 0]
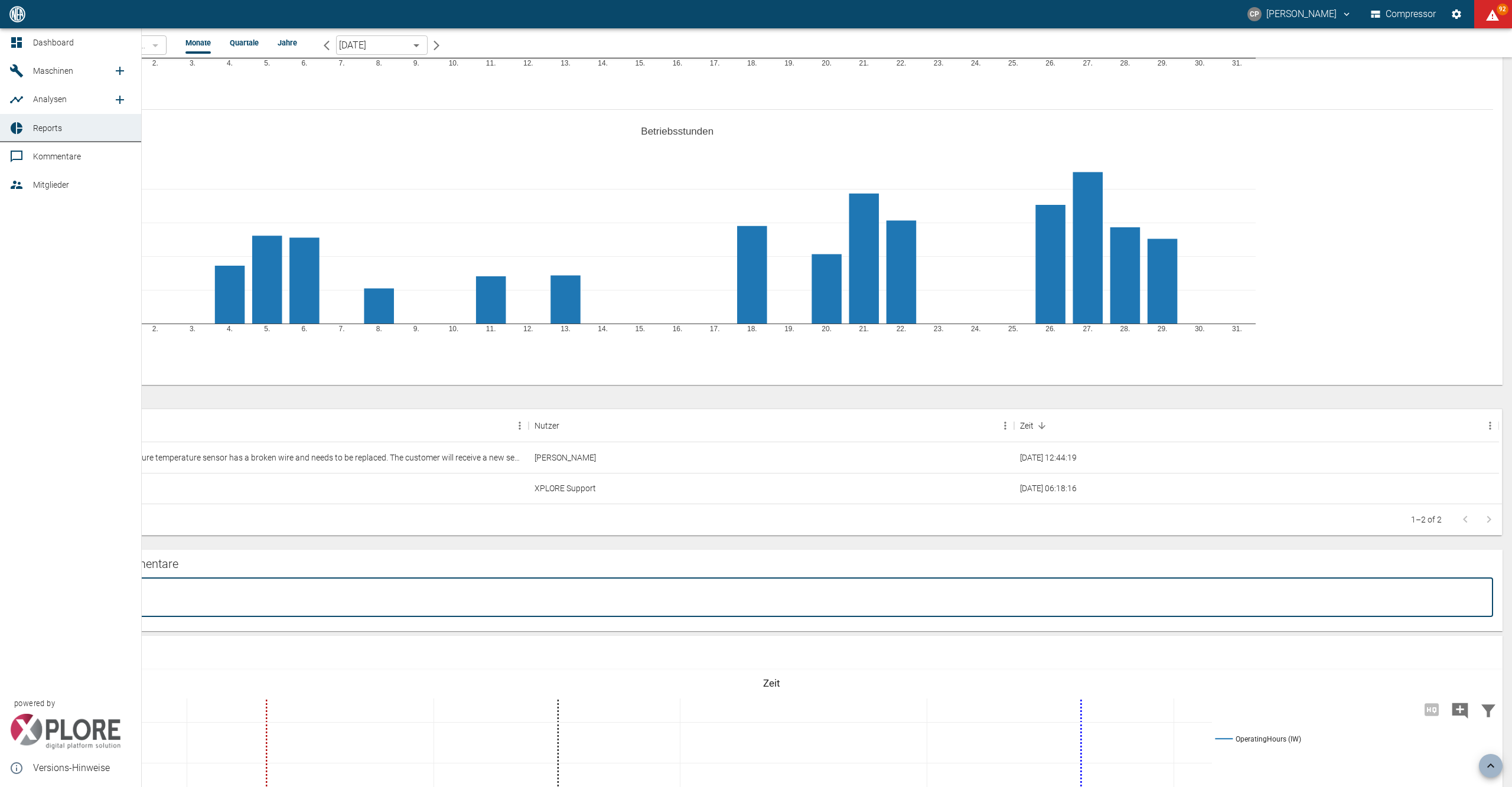
drag, startPoint x: 195, startPoint y: 596, endPoint x: 23, endPoint y: 594, distance: 172.0
paste textarea "The AI Health Score is currently still in a pilot version, so it is not yet ana…"
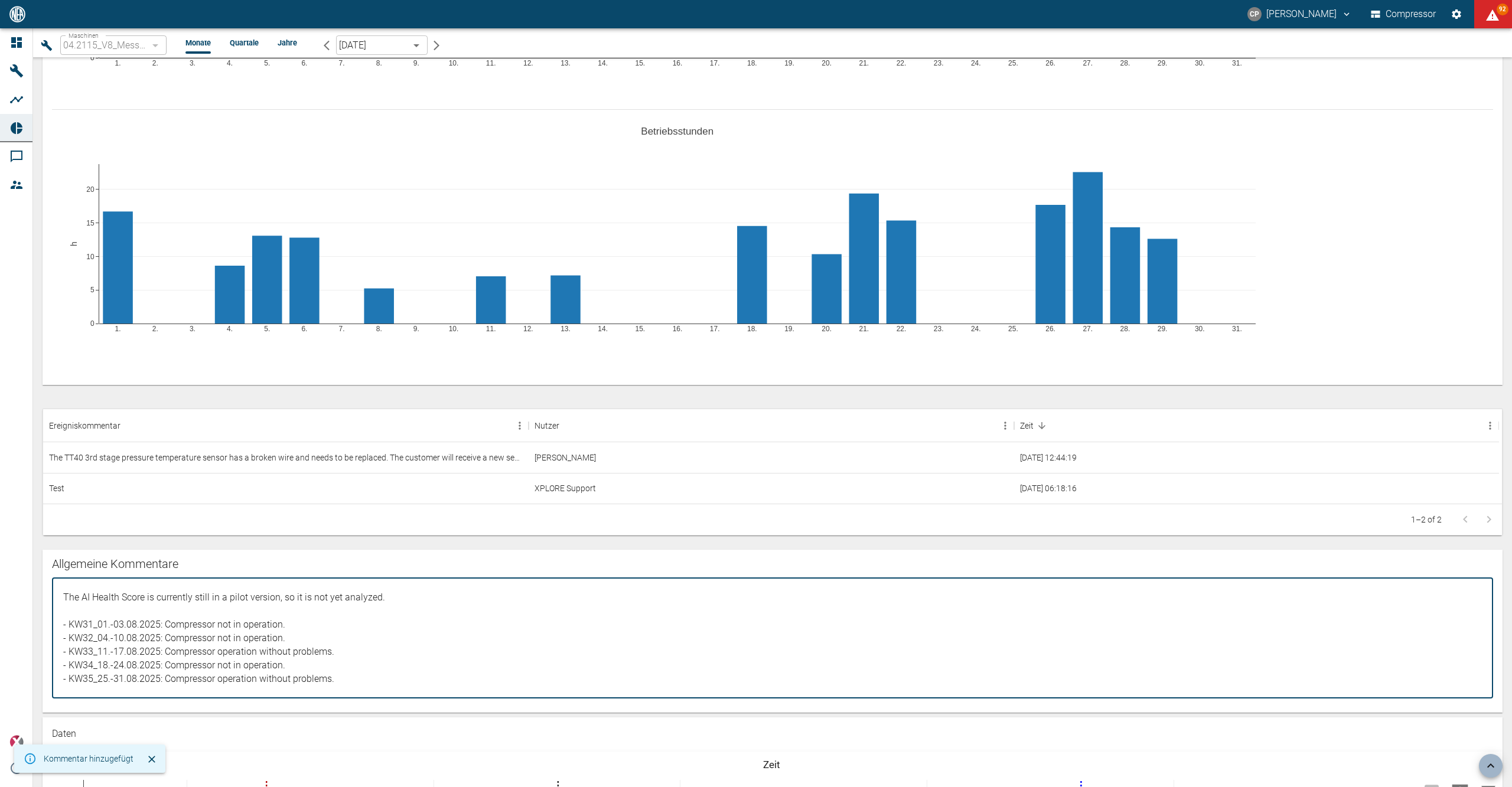
type textarea "The AI Health Score is currently still in a pilot version, so it is not yet ana…"
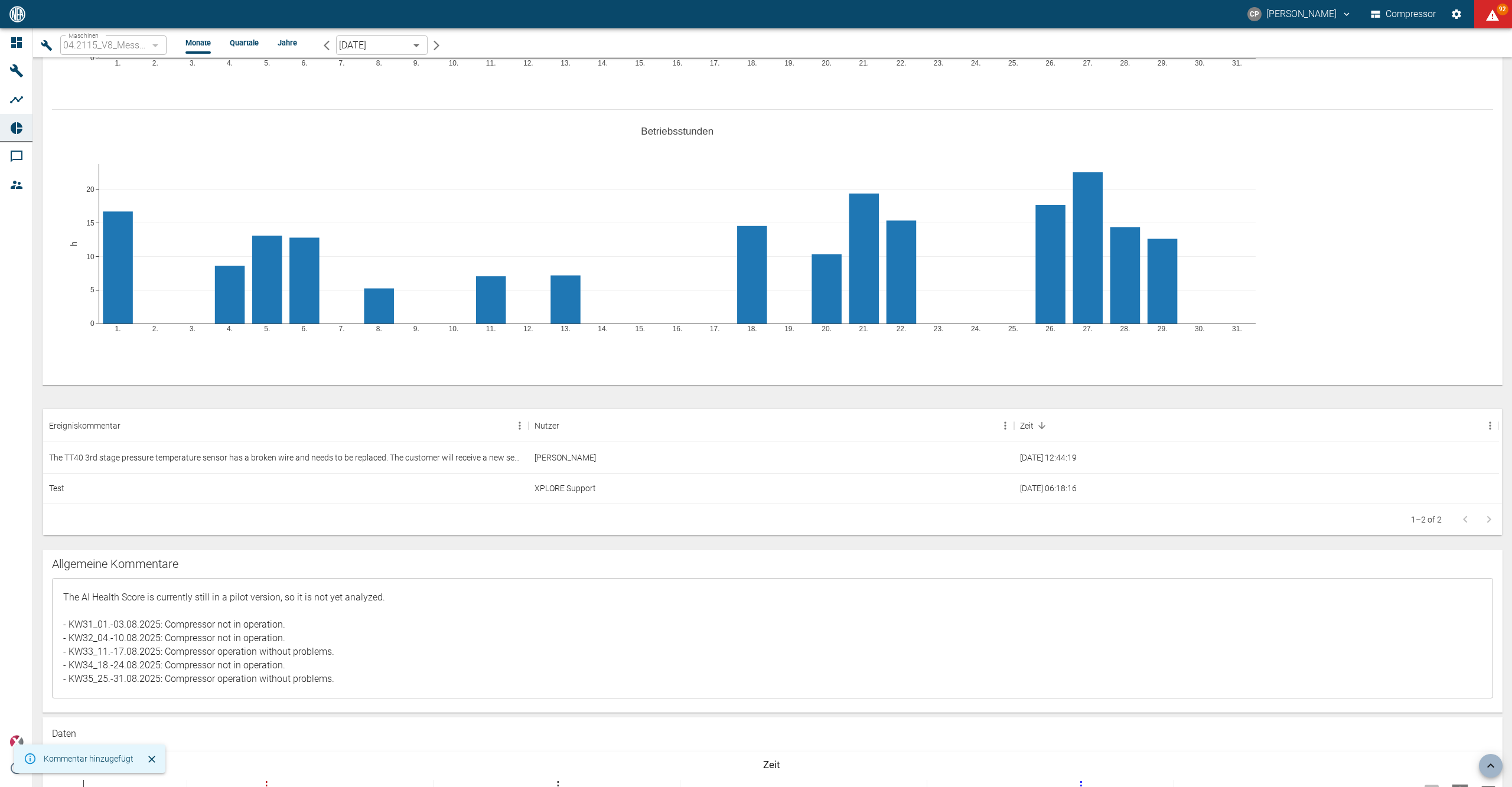
click at [414, 540] on div "Ereigniskommentar Nutzer Zeit The TT40 3rd stage pressure temperature sensor ha…" at bounding box center [773, 476] width 1460 height 136
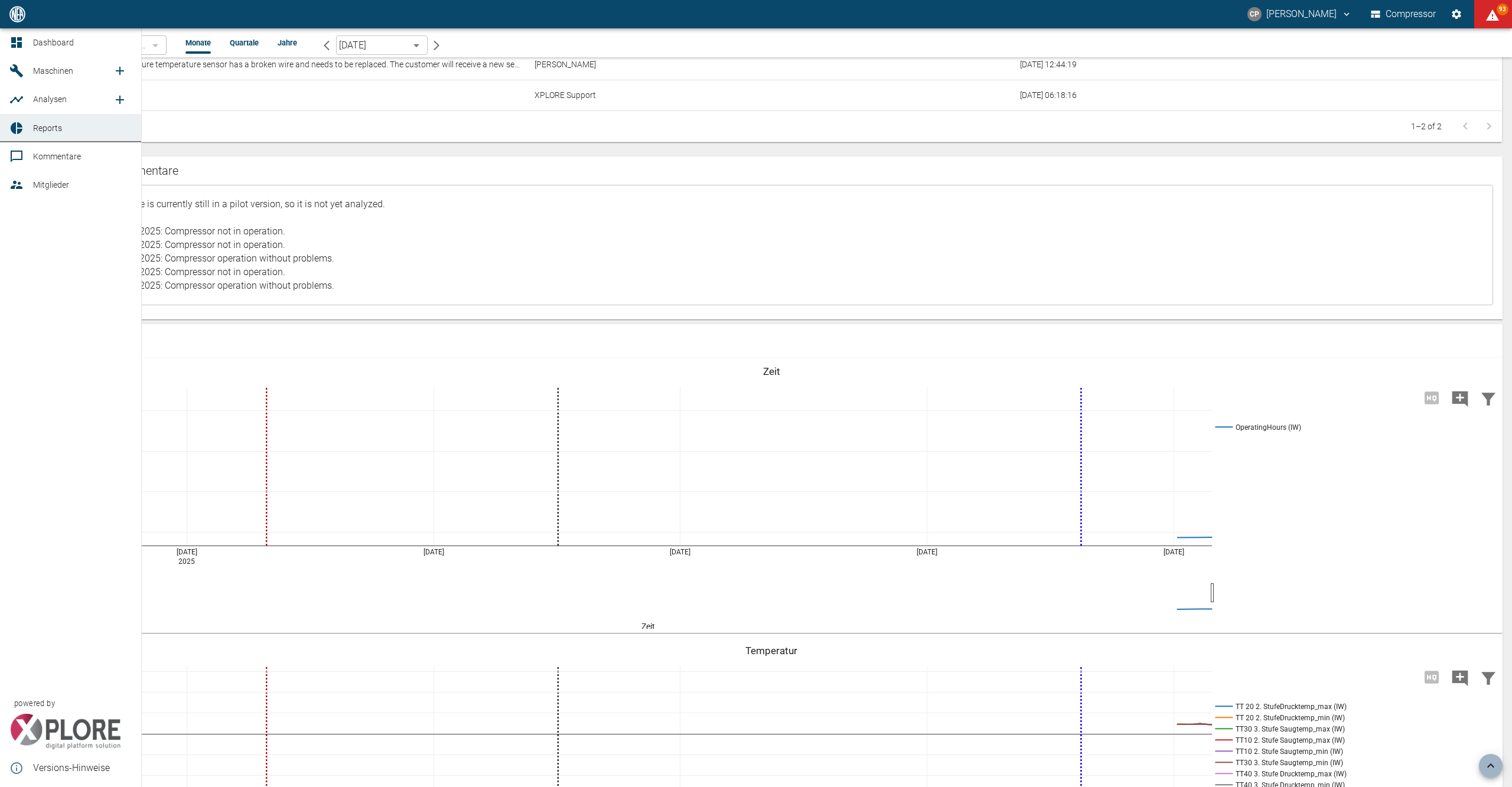
click at [22, 39] on icon at bounding box center [16, 42] width 14 height 14
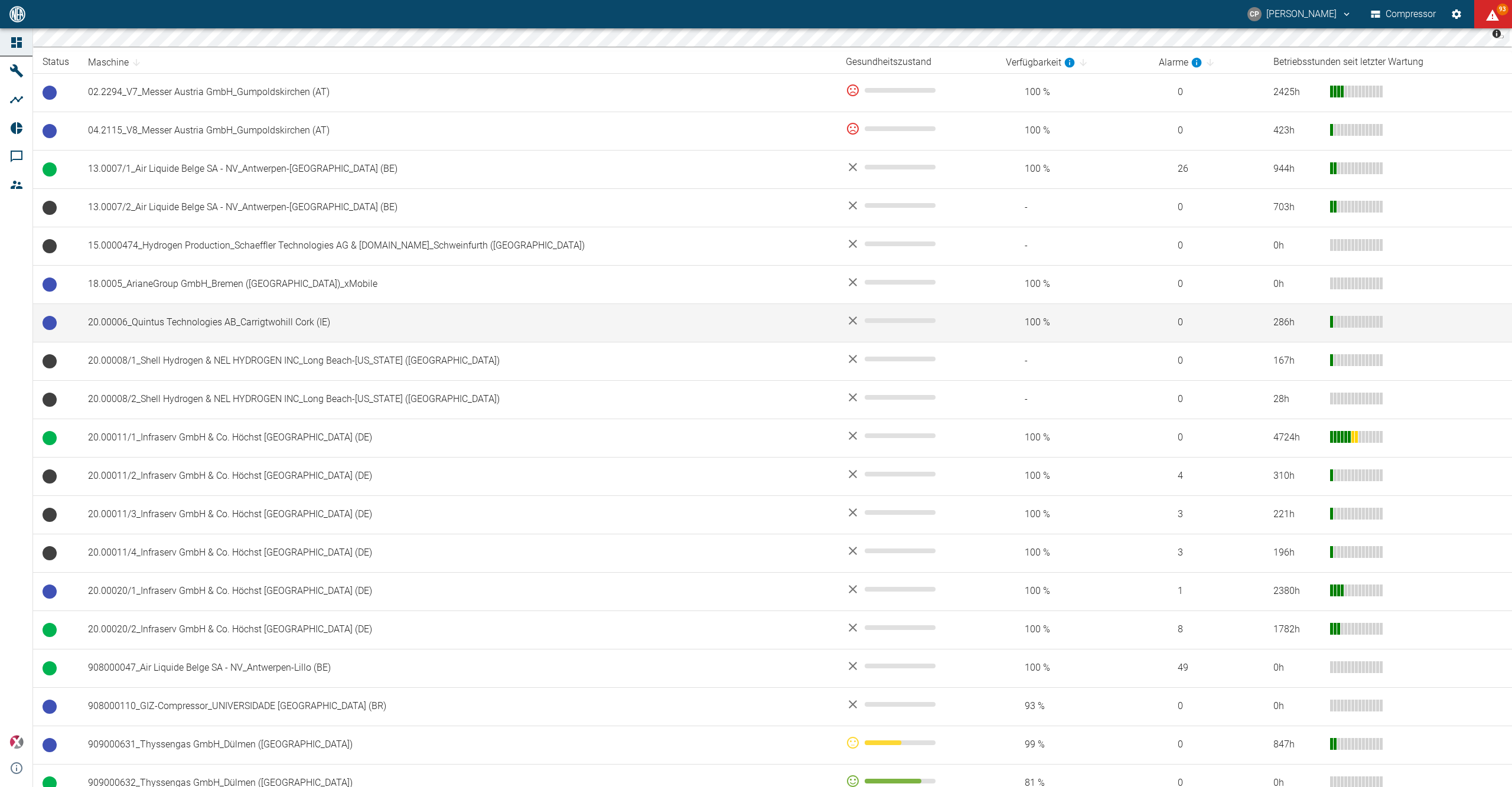
scroll to position [236, 0]
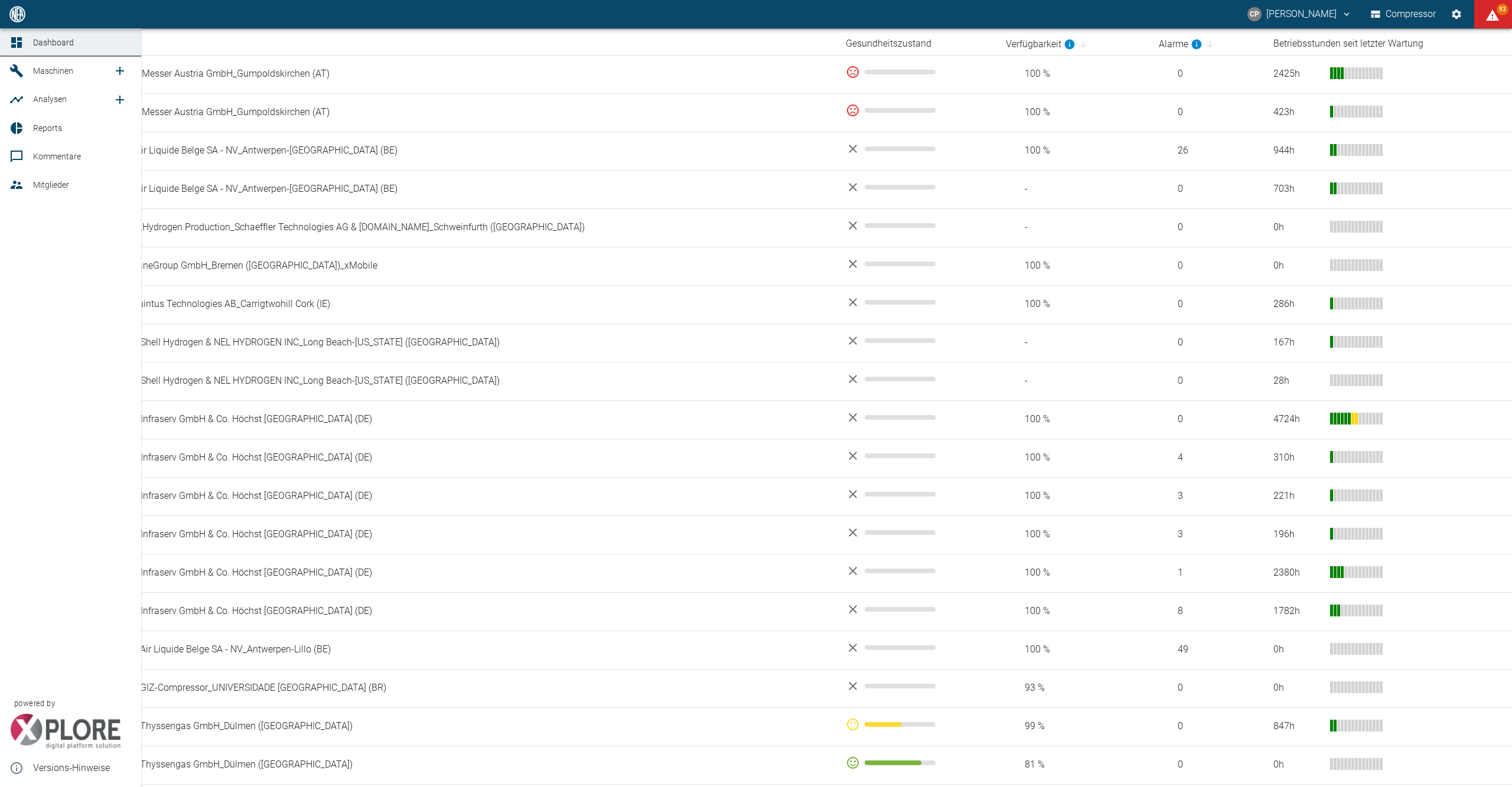
click at [33, 128] on span "Reports" at bounding box center [47, 128] width 29 height 9
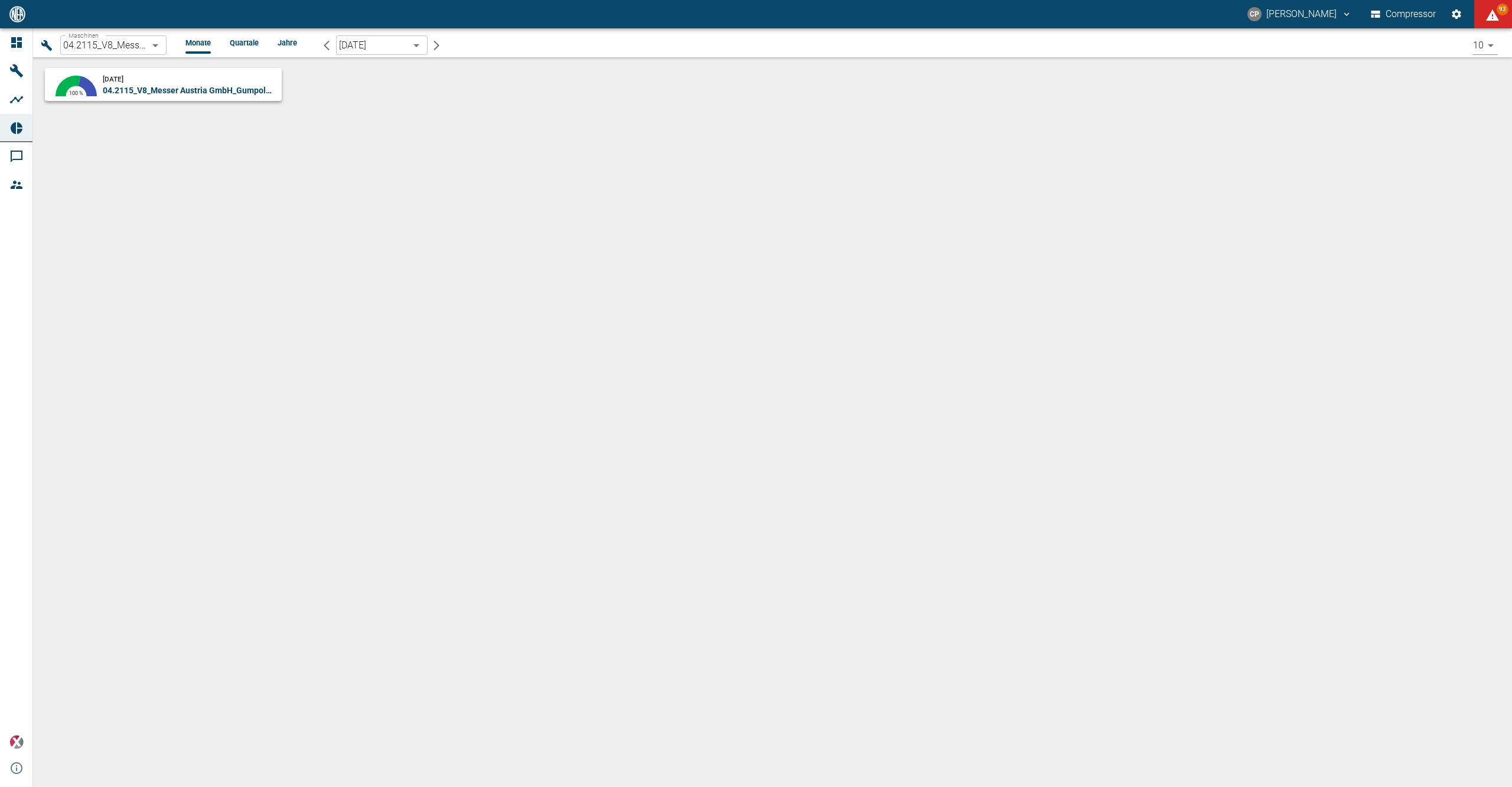
click at [438, 43] on icon "button" at bounding box center [436, 45] width 6 height 10
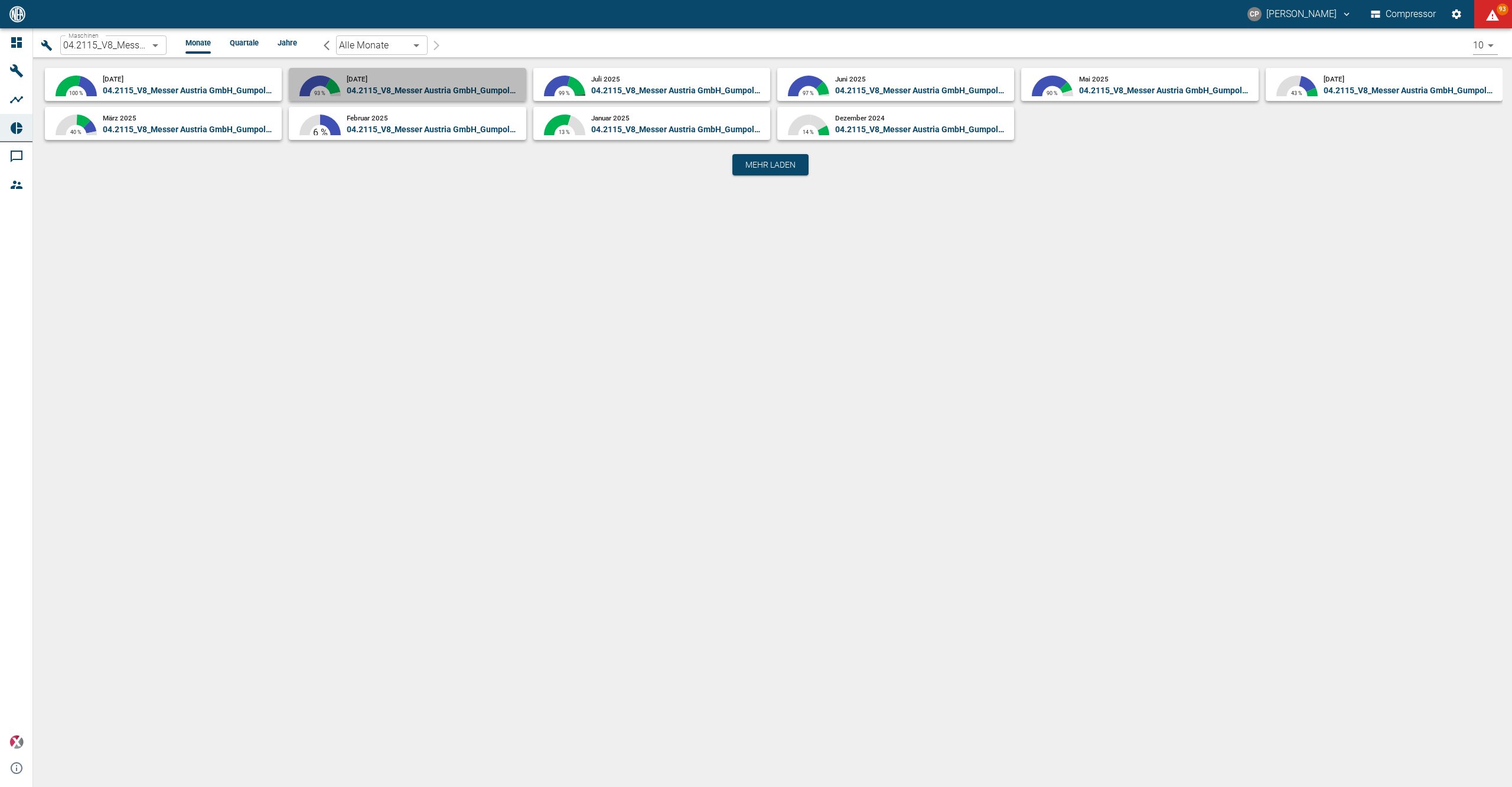
click at [366, 76] on small "[DATE]" at bounding box center [357, 79] width 21 height 8
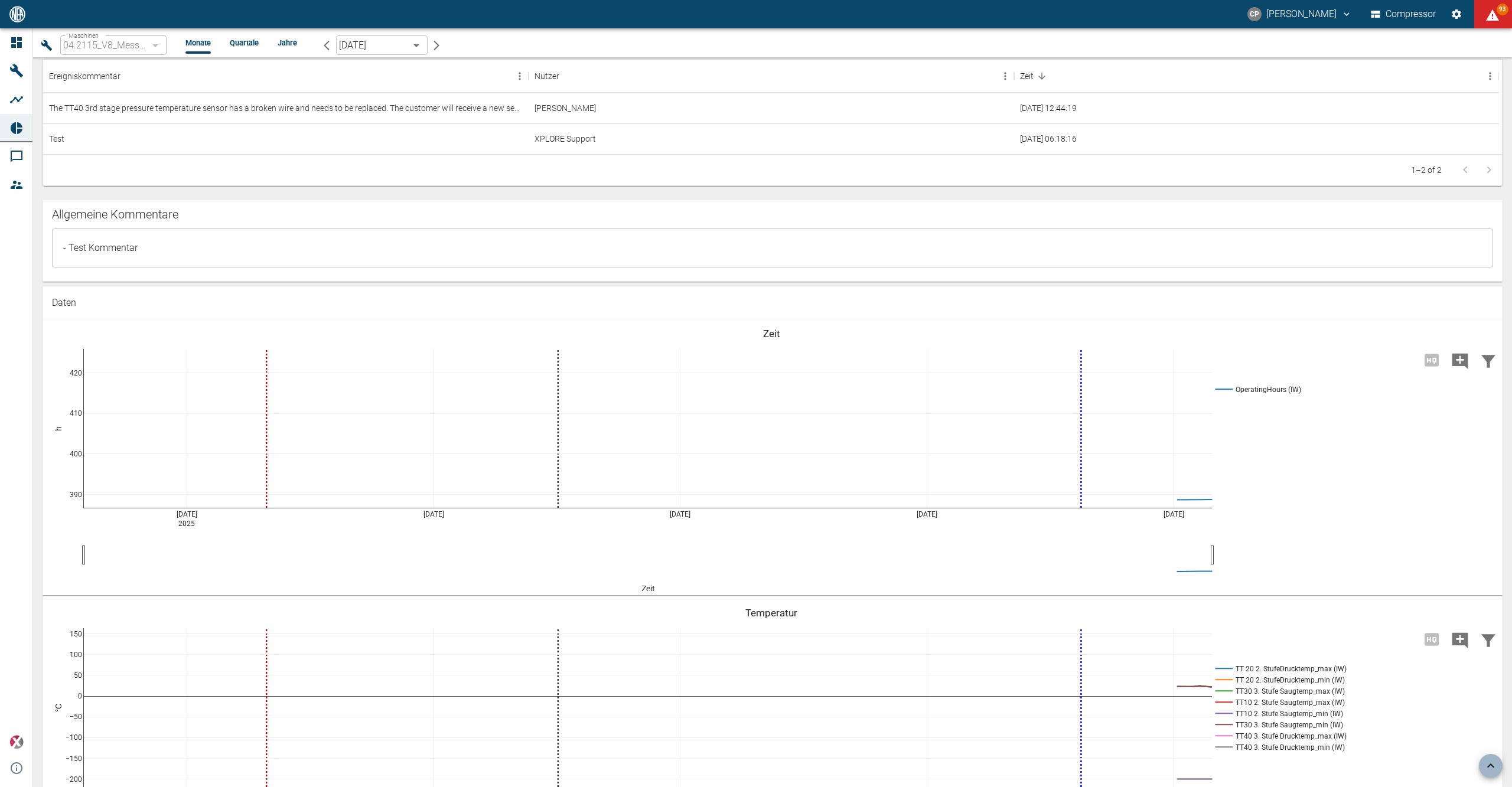
scroll to position [945, 0]
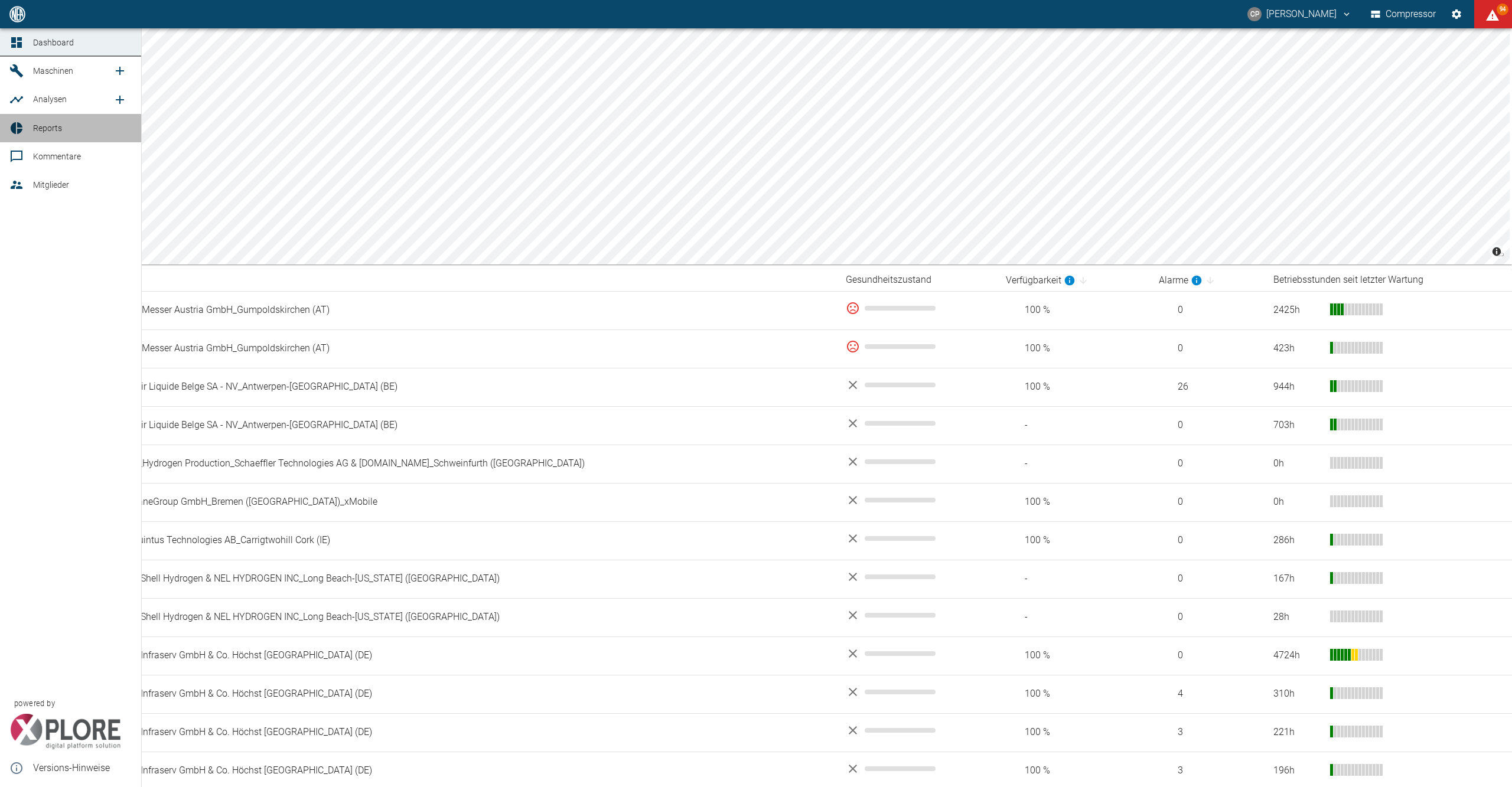
click at [19, 133] on icon at bounding box center [17, 128] width 12 height 12
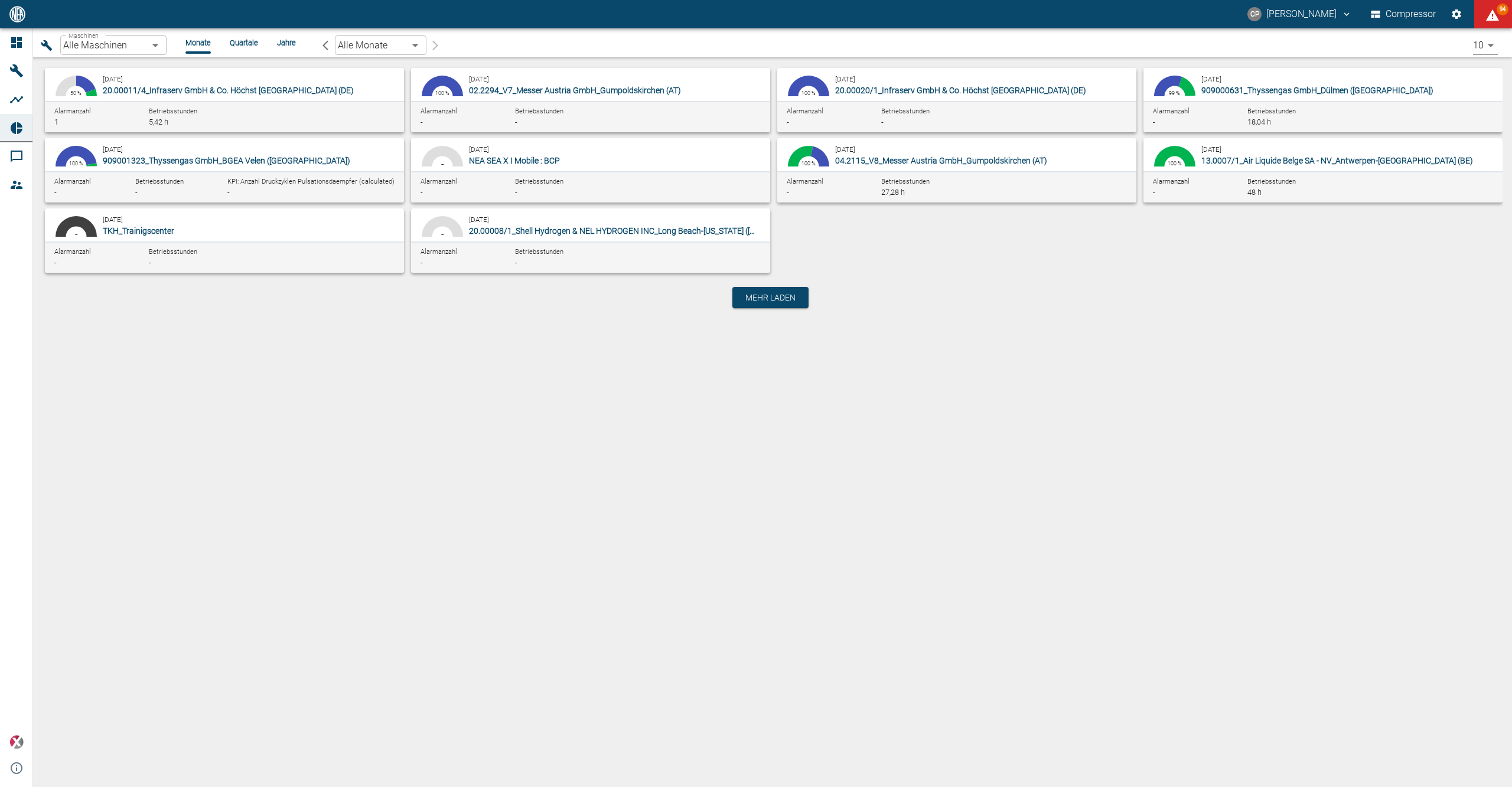
click at [161, 45] on body "CP Christoph Palm Compressor 94 Dashboard Maschinen Analysen Reports Kommentare…" at bounding box center [756, 394] width 1512 height 787
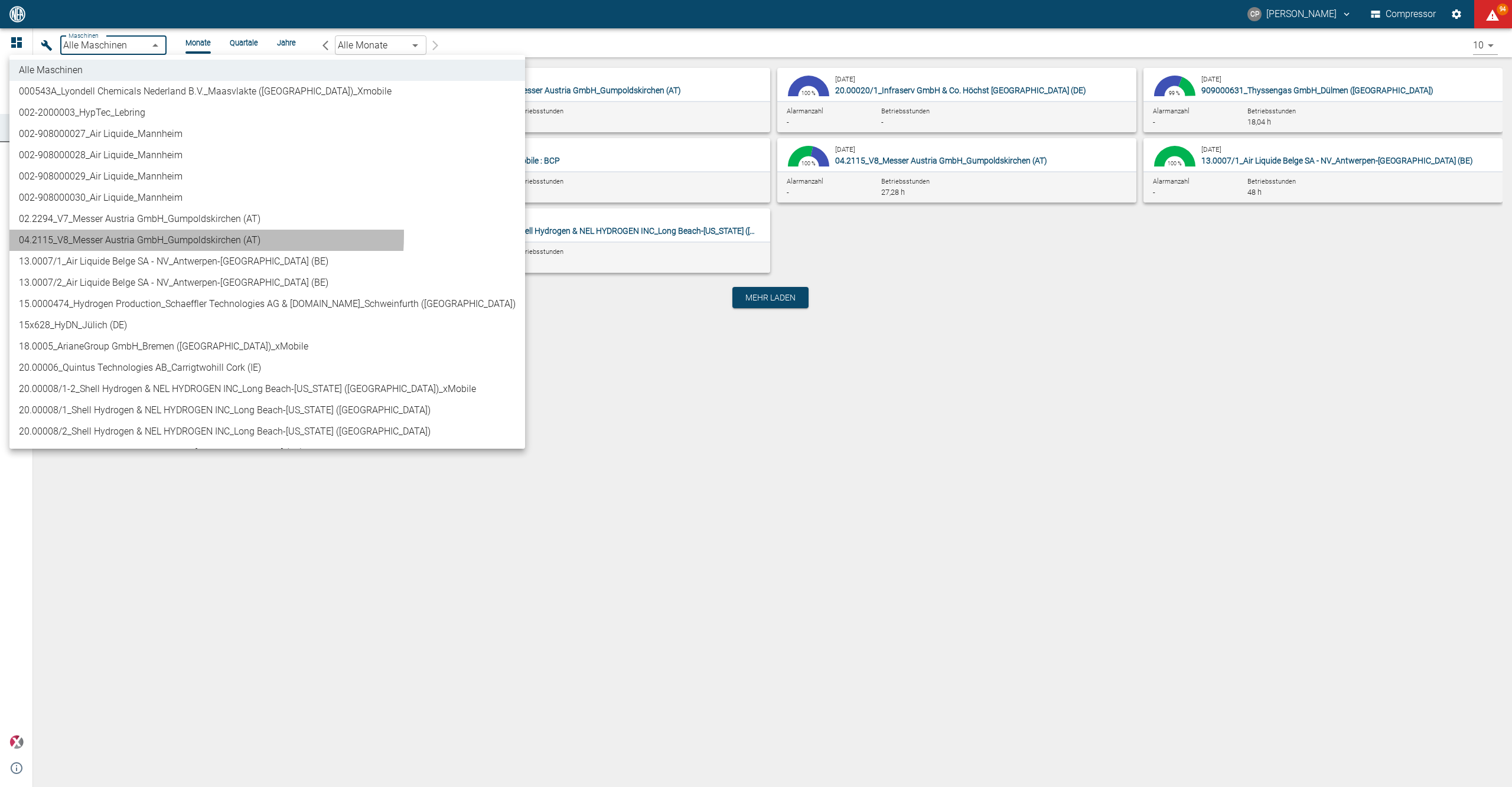
click at [152, 234] on li "04.2115_V8_Messer Austria GmbH_Gumpoldskirchen (AT)" at bounding box center [267, 241] width 515 height 21
type input "62df7942-7815-4ccf-a722-4ba74b721732"
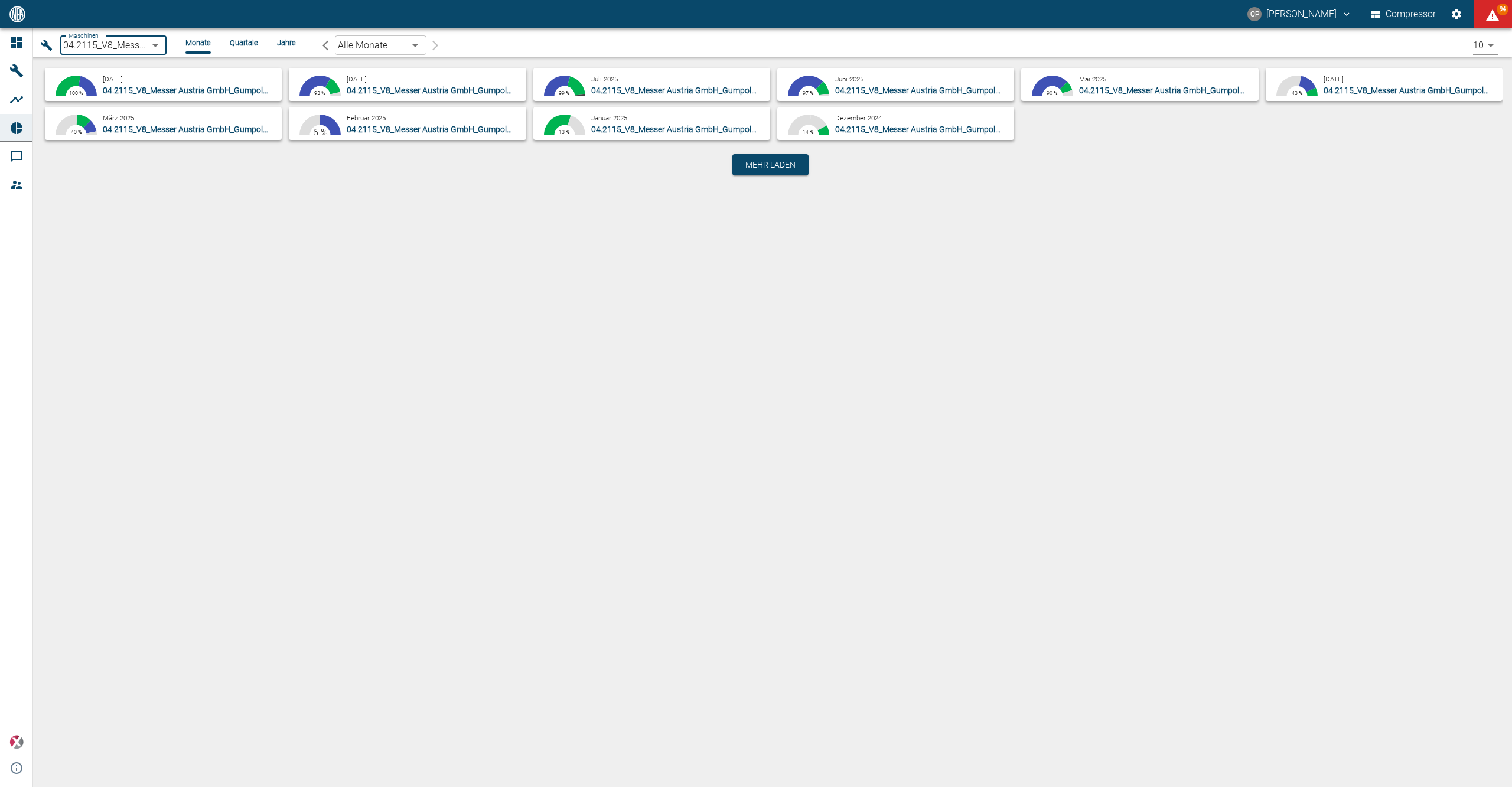
click at [392, 73] on div "August 2025 04.2115_V8_Messer Austria GmbH_Gumpoldskirchen (AT)" at bounding box center [434, 84] width 174 height 23
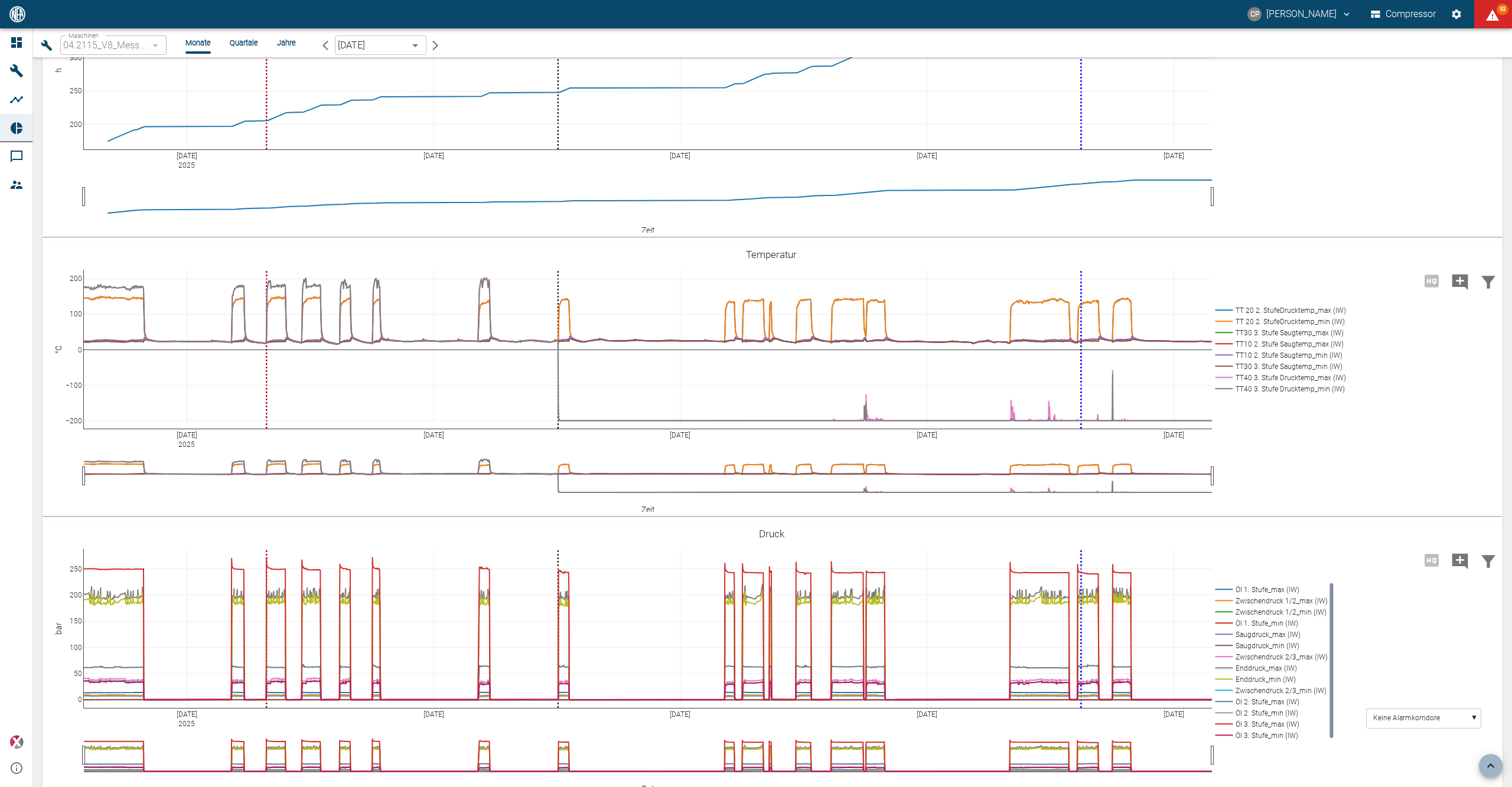
scroll to position [1399, 0]
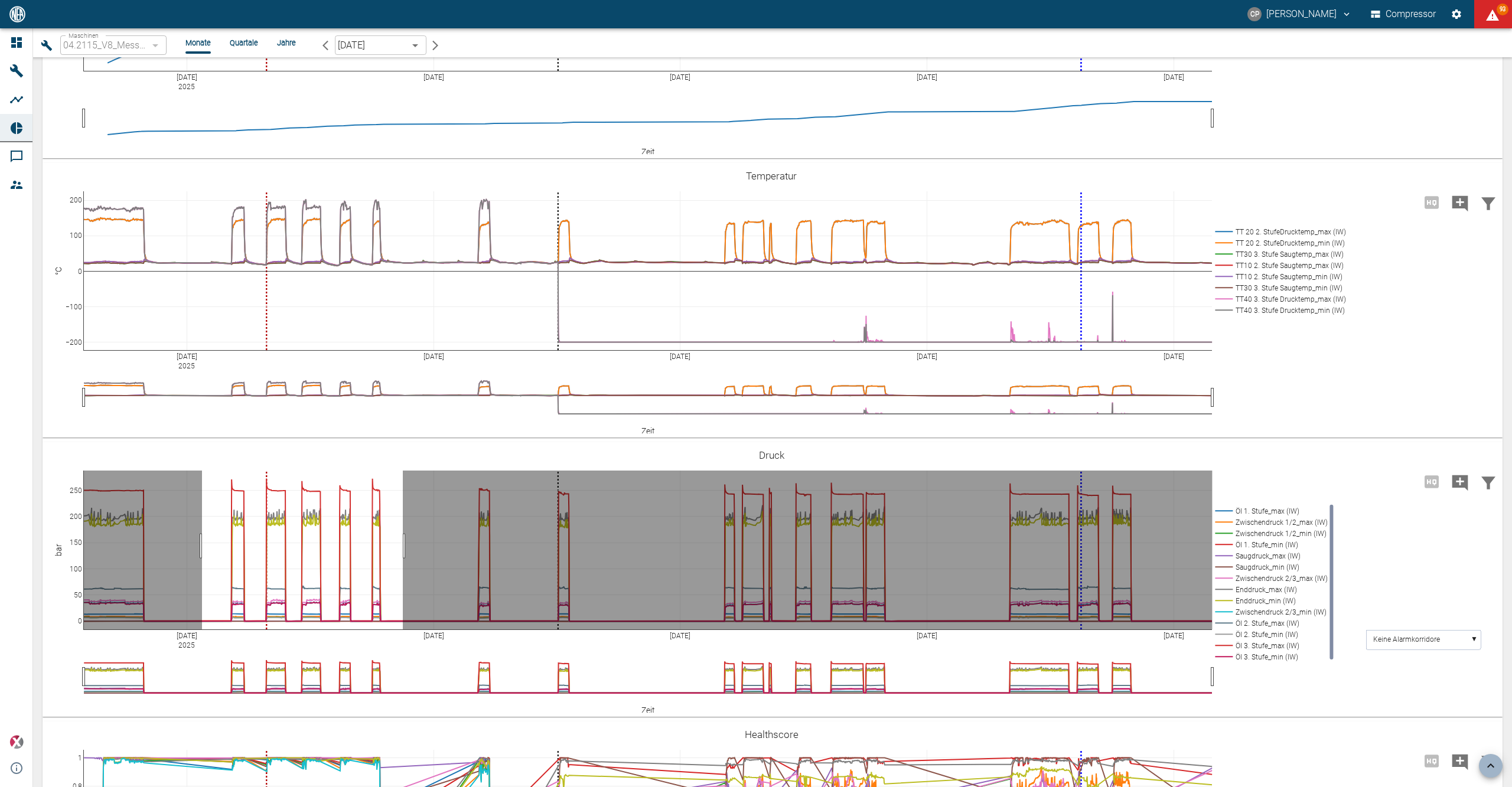
drag, startPoint x: 202, startPoint y: 545, endPoint x: 403, endPoint y: 544, distance: 201.0
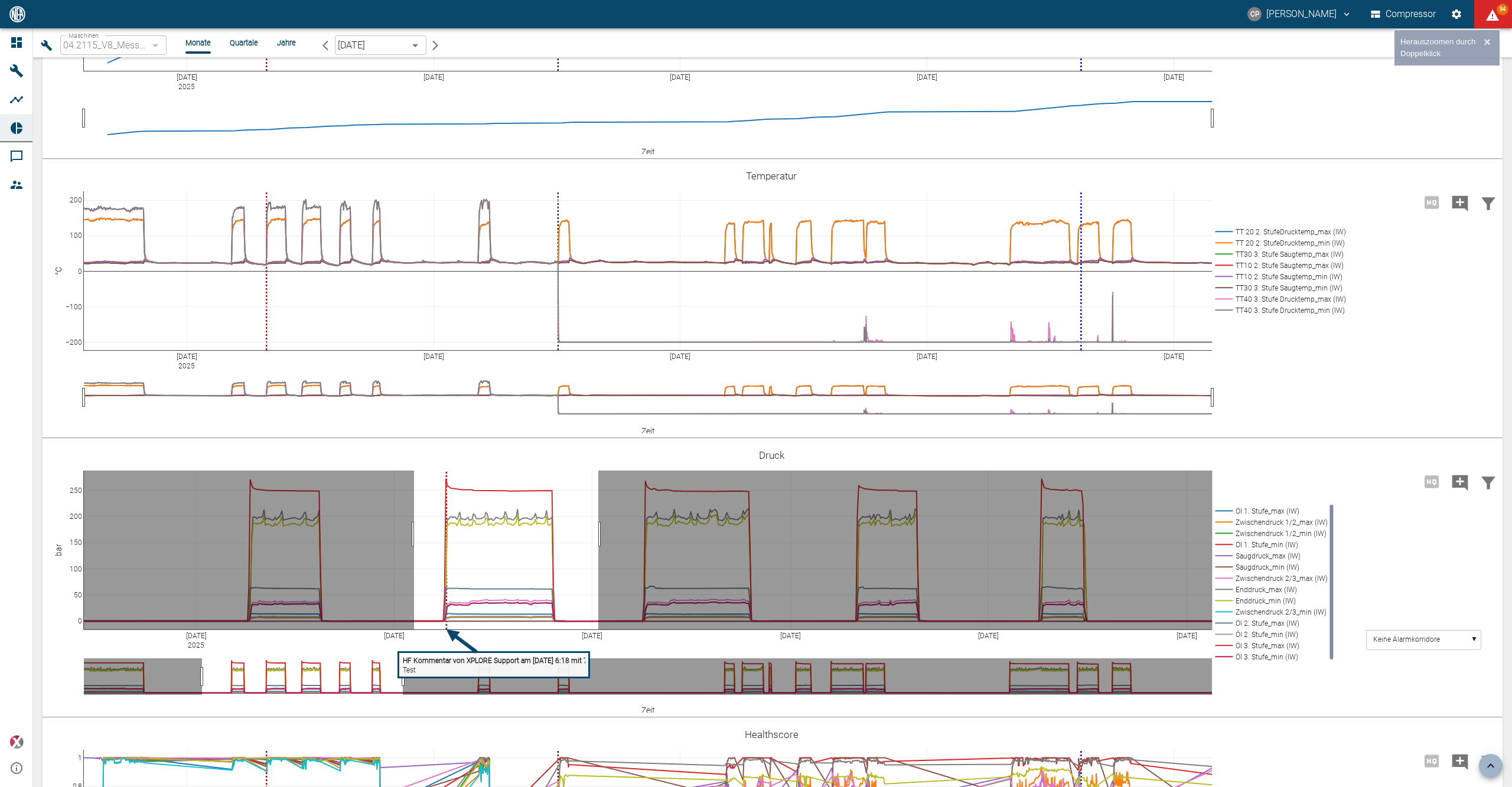
drag, startPoint x: 414, startPoint y: 534, endPoint x: 603, endPoint y: 540, distance: 189.1
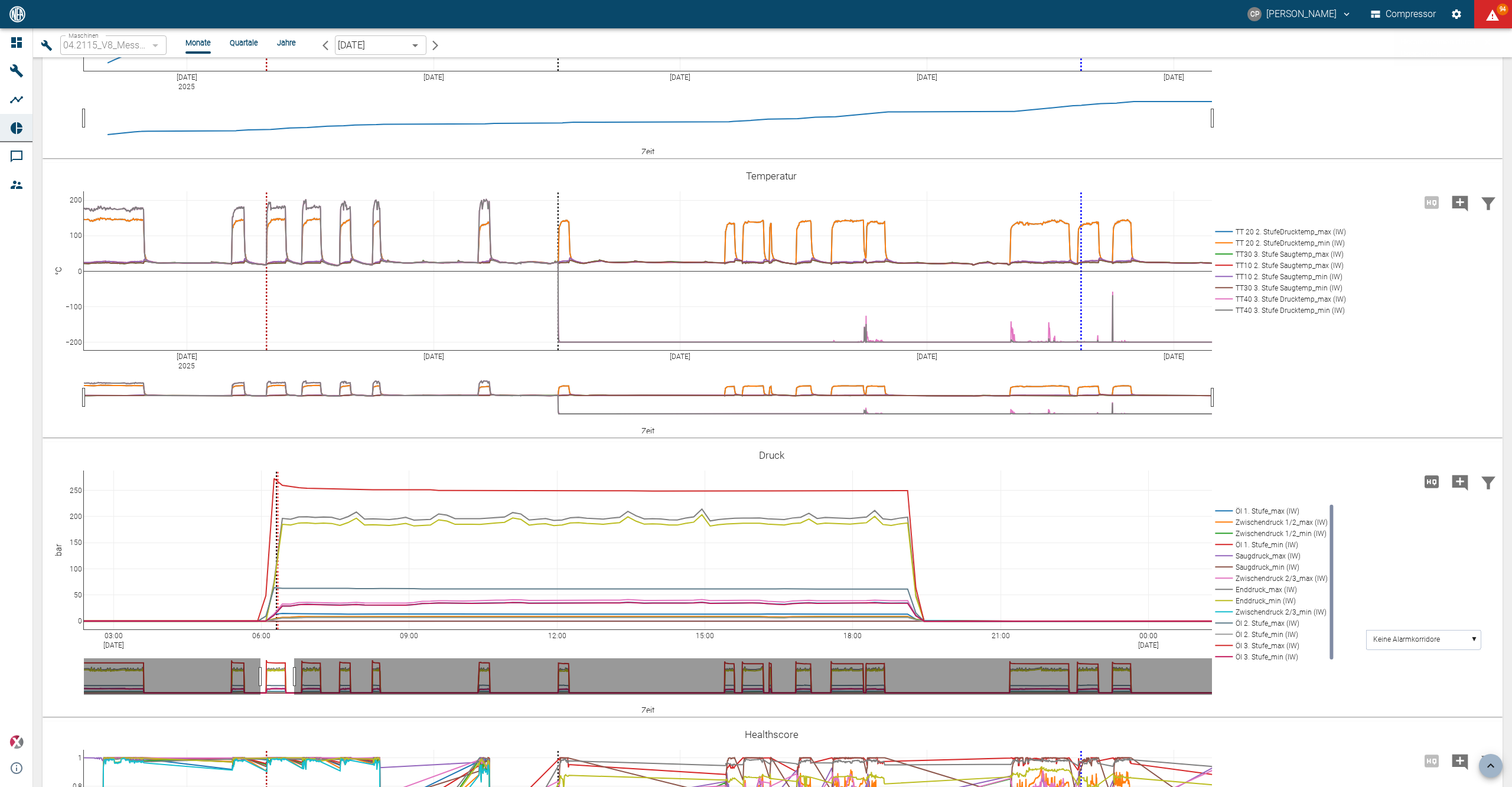
click at [1429, 482] on icon "Hohe Auflösung" at bounding box center [1431, 481] width 14 height 13
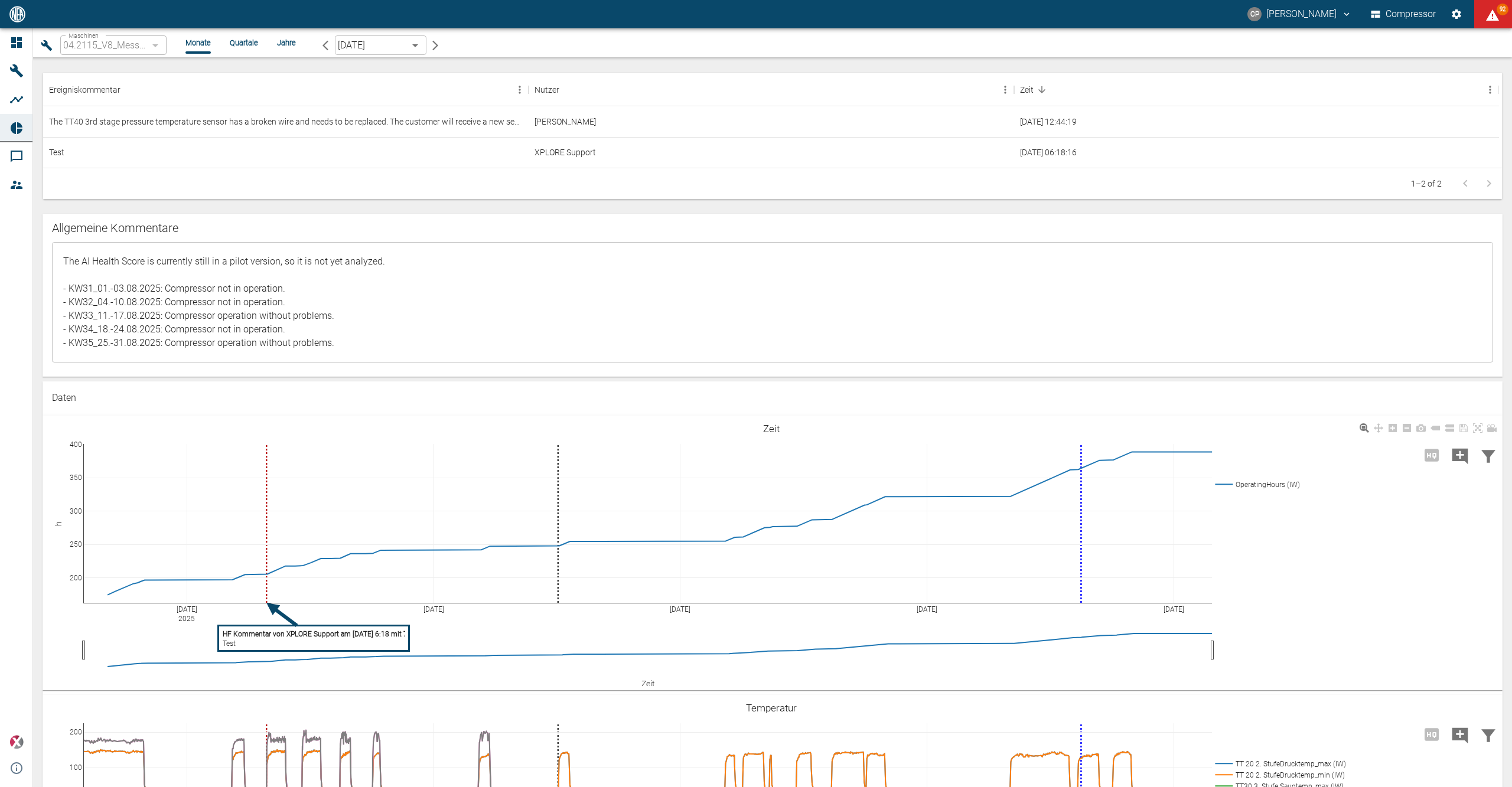
scroll to position [865, 0]
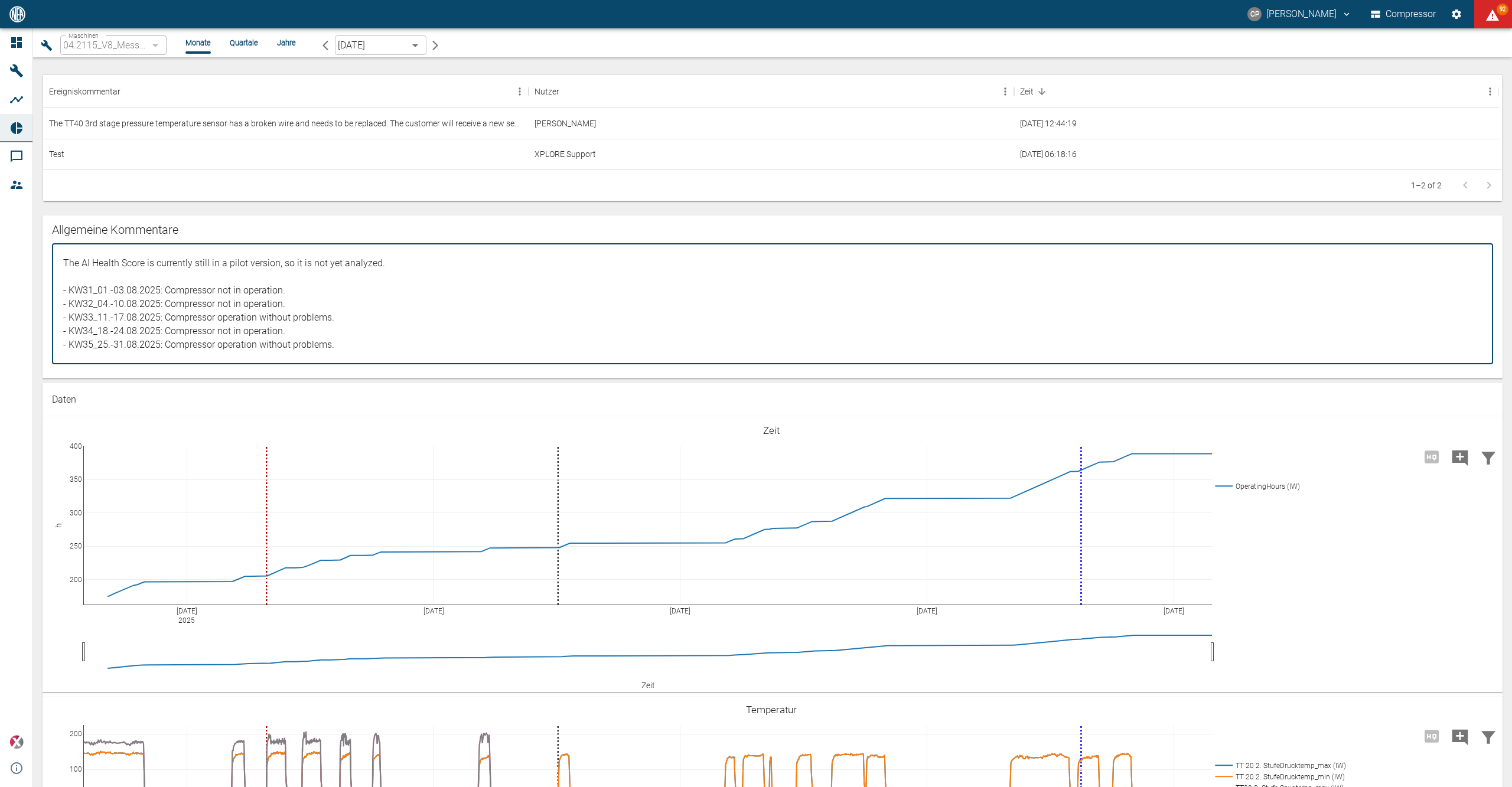
drag, startPoint x: 344, startPoint y: 315, endPoint x: 161, endPoint y: 321, distance: 183.1
drag, startPoint x: 164, startPoint y: 312, endPoint x: 338, endPoint y: 314, distance: 174.0
click at [338, 314] on textarea "The AI Health Score is currently still in a pilot version, so it is not yet ana…" at bounding box center [772, 303] width 1424 height 101
drag, startPoint x: 303, startPoint y: 287, endPoint x: 166, endPoint y: 295, distance: 137.2
click at [166, 295] on textarea "The AI Health Score is currently still in a pilot version, so it is not yet ana…" at bounding box center [772, 303] width 1424 height 101
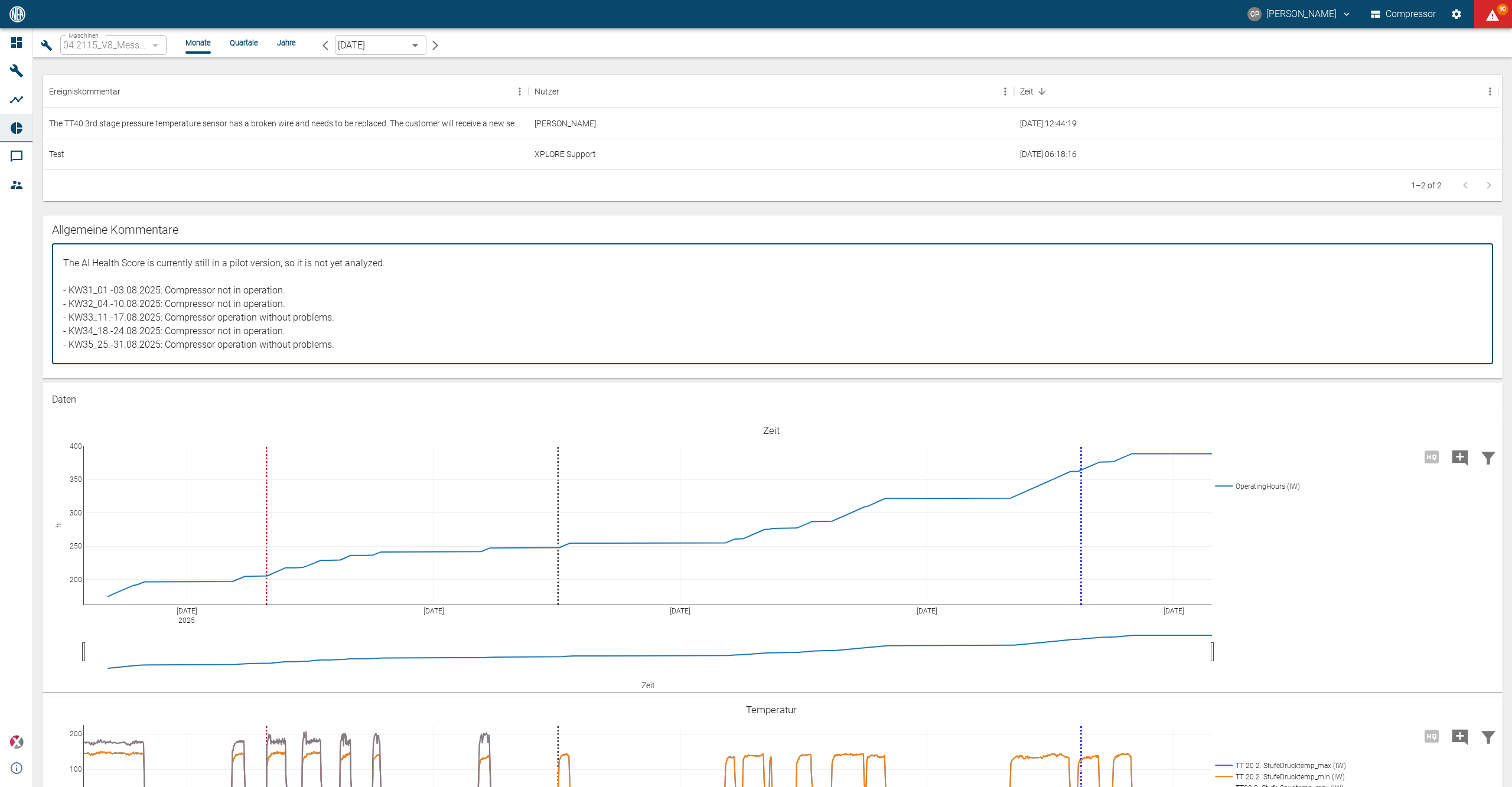
paste textarea "operation without problems."
drag, startPoint x: 317, startPoint y: 307, endPoint x: 165, endPoint y: 309, distance: 152.0
click at [165, 309] on textarea "The AI Health Score is currently still in a pilot version, so it is not yet ana…" at bounding box center [772, 303] width 1424 height 101
paste textarea "operation without problems"
drag, startPoint x: 342, startPoint y: 321, endPoint x: 169, endPoint y: 322, distance: 173.0
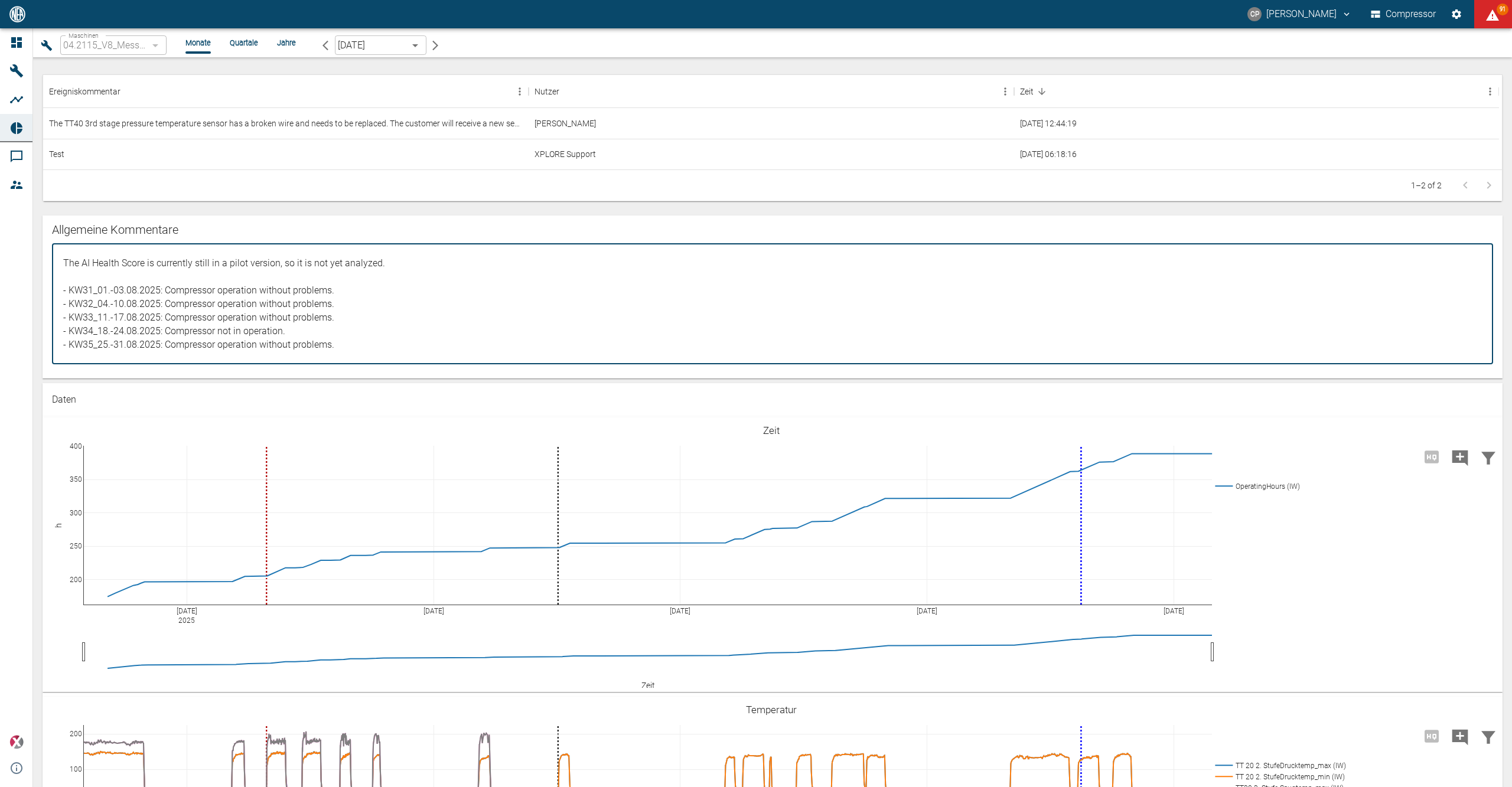
click at [169, 322] on textarea "The AI Health Score is currently still in a pilot version, so it is not yet ana…" at bounding box center [772, 303] width 1424 height 101
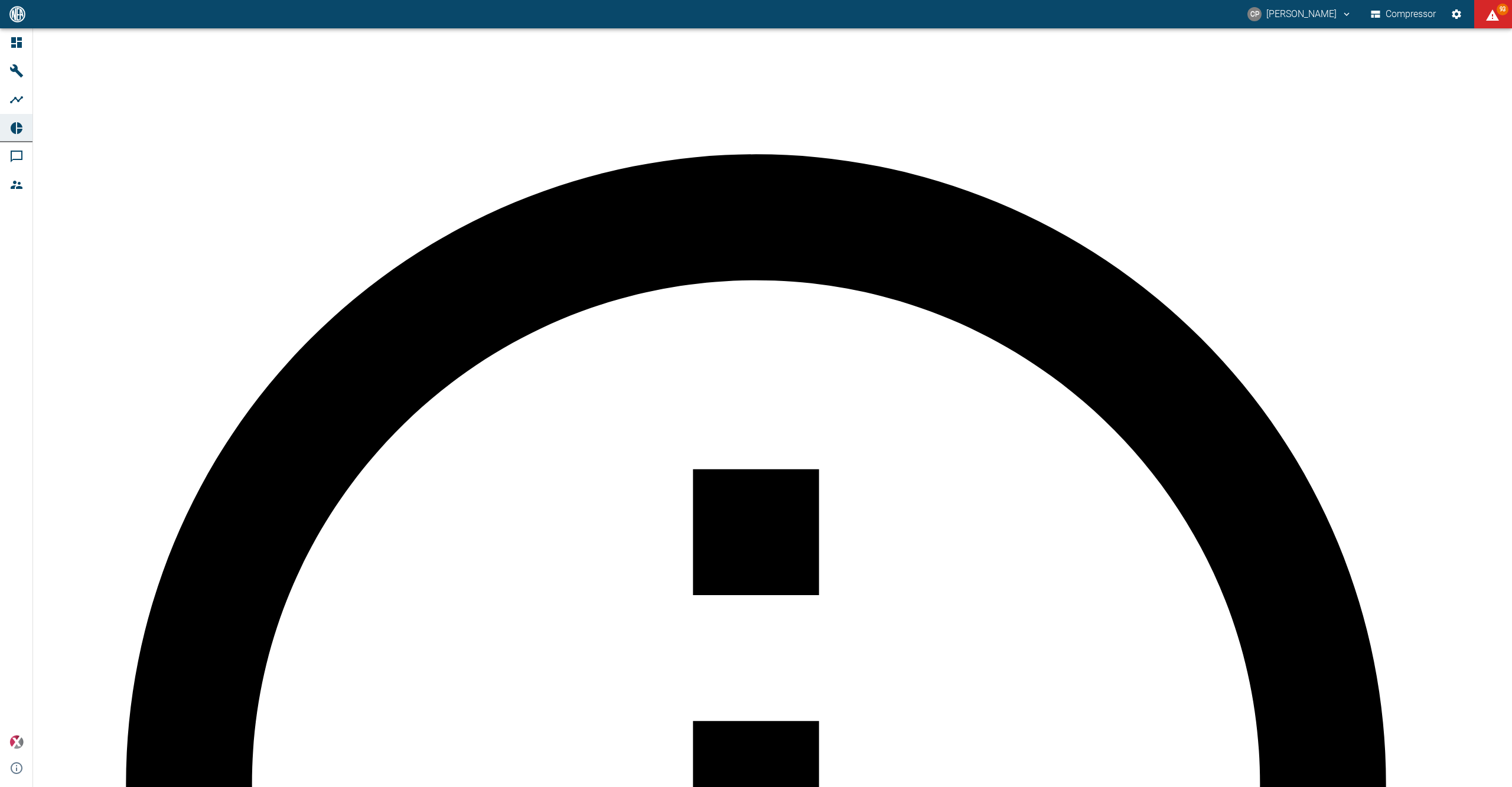
drag, startPoint x: 48, startPoint y: 436, endPoint x: 434, endPoint y: 430, distance: 386.0
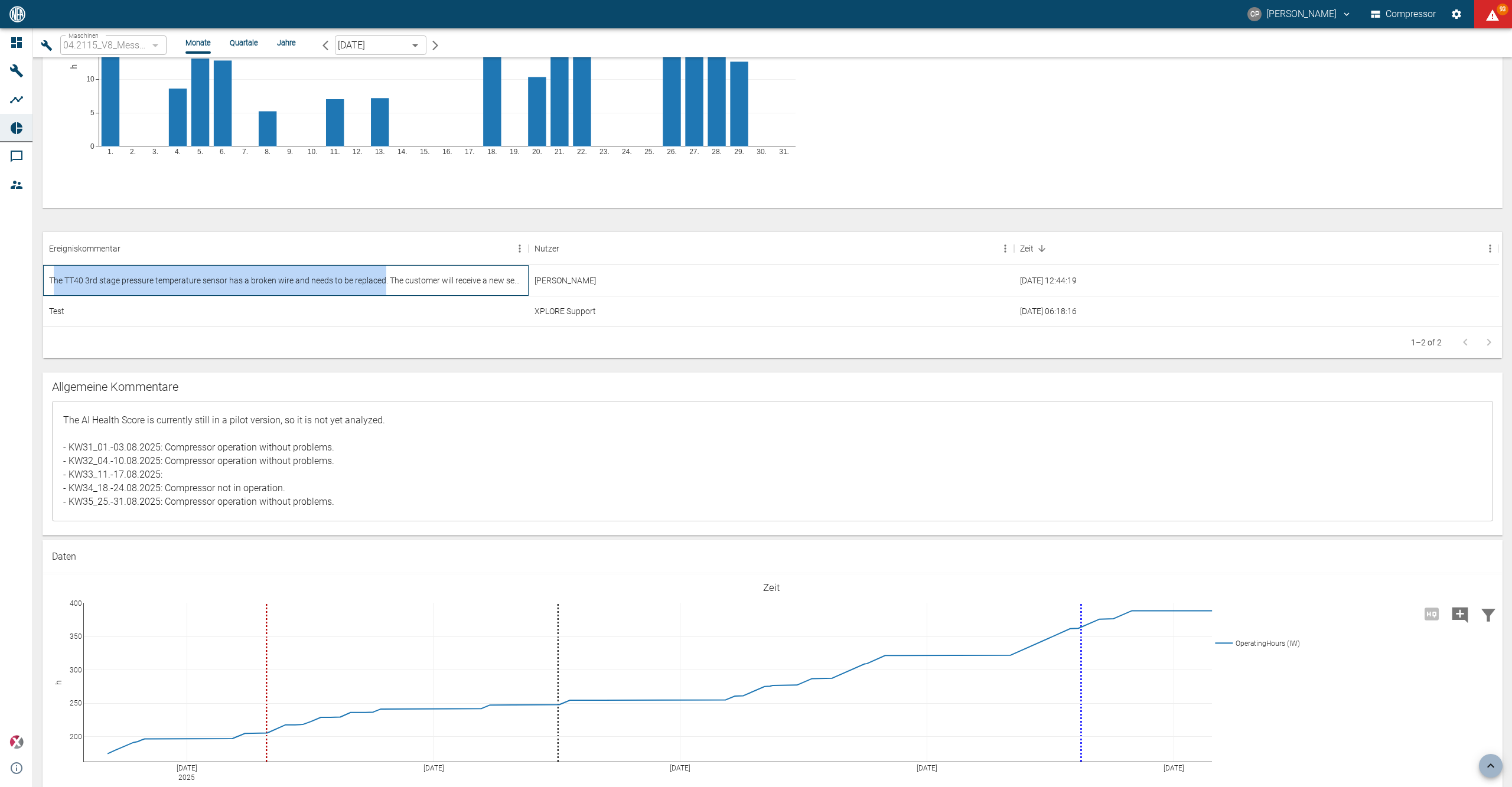
drag, startPoint x: 52, startPoint y: 281, endPoint x: 385, endPoint y: 287, distance: 333.1
click at [385, 287] on div "The TT40 3rd stage pressure temperature sensor has a broken wire and needs to b…" at bounding box center [286, 281] width 485 height 31
copy div "he TT40 3rd stage pressure temperature sensor has a broken wire and needs to be…"
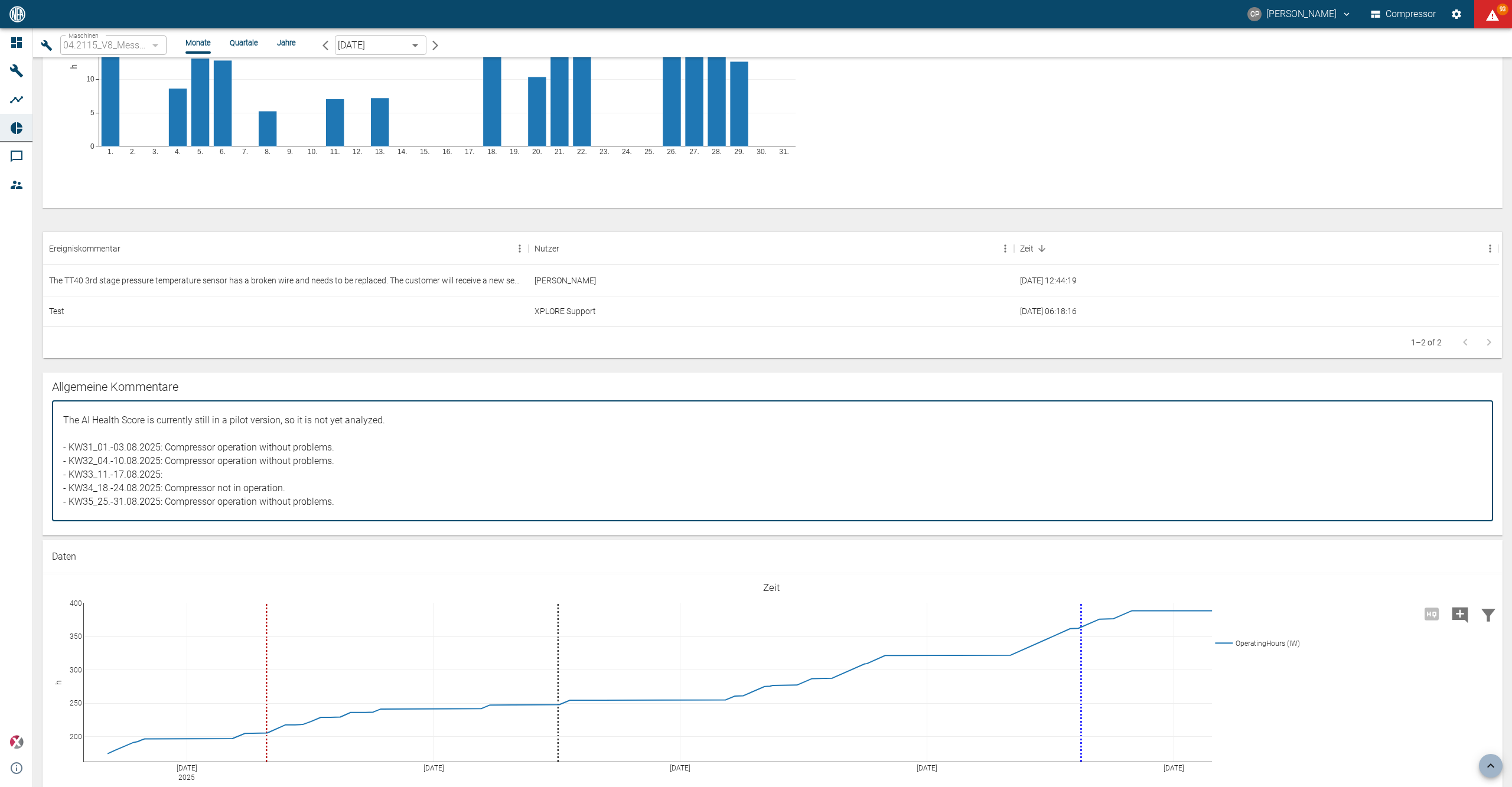
paste textarea "he TT40 3rd stage pressure temperature sensor has a broken wire and needs to be…"
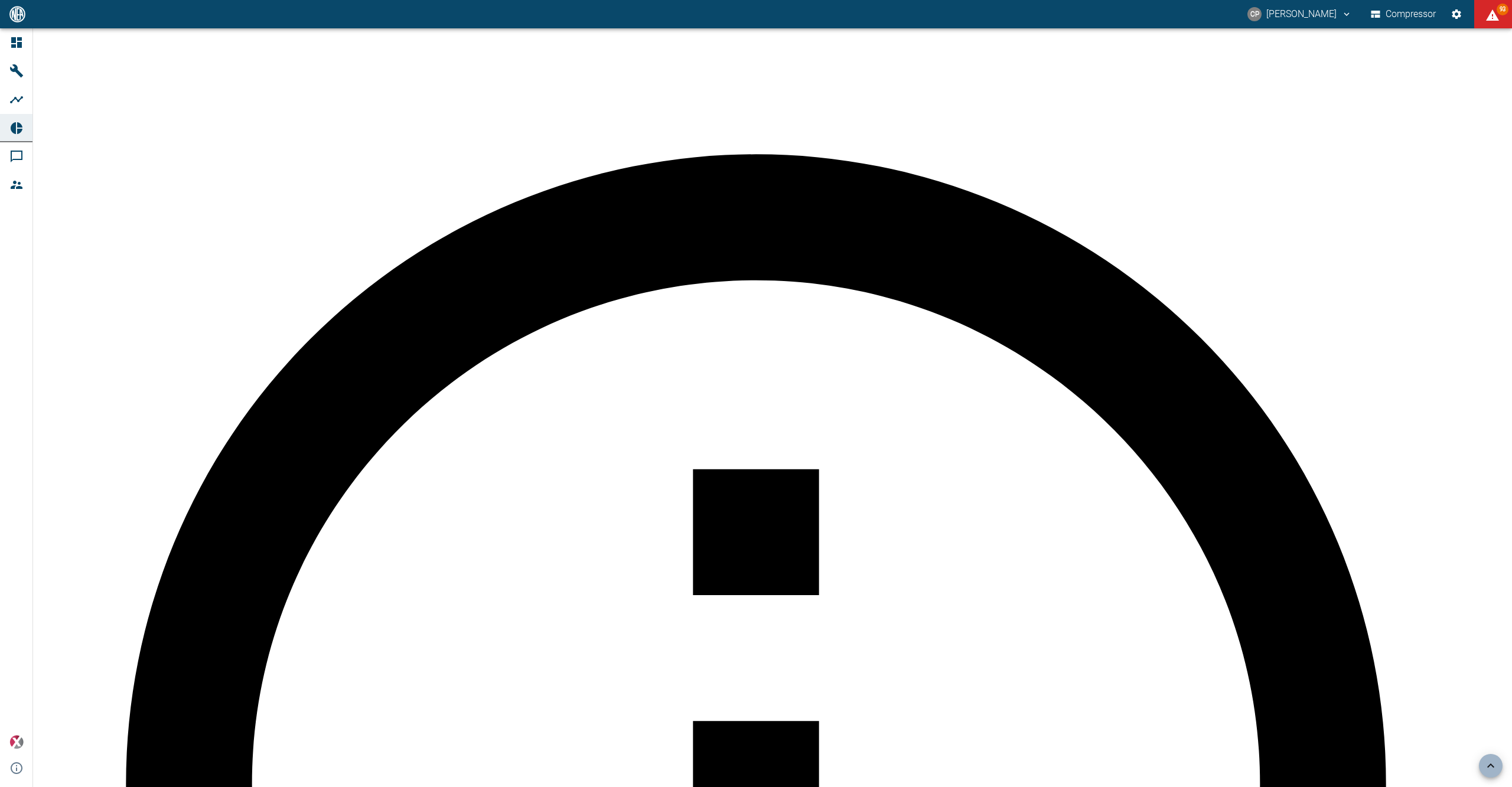
paste textarea "The customer gets a new transmitter delivered."
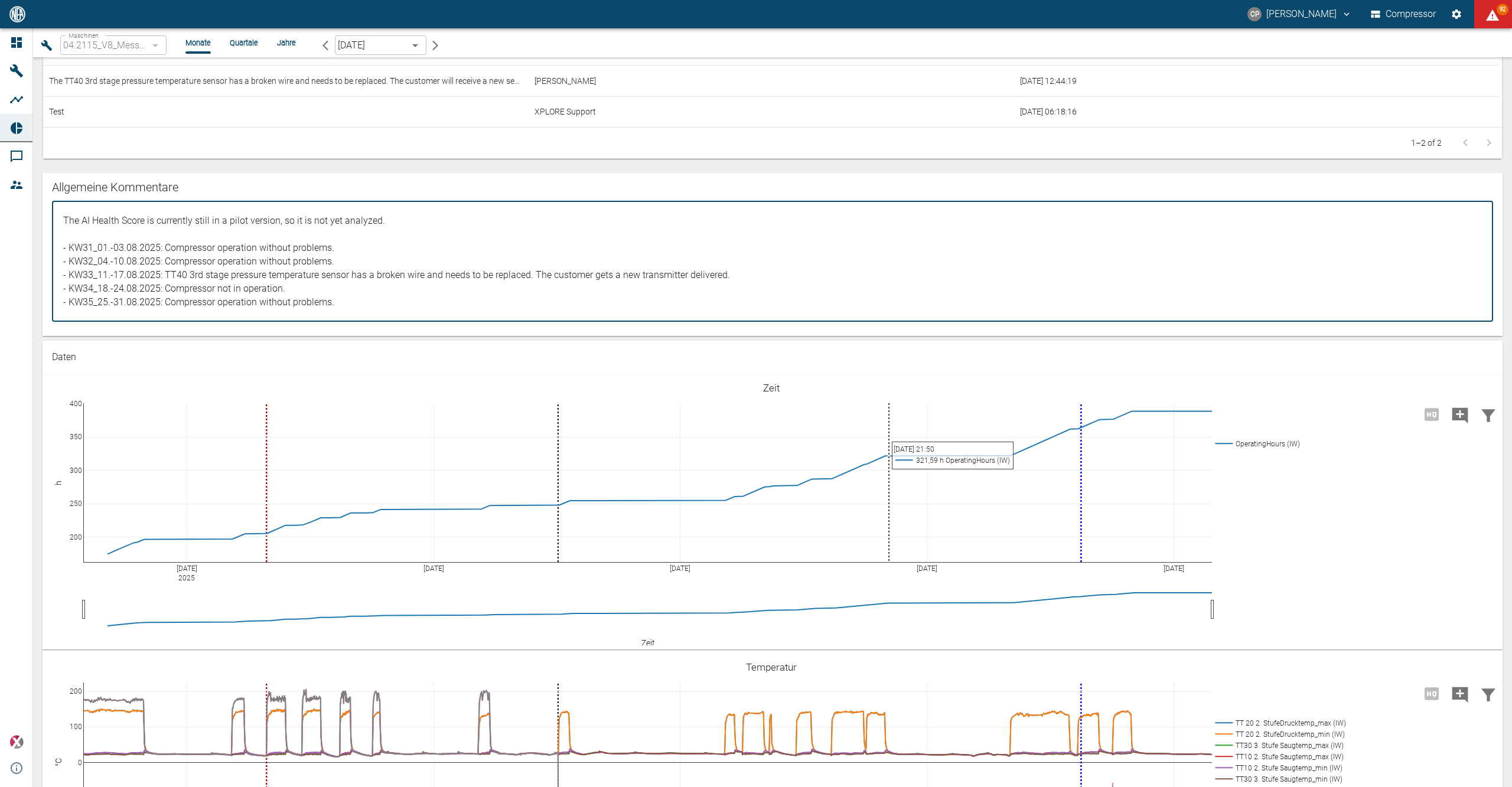
scroll to position [865, 0]
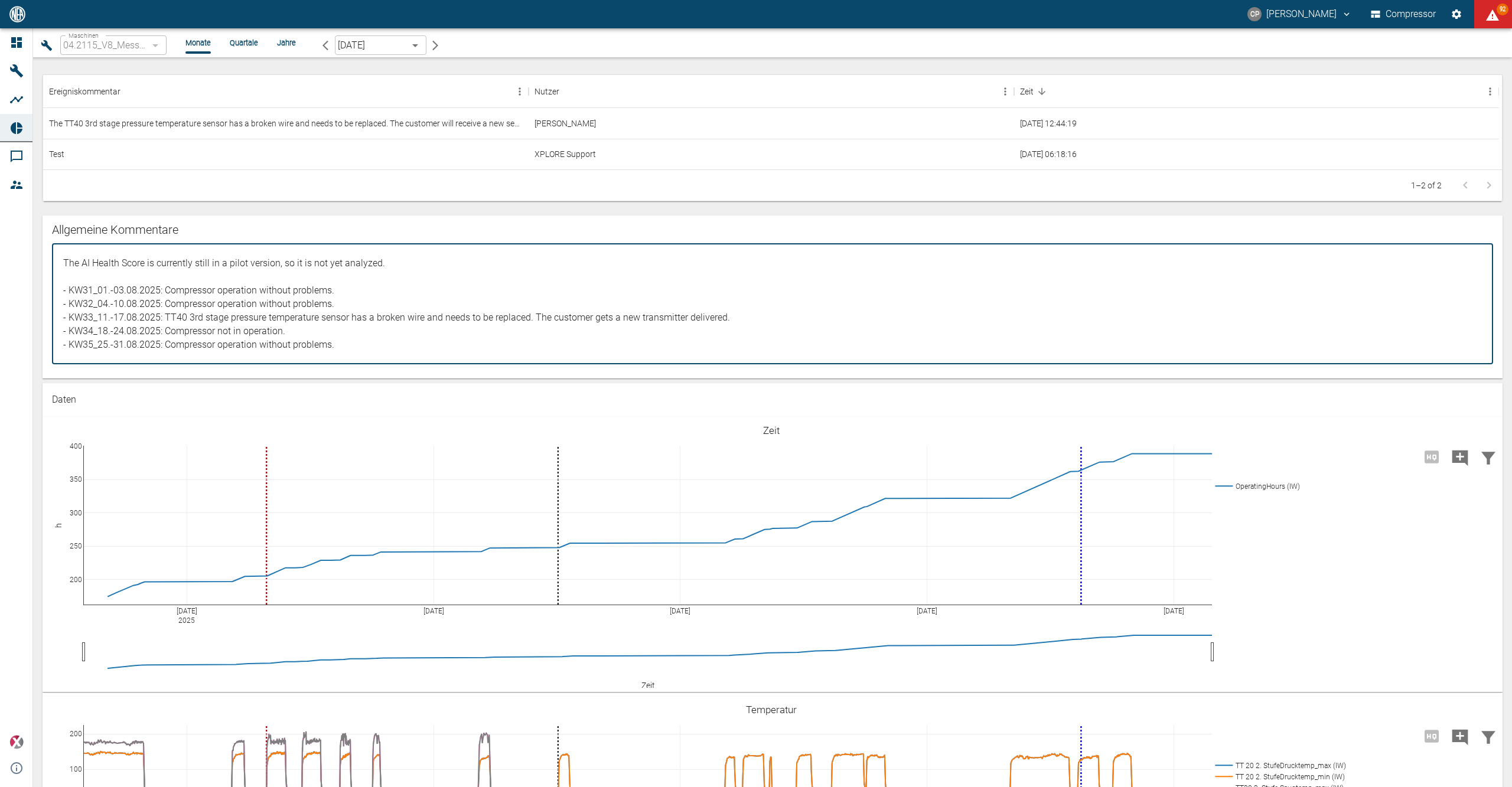
drag, startPoint x: 339, startPoint y: 341, endPoint x: 166, endPoint y: 348, distance: 173.1
click at [166, 348] on textarea "The AI Health Score is currently still in a pilot version, so it is not yet ana…" at bounding box center [772, 303] width 1424 height 101
click at [297, 337] on textarea "The AI Health Score is currently still in a pilot version, so it is not yet ana…" at bounding box center [772, 303] width 1424 height 101
drag, startPoint x: 297, startPoint y: 336, endPoint x: 180, endPoint y: 336, distance: 117.0
click at [180, 336] on textarea "The AI Health Score is currently still in a pilot version, so it is not yet ana…" at bounding box center [772, 303] width 1424 height 101
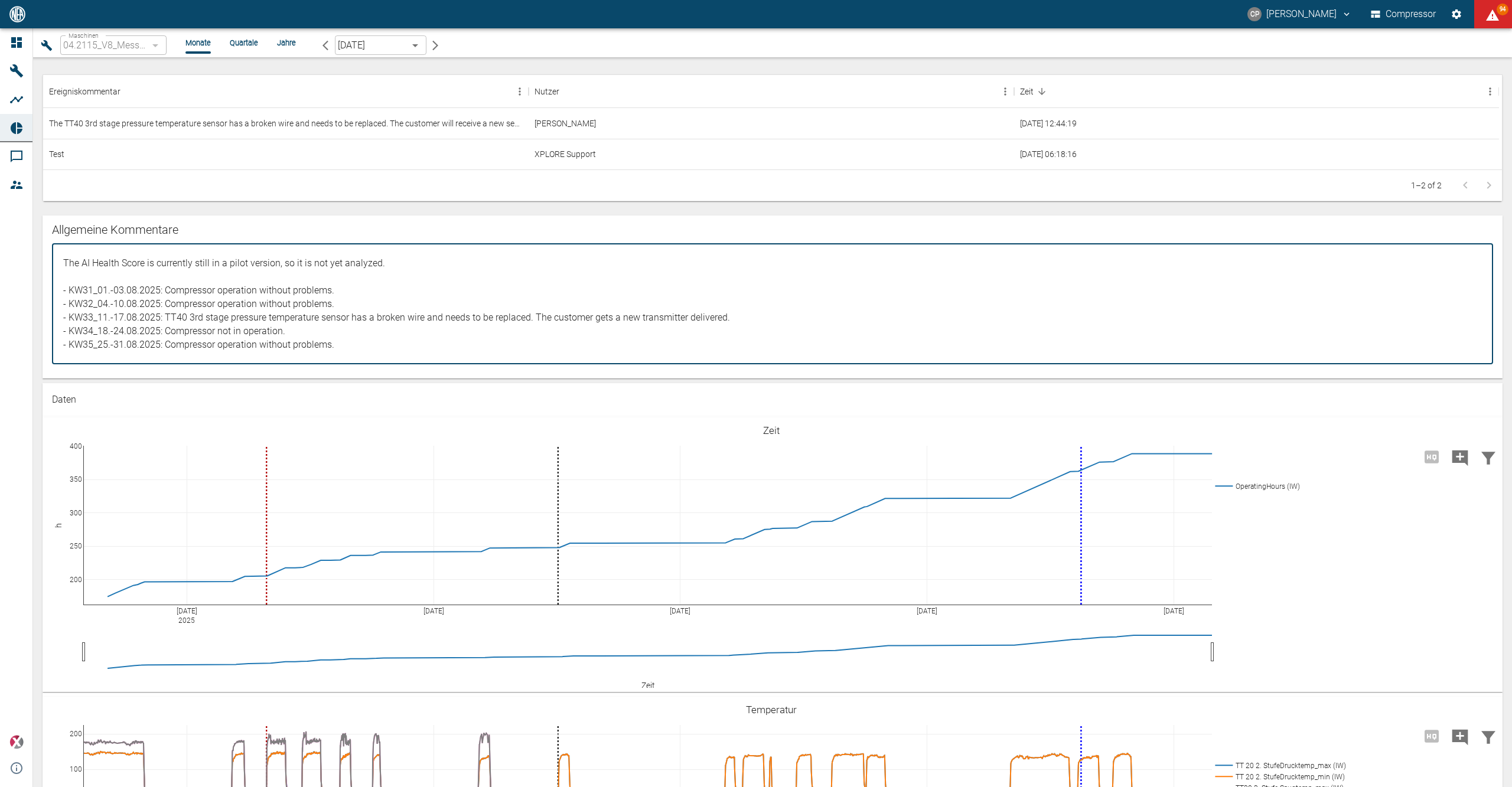
paste textarea "operation without problems."
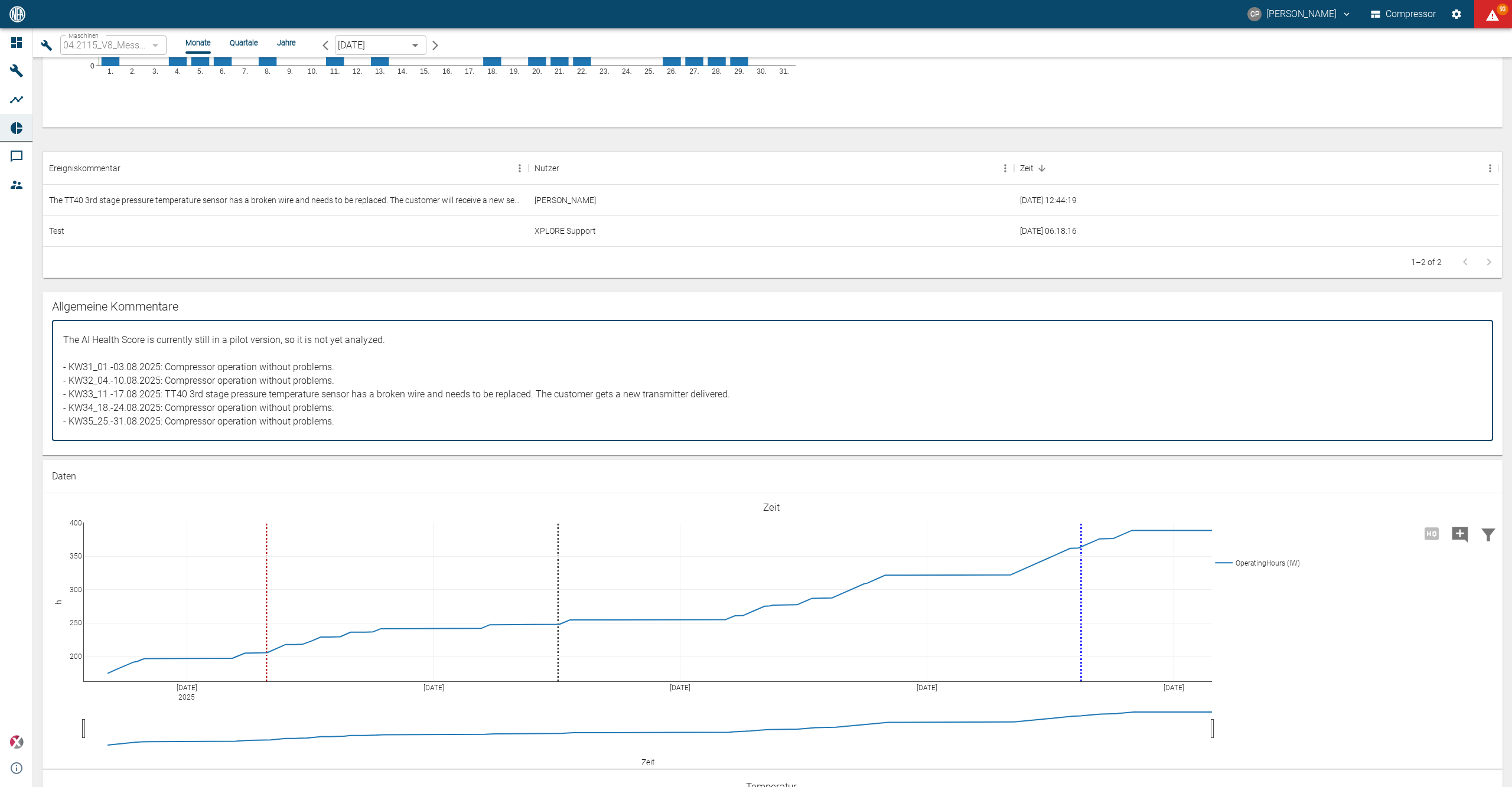
scroll to position [787, 0]
click at [402, 341] on textarea "The AI Health Score is currently still in a pilot version, so it is not yet ana…" at bounding box center [772, 382] width 1424 height 101
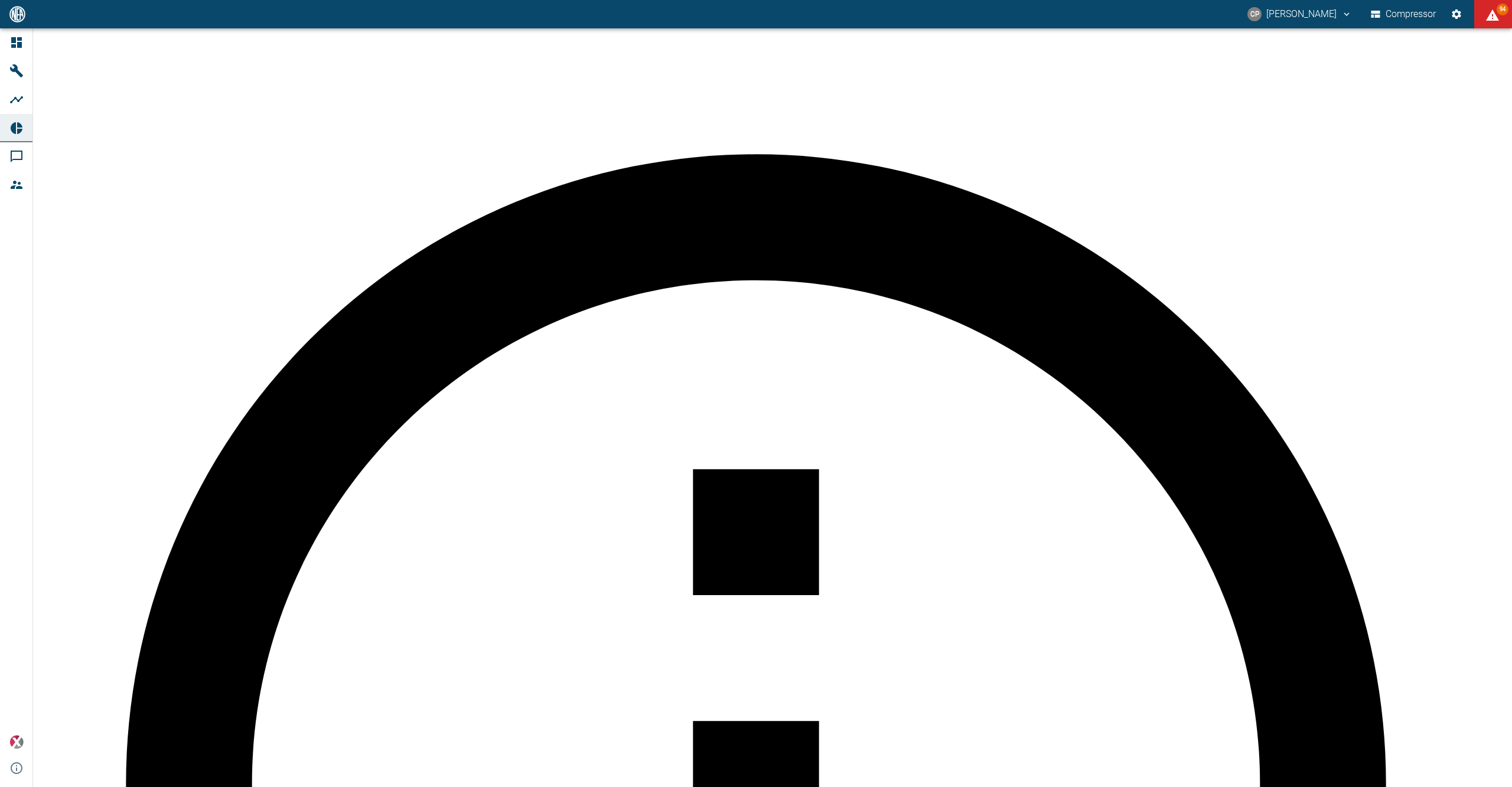
drag, startPoint x: 404, startPoint y: 341, endPoint x: 381, endPoint y: 343, distance: 23.1
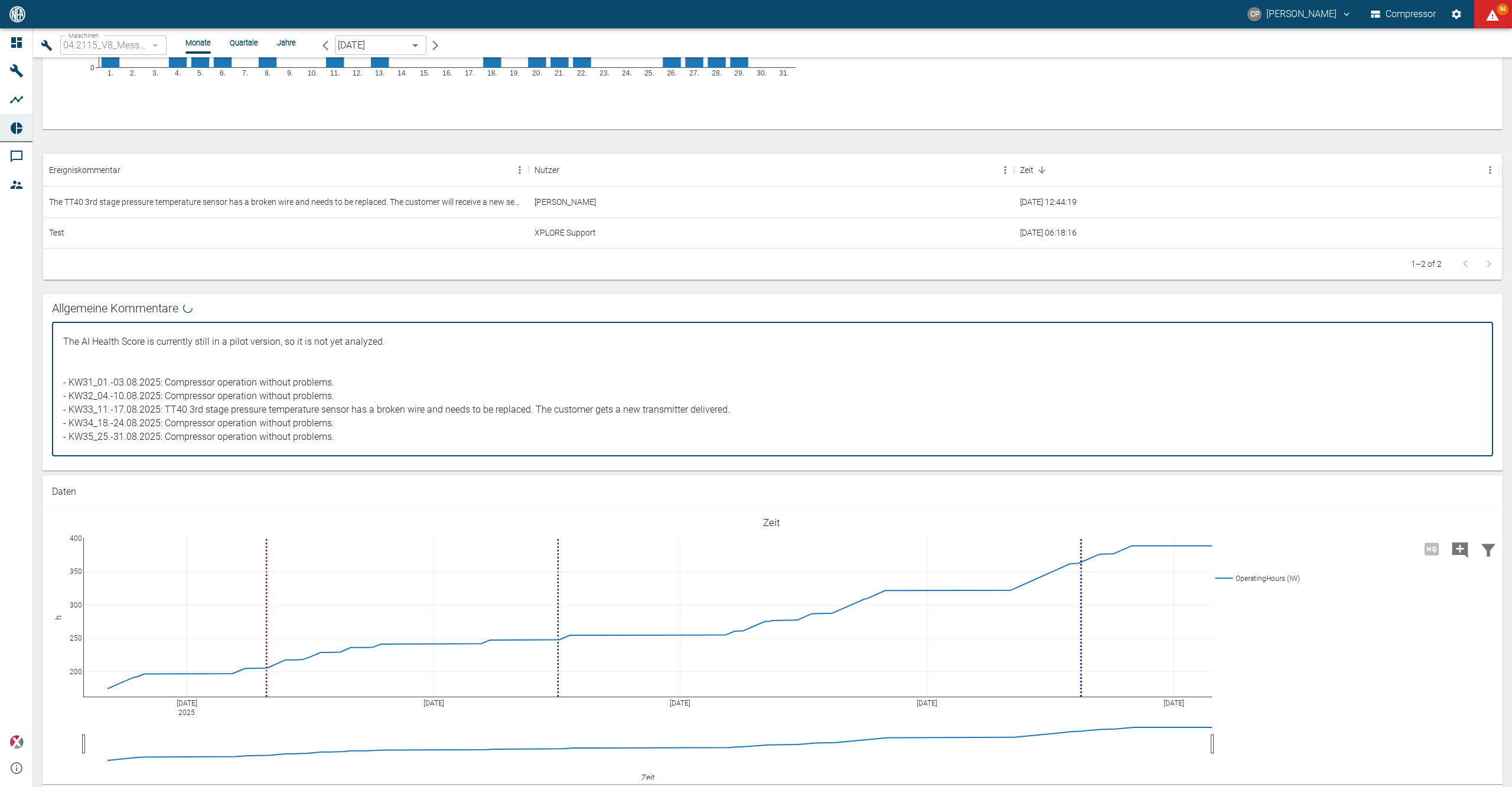
paste textarea "The oil pressure of stage 3 fluctuates intermittently. This issue has already b…"
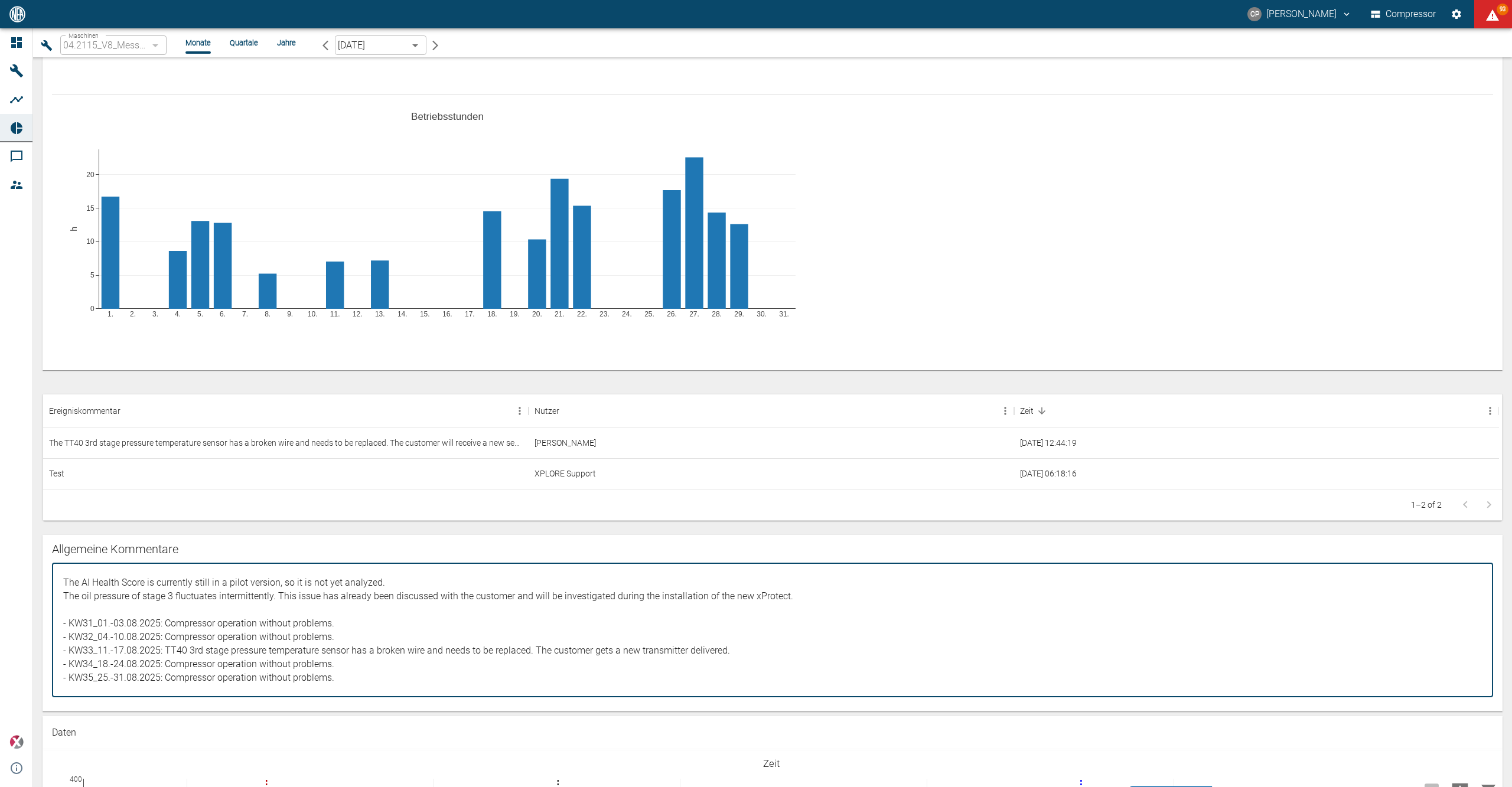
scroll to position [315, 0]
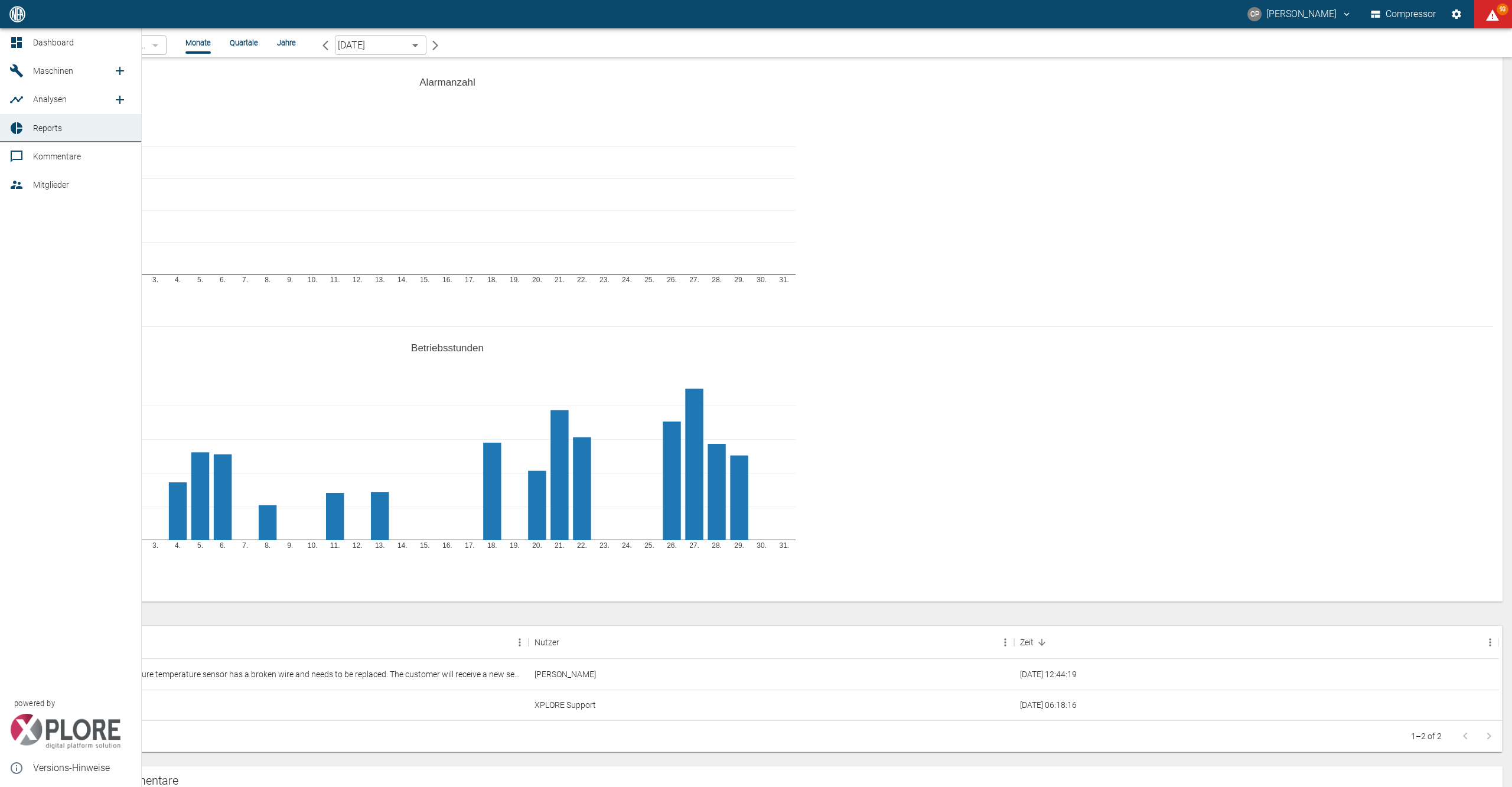
type textarea "The AI Health Score is currently still in a pilot version, so it is not yet ana…"
click at [22, 41] on icon at bounding box center [16, 42] width 14 height 14
